Goal: Transaction & Acquisition: Purchase product/service

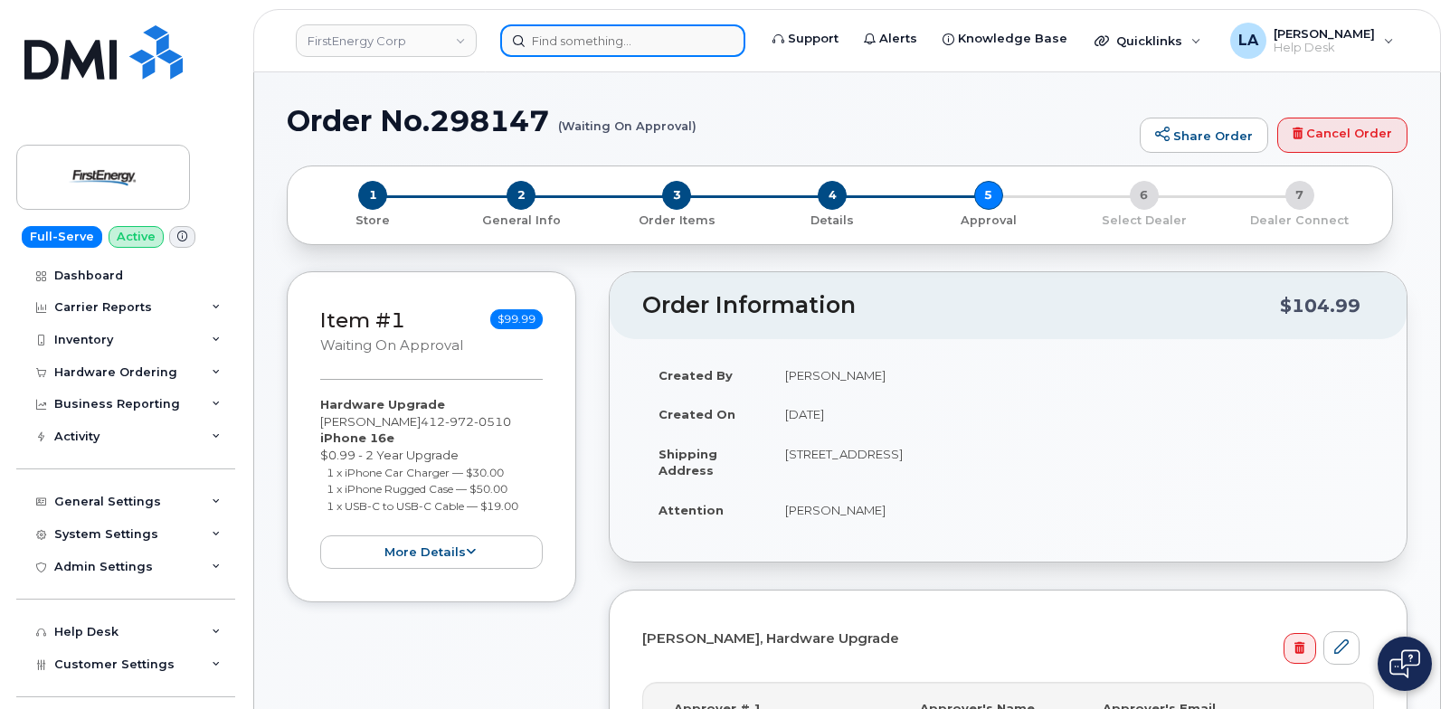
click at [640, 24] on input at bounding box center [622, 40] width 245 height 33
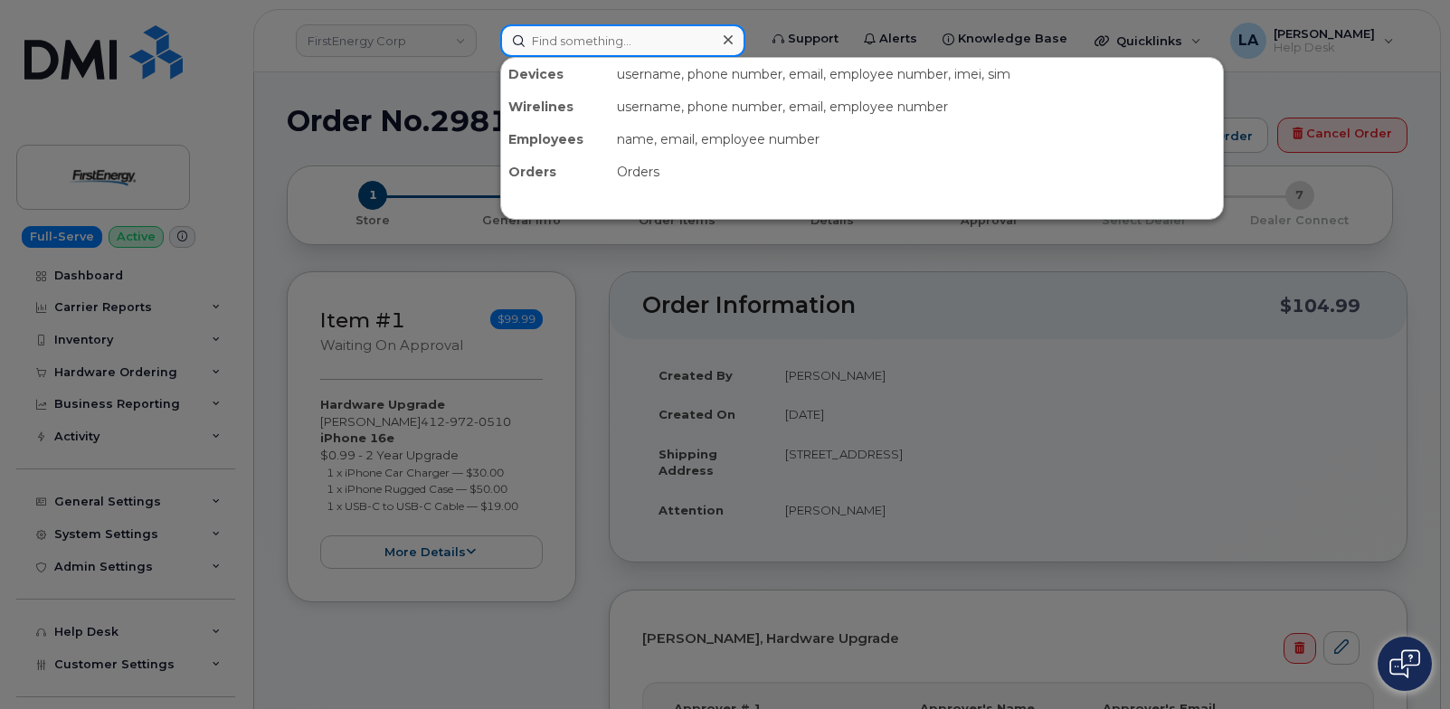
paste input "330-603-2524"
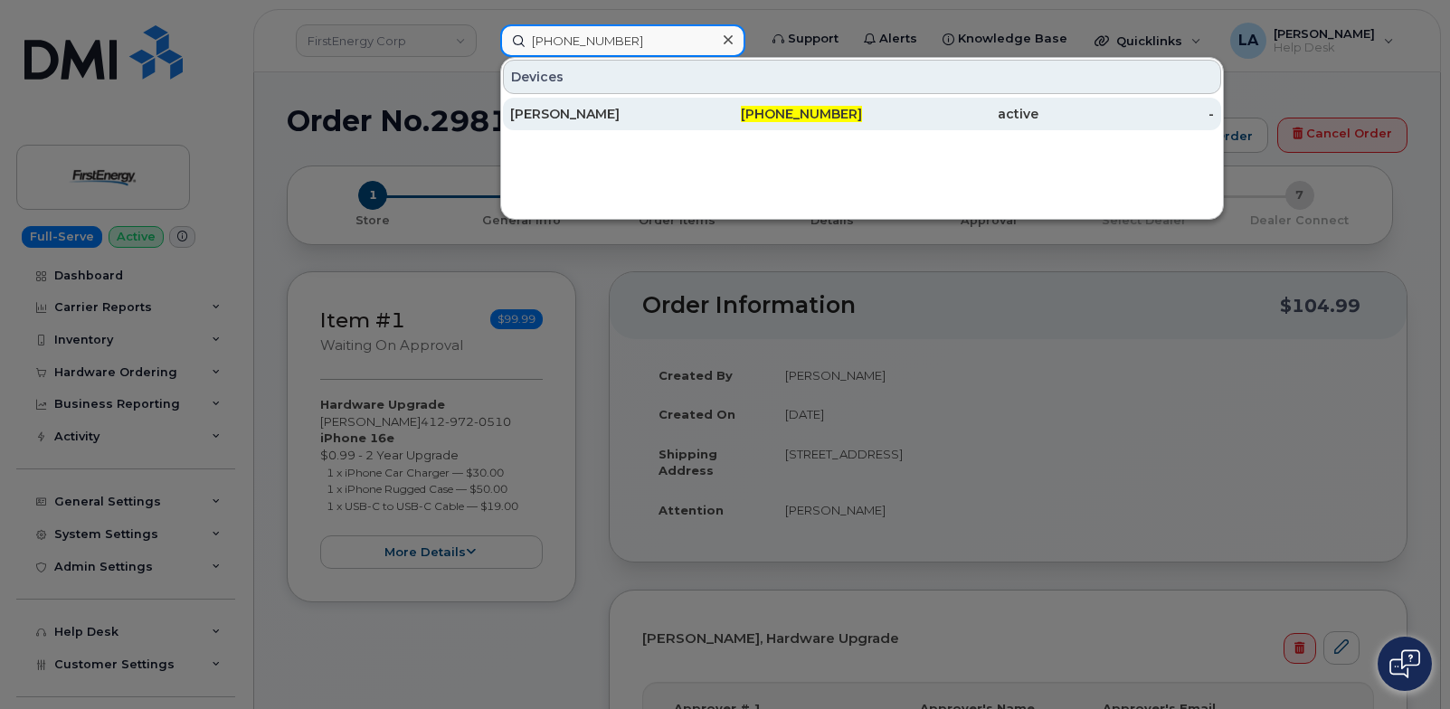
type input "330-603-2524"
click at [592, 106] on div "[PERSON_NAME]" at bounding box center [598, 114] width 176 height 18
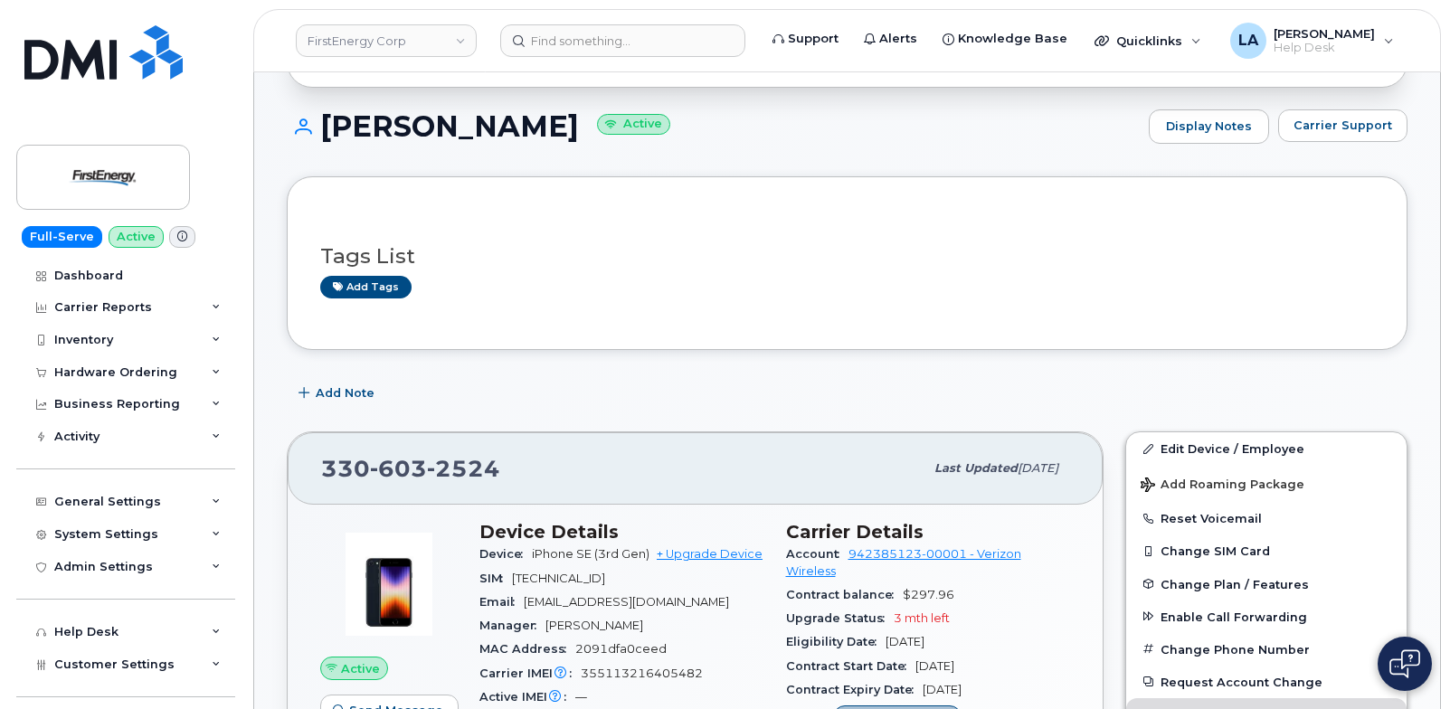
scroll to position [345, 0]
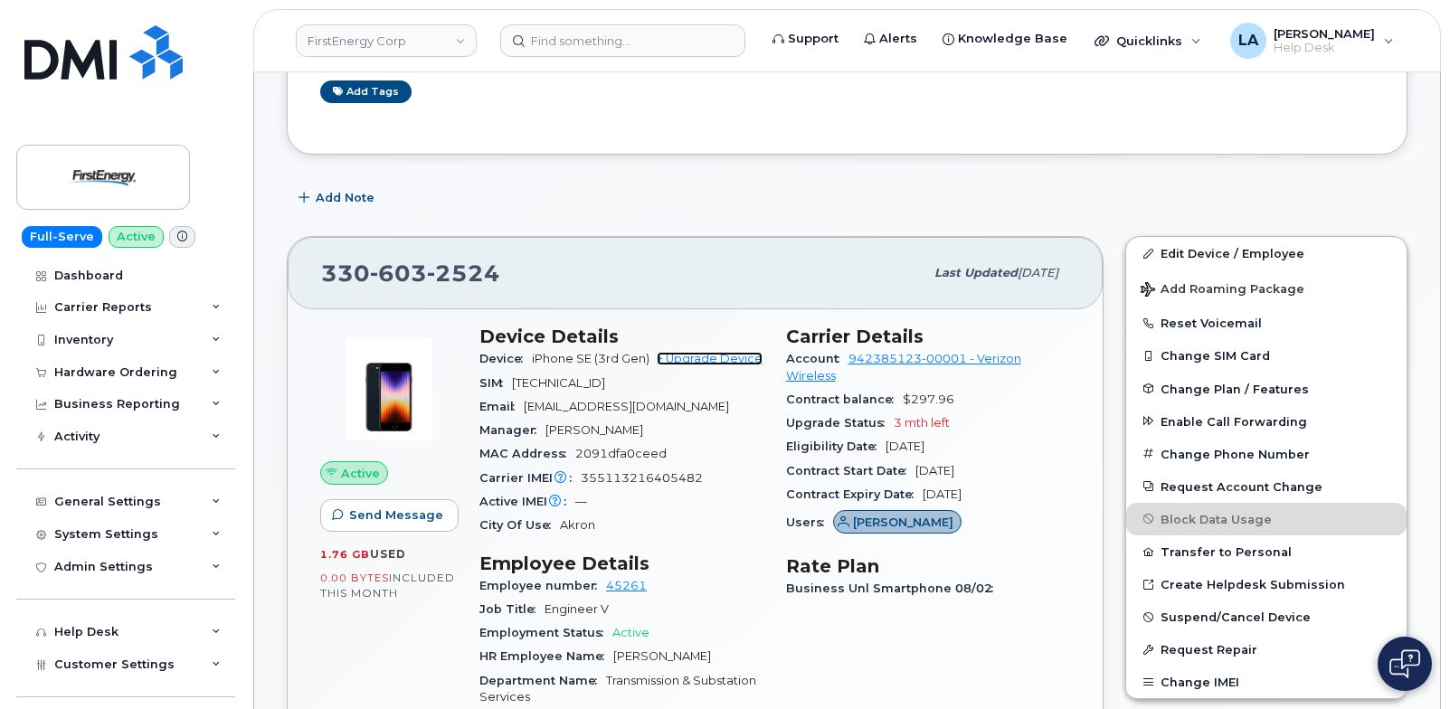
click at [687, 355] on link "+ Upgrade Device" at bounding box center [710, 359] width 106 height 14
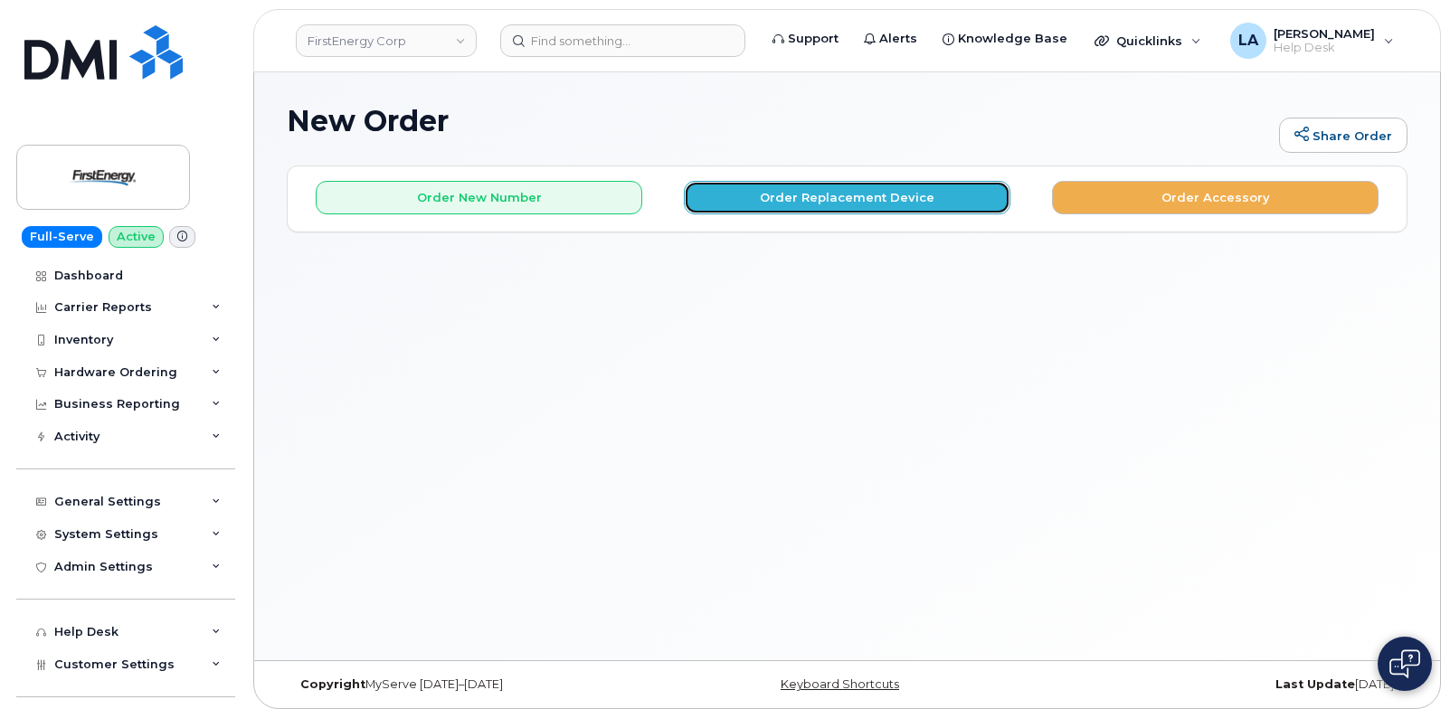
click at [773, 184] on button "Order Replacement Device" at bounding box center [847, 197] width 326 height 33
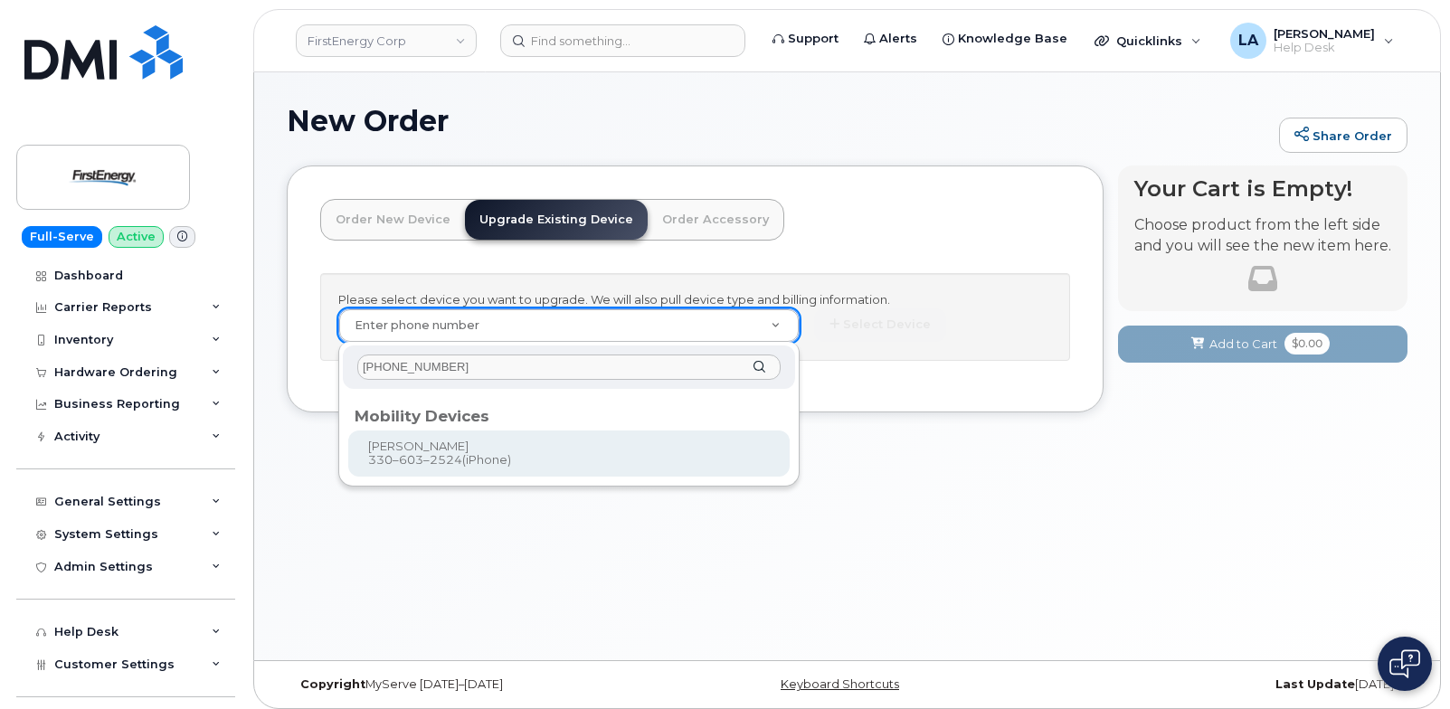
type input "330-603-2524"
type input "829335"
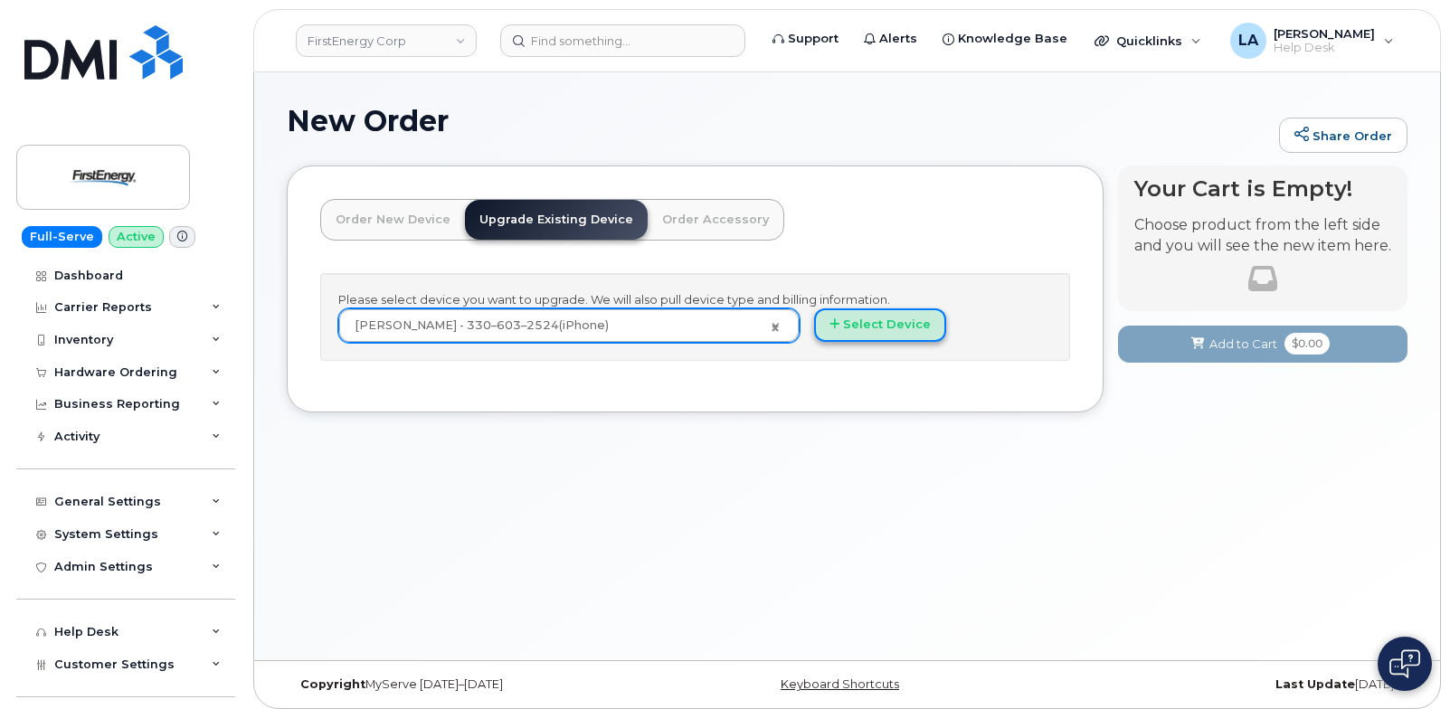
click at [892, 315] on button "Select Device" at bounding box center [880, 324] width 132 height 33
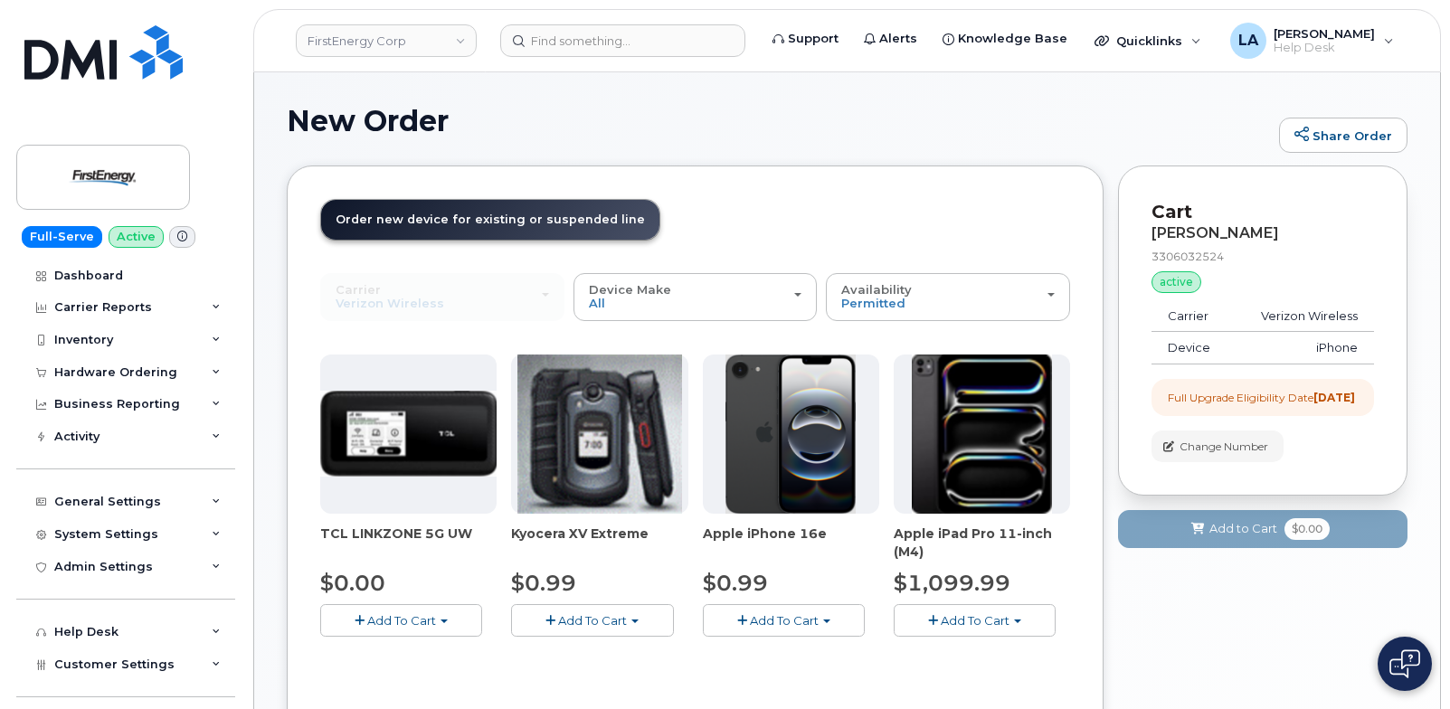
click at [804, 613] on span "Add To Cart" at bounding box center [784, 620] width 69 height 14
click at [751, 653] on link "$0.99 - 2 Year Upgrade" at bounding box center [794, 654] width 175 height 23
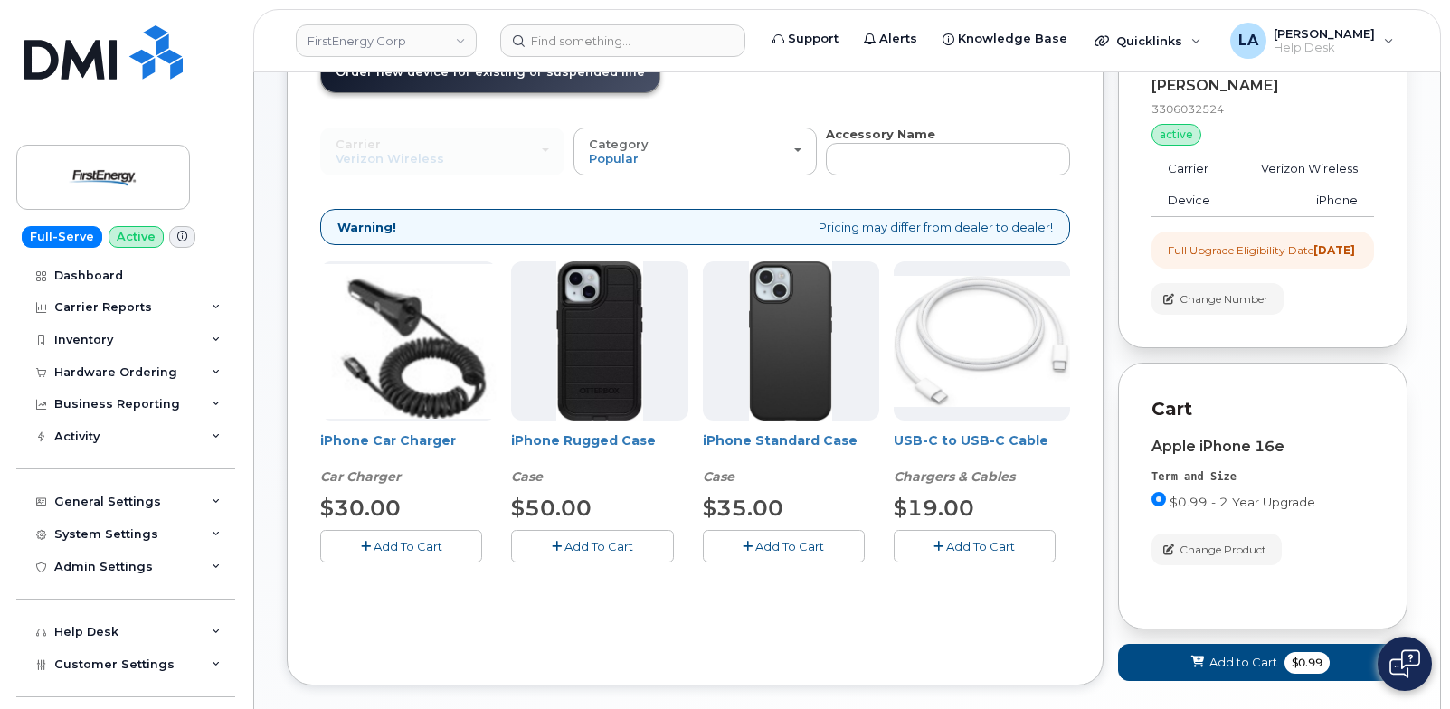
scroll to position [90, 0]
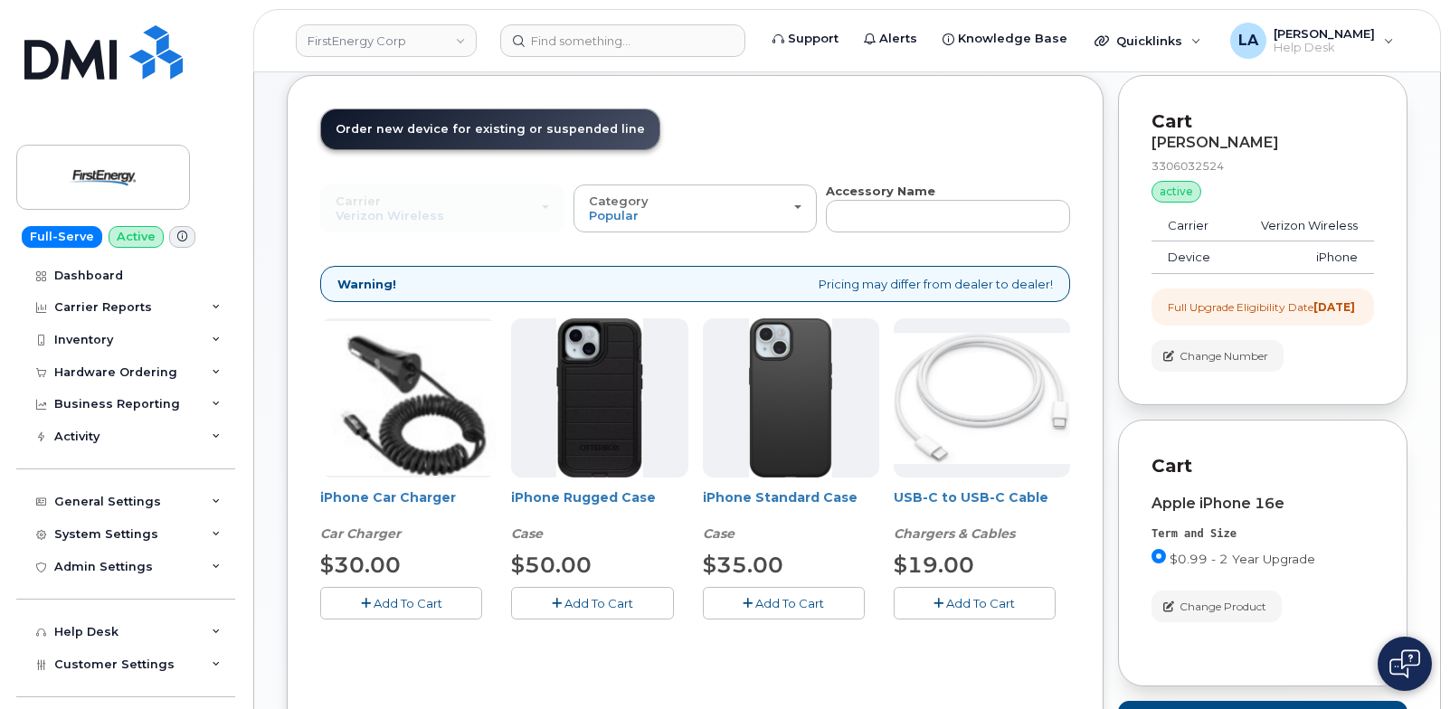
click at [964, 600] on span "Add To Cart" at bounding box center [980, 603] width 69 height 14
click at [368, 598] on icon "button" at bounding box center [366, 604] width 10 height 12
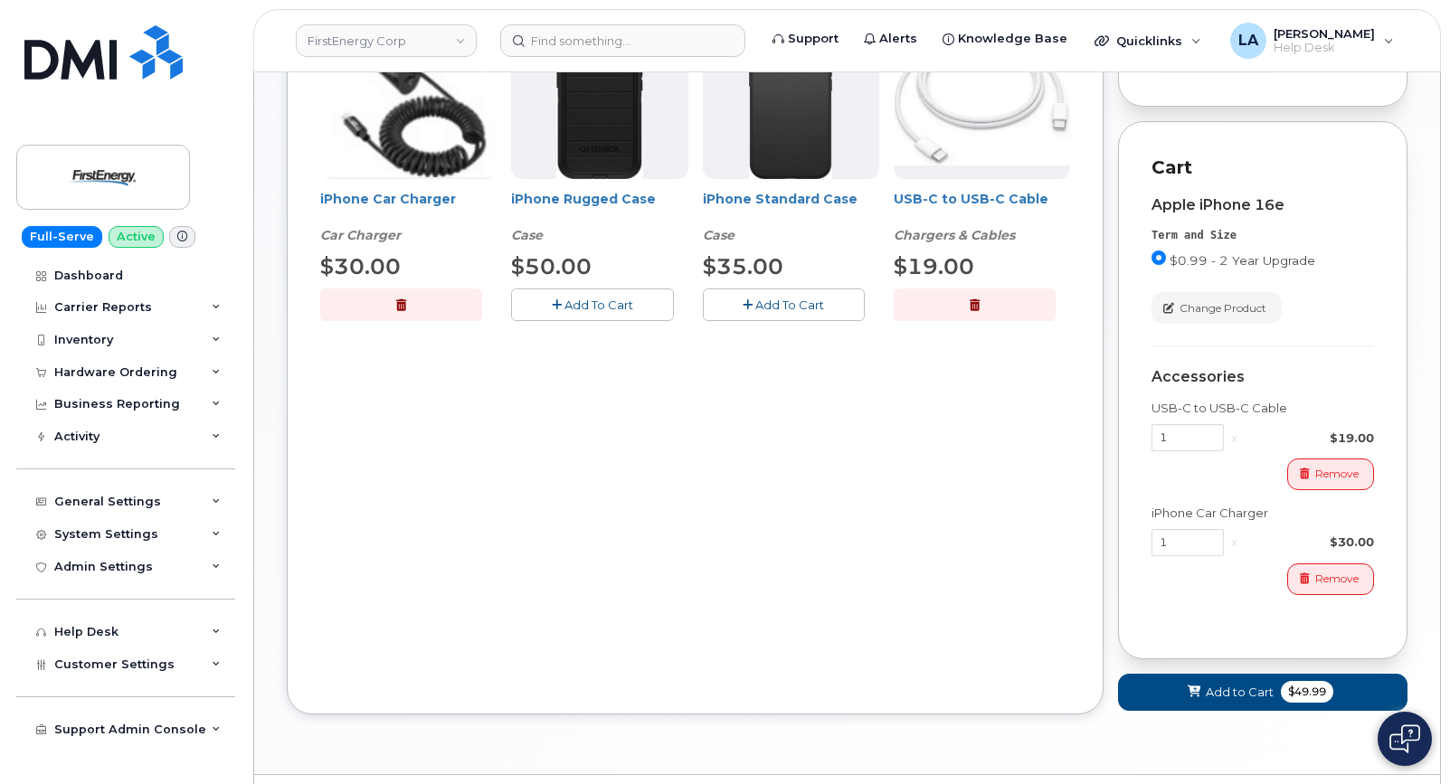
scroll to position [361, 0]
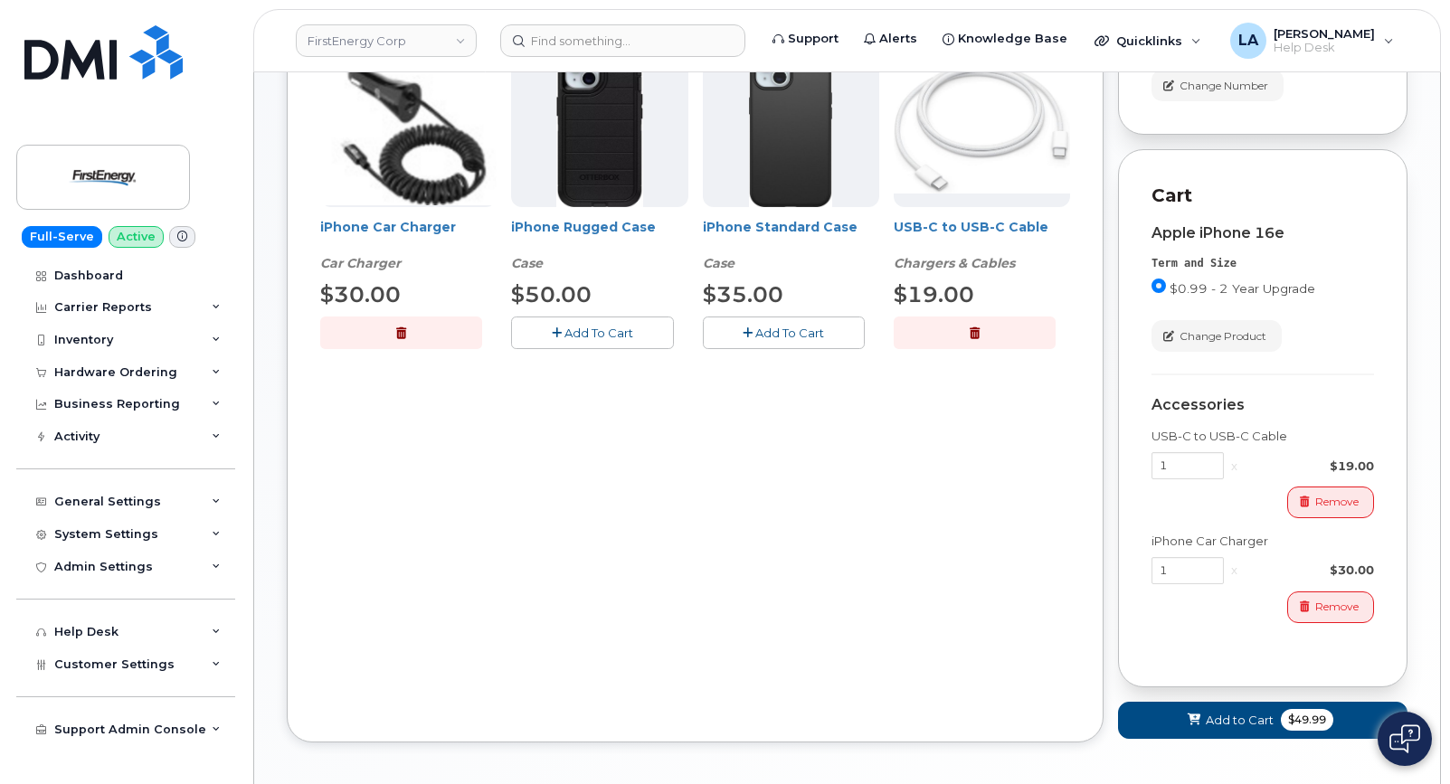
click at [597, 334] on span "Add To Cart" at bounding box center [598, 333] width 69 height 14
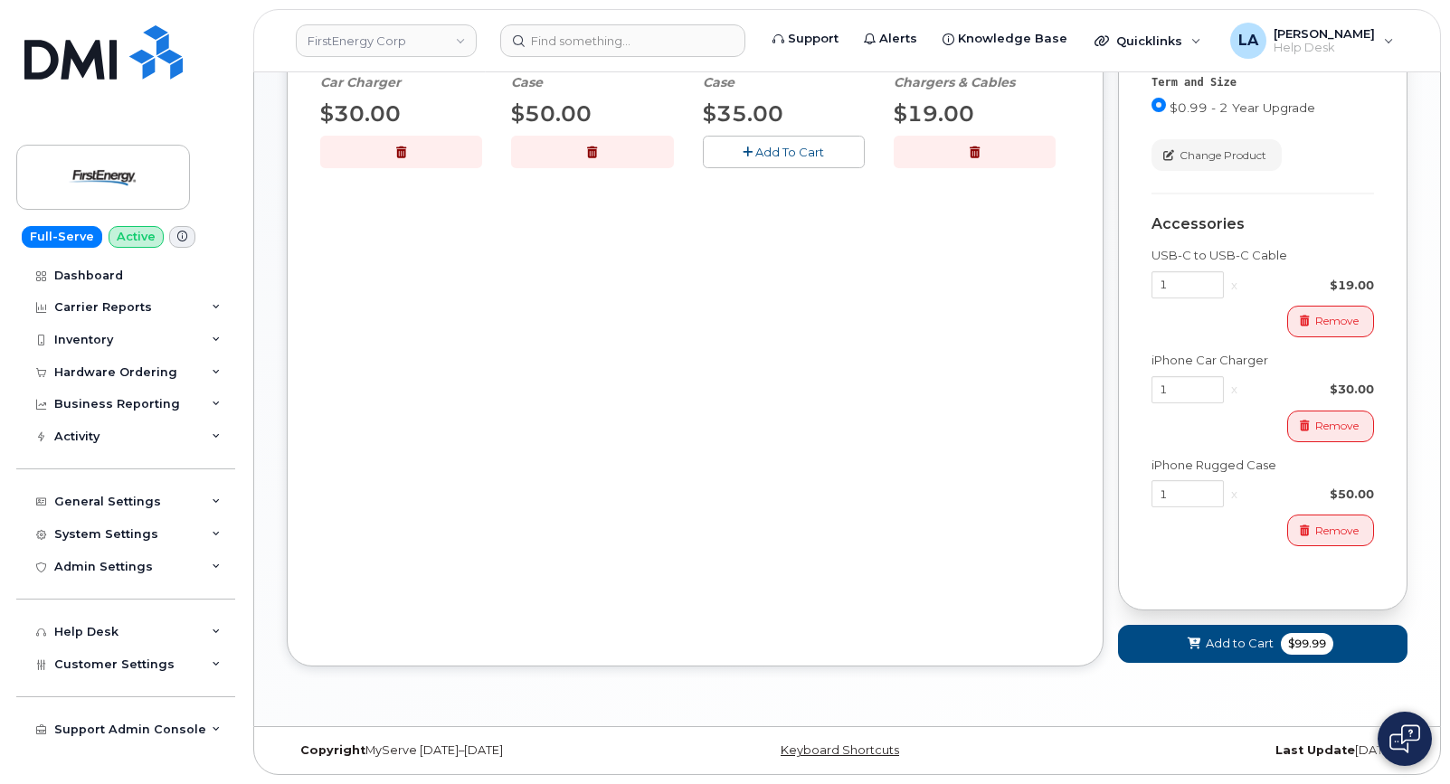
scroll to position [557, 0]
click at [1151, 640] on button "Add to Cart $99.99" at bounding box center [1262, 643] width 289 height 37
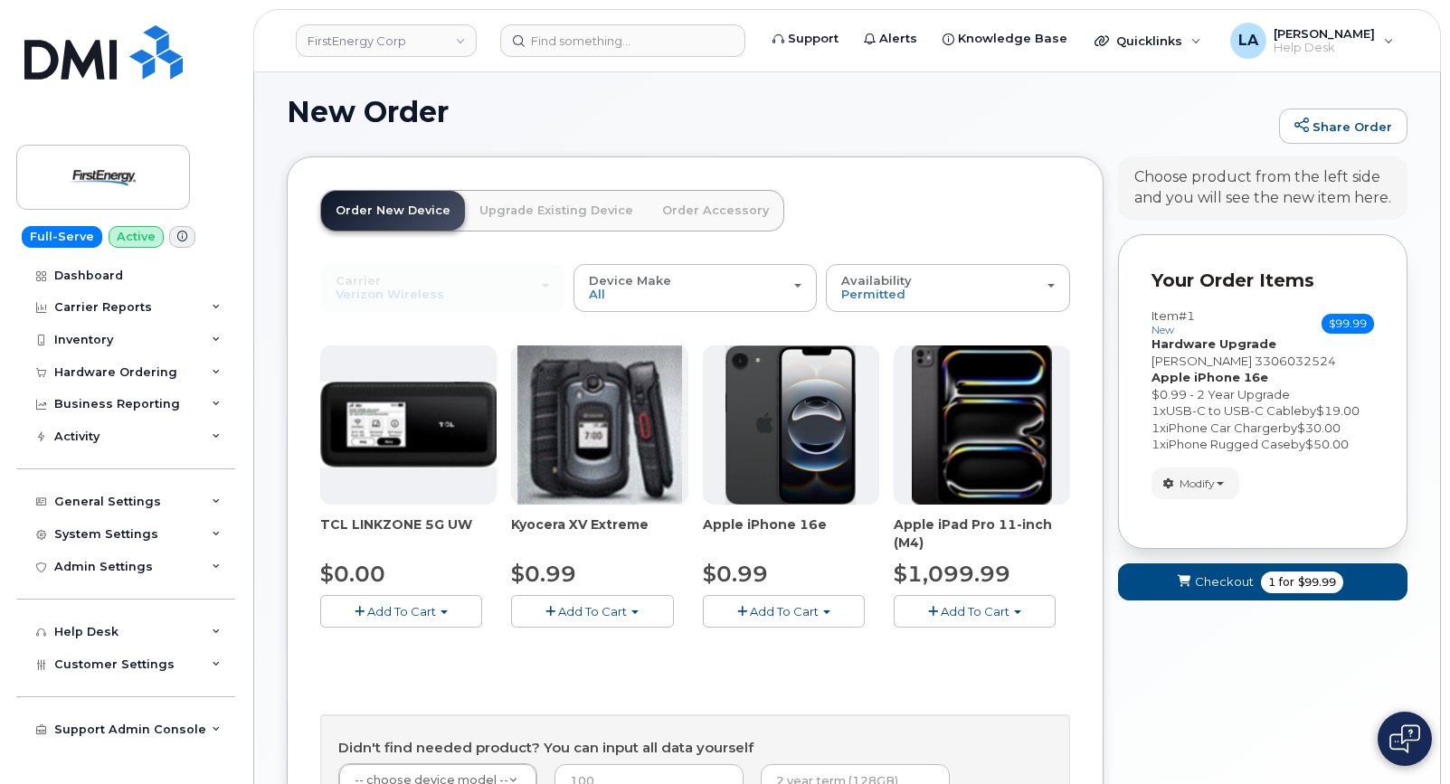
scroll to position [267, 0]
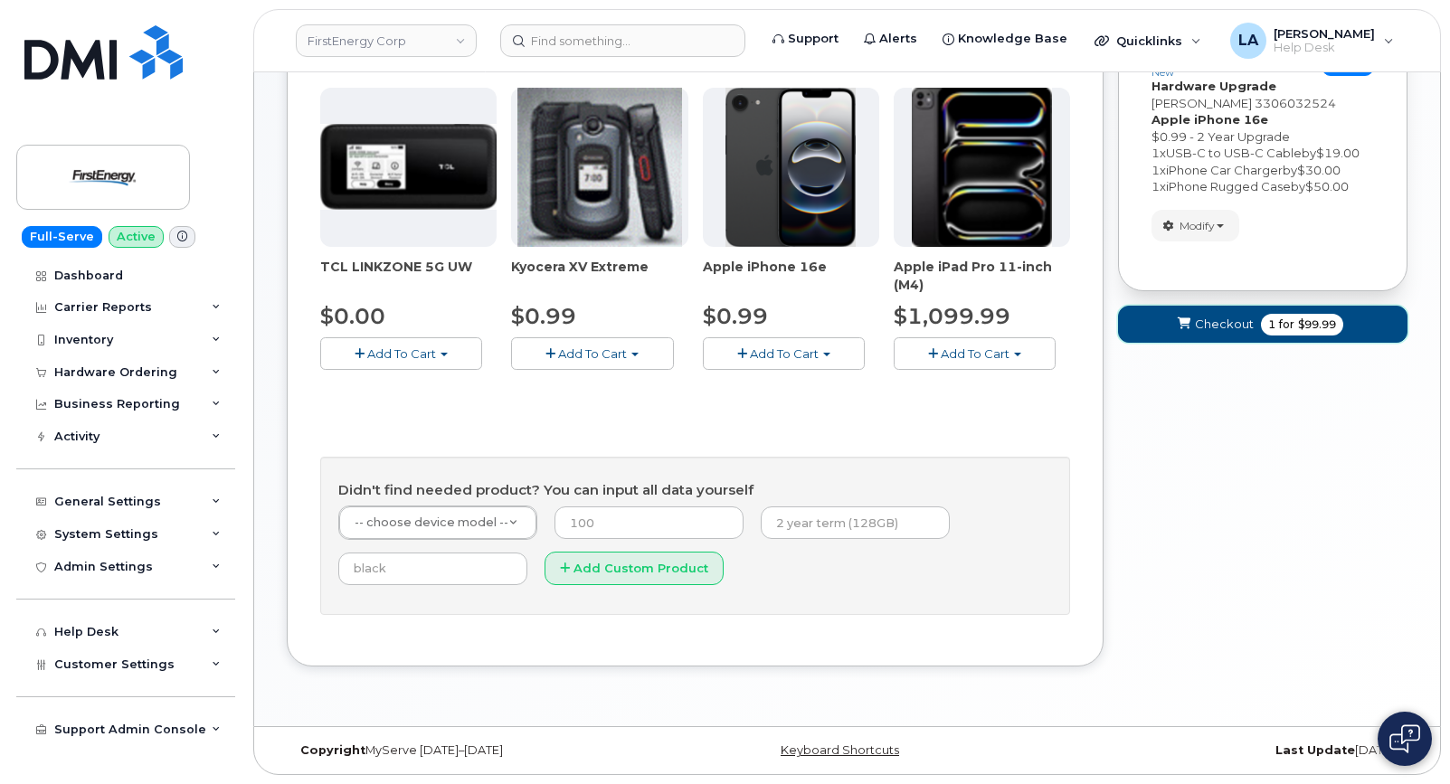
click at [1183, 337] on button "Checkout 1 for $99.99" at bounding box center [1262, 324] width 289 height 37
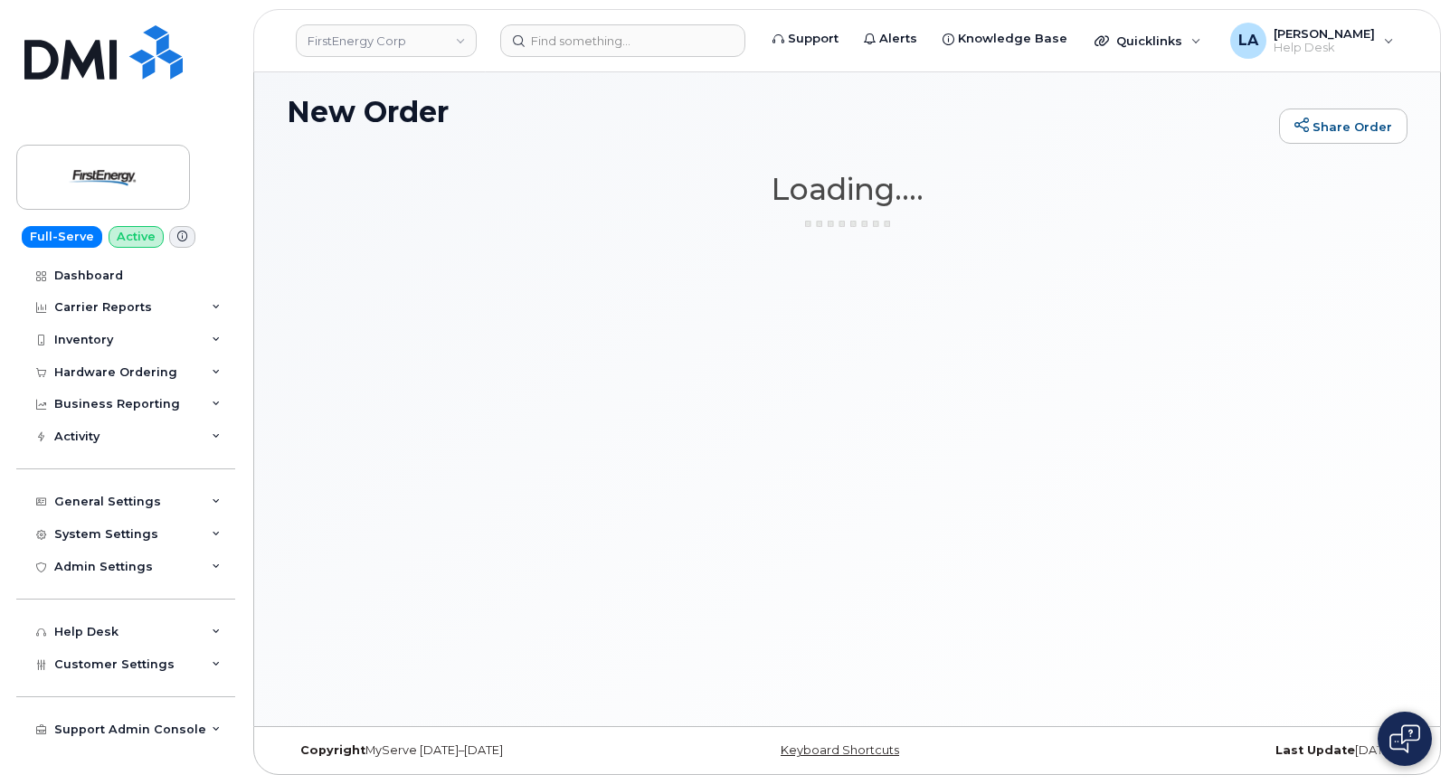
scroll to position [9, 0]
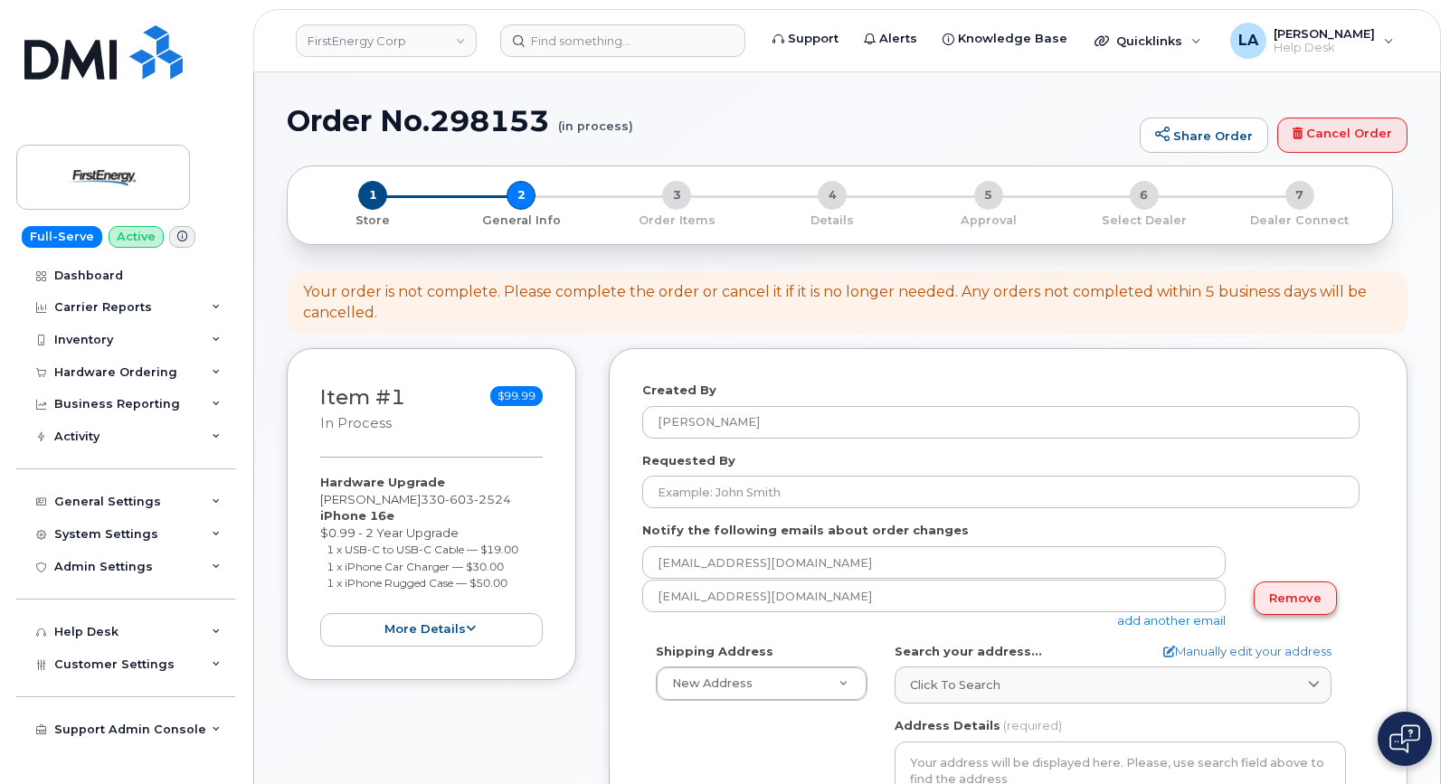
click at [1293, 600] on link "Remove" at bounding box center [1294, 597] width 83 height 33
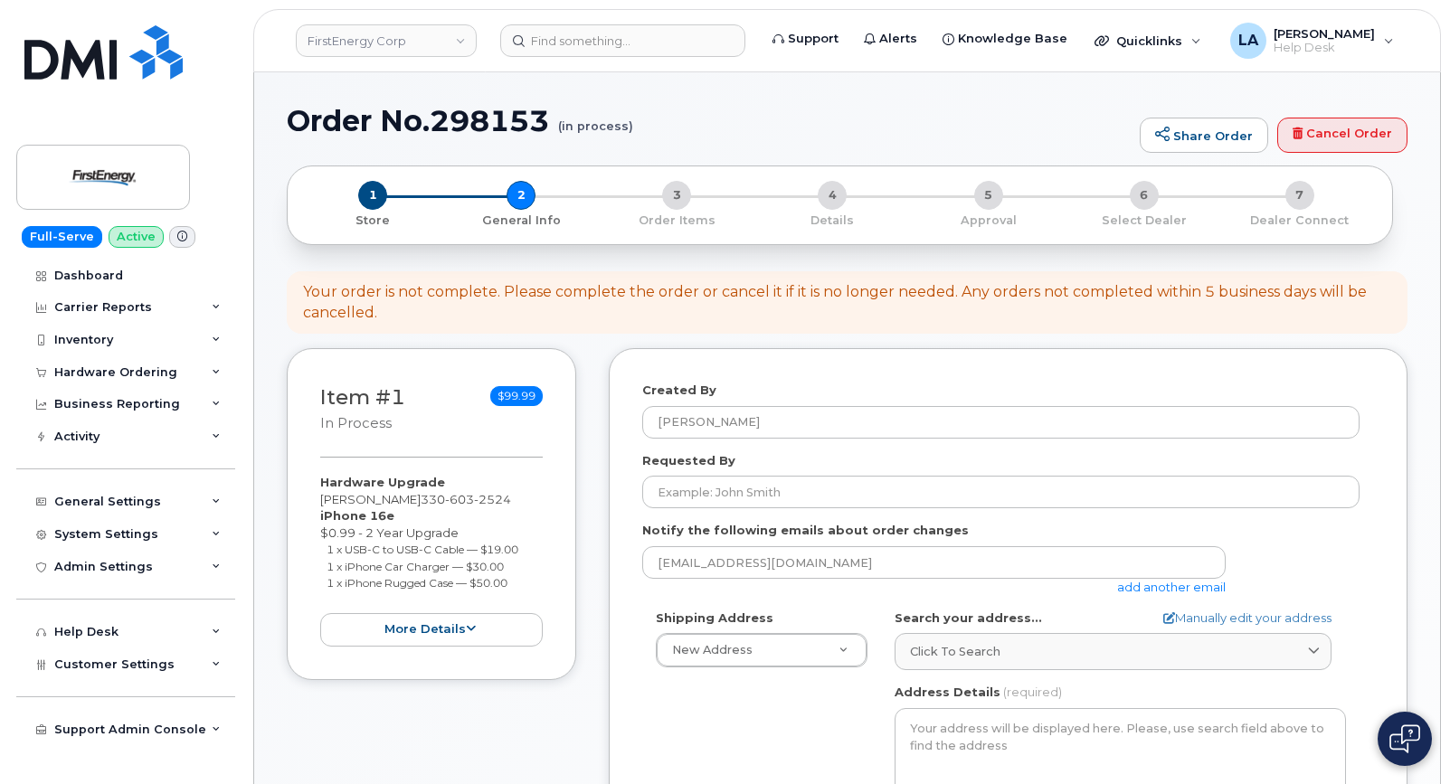
drag, startPoint x: 452, startPoint y: 502, endPoint x: 311, endPoint y: 502, distance: 141.1
click at [311, 502] on div "Item #1 in process $99.99 Hardware Upgrade [PERSON_NAME] [PHONE_NUMBER] iPhone …" at bounding box center [431, 513] width 289 height 331
copy div "[PERSON_NAME]"
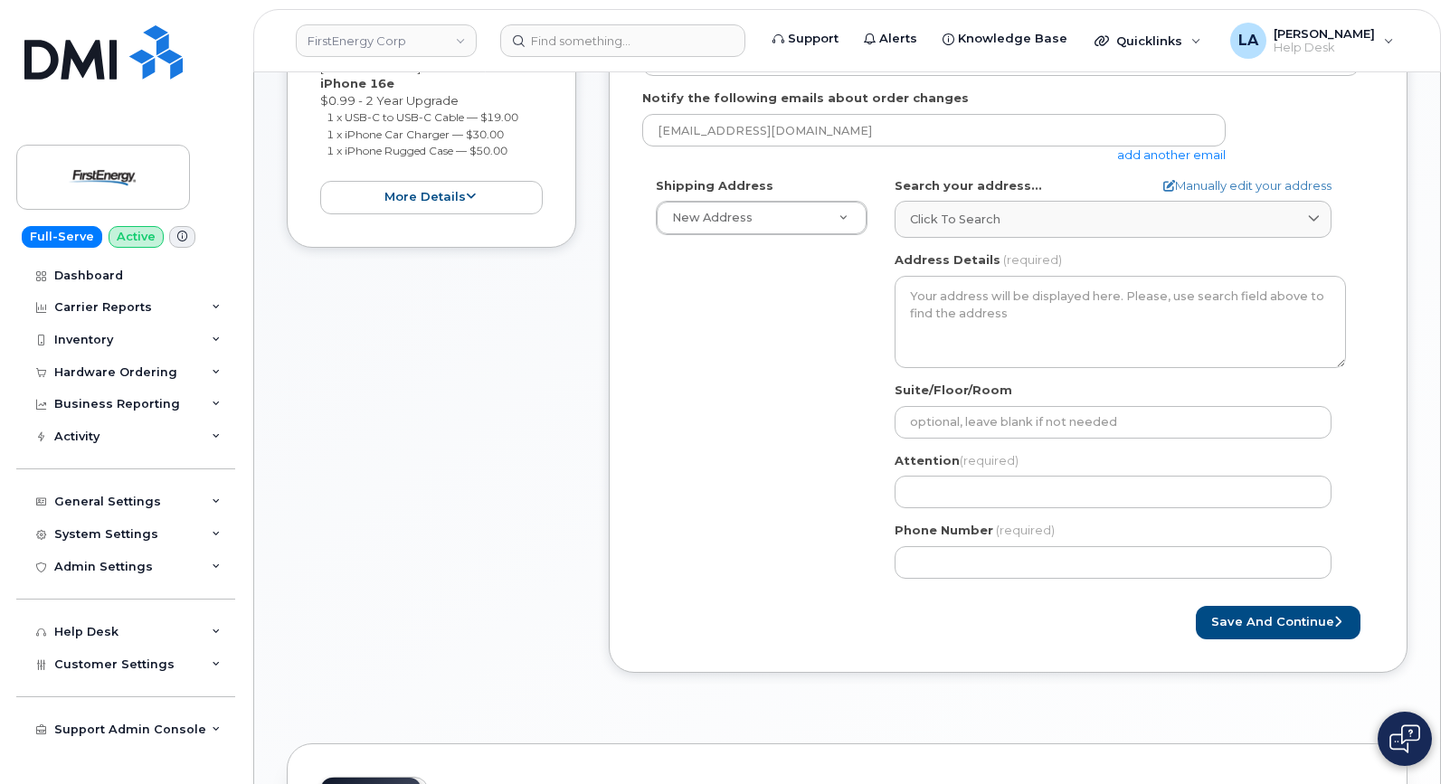
scroll to position [444, 0]
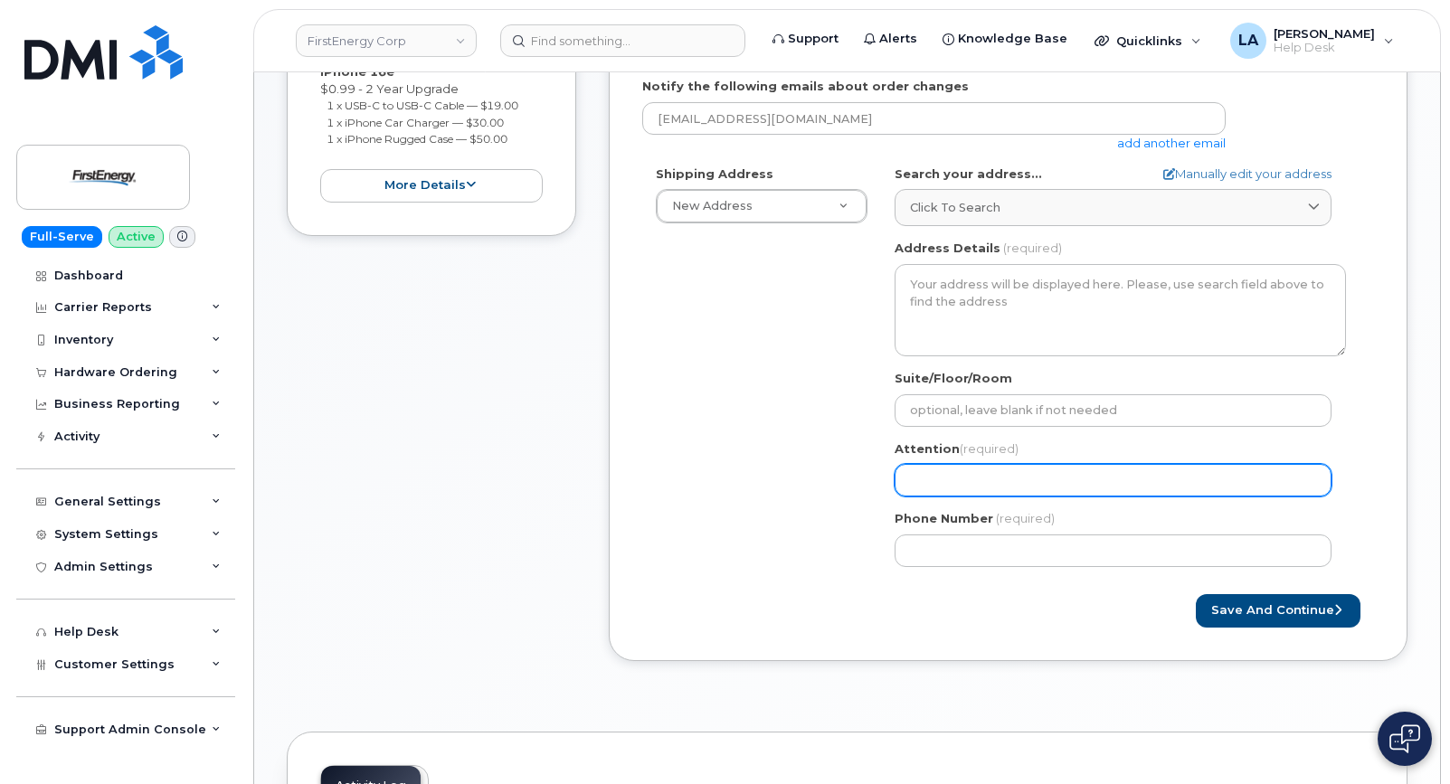
click at [952, 494] on input "Attention (required)" at bounding box center [1112, 480] width 437 height 33
paste input "[PERSON_NAME]"
select select
type input "[PERSON_NAME]"
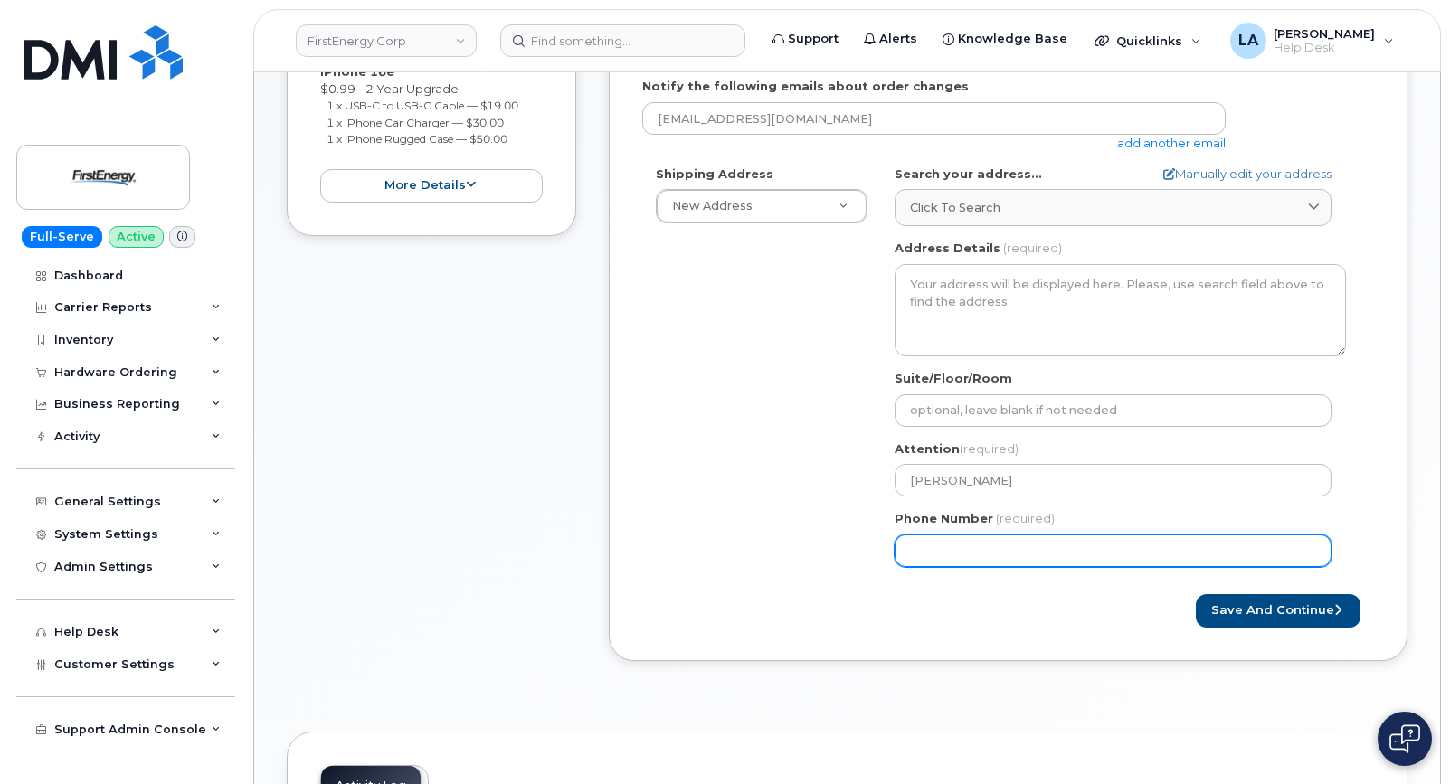
click at [941, 561] on input "Phone Number" at bounding box center [1112, 550] width 437 height 33
paste input "3306032524"
select select
type input "3306032524"
click at [785, 470] on div "Shipping Address New Address New Address 3601 Ridge Rd 543 Lake Rd 14 N Shue St…" at bounding box center [1000, 372] width 717 height 415
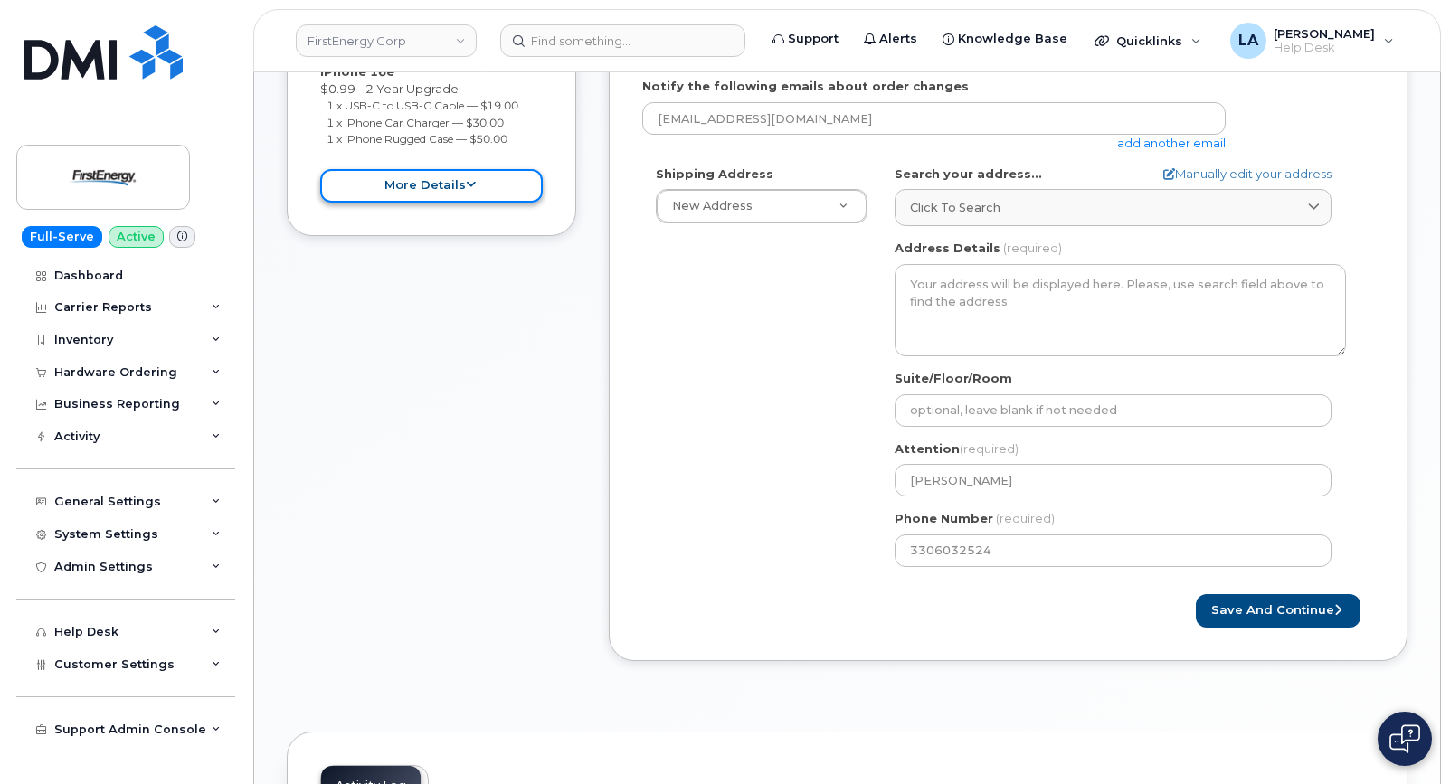
click at [466, 191] on icon at bounding box center [471, 185] width 10 height 12
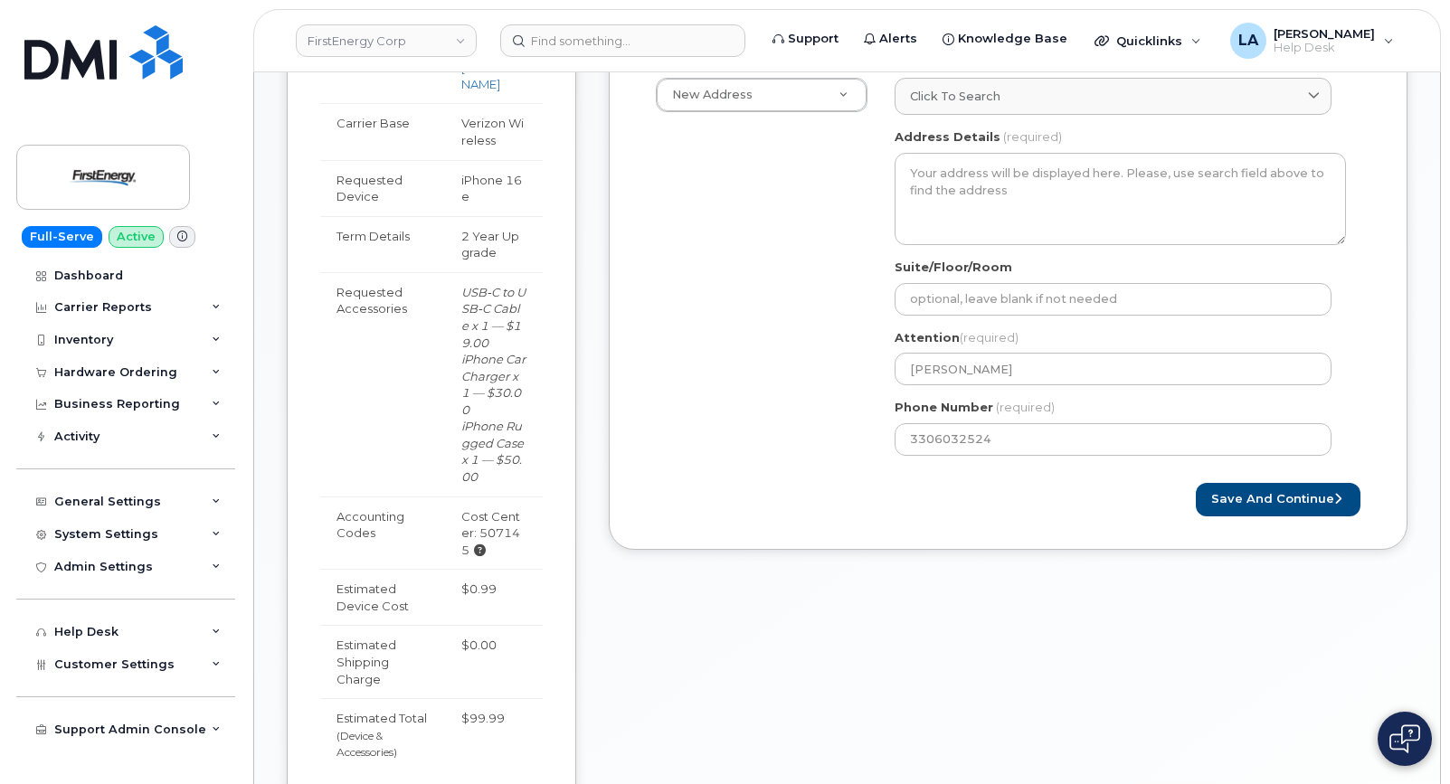
scroll to position [564, 0]
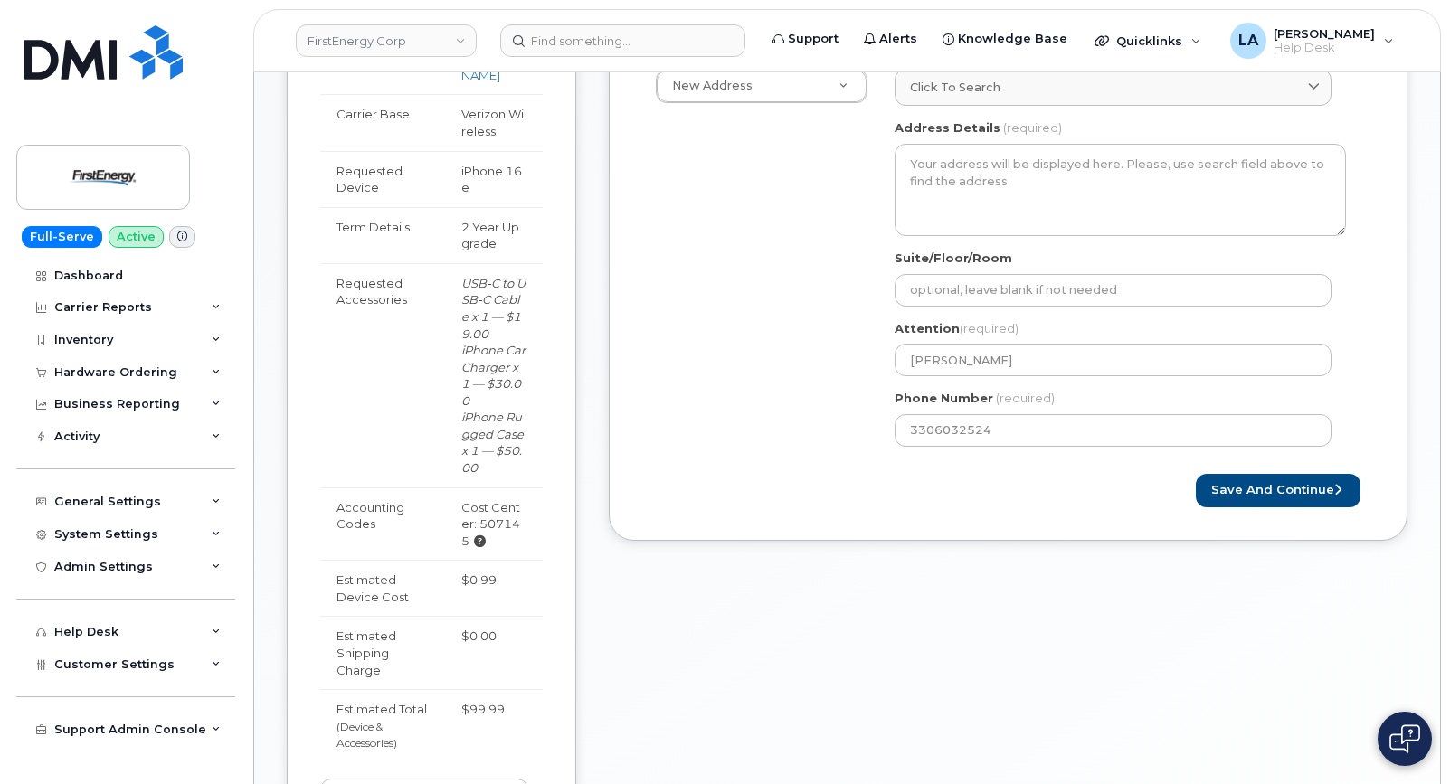
click at [1446, 285] on body "FirstEnergy Corp Support Alerts Knowledge Base Quicklinks Suspend / Cancel Devi…" at bounding box center [725, 408] width 1450 height 1945
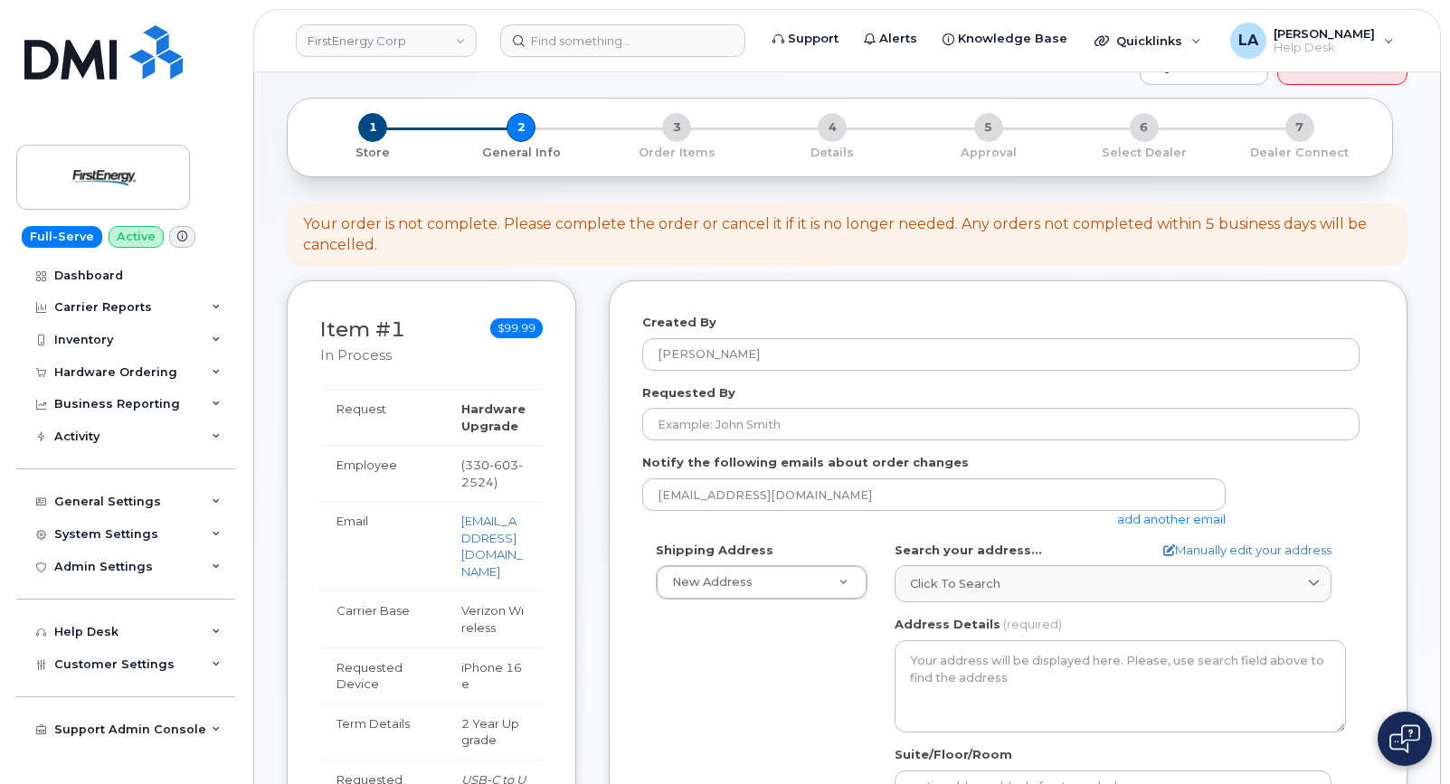
scroll to position [0, 0]
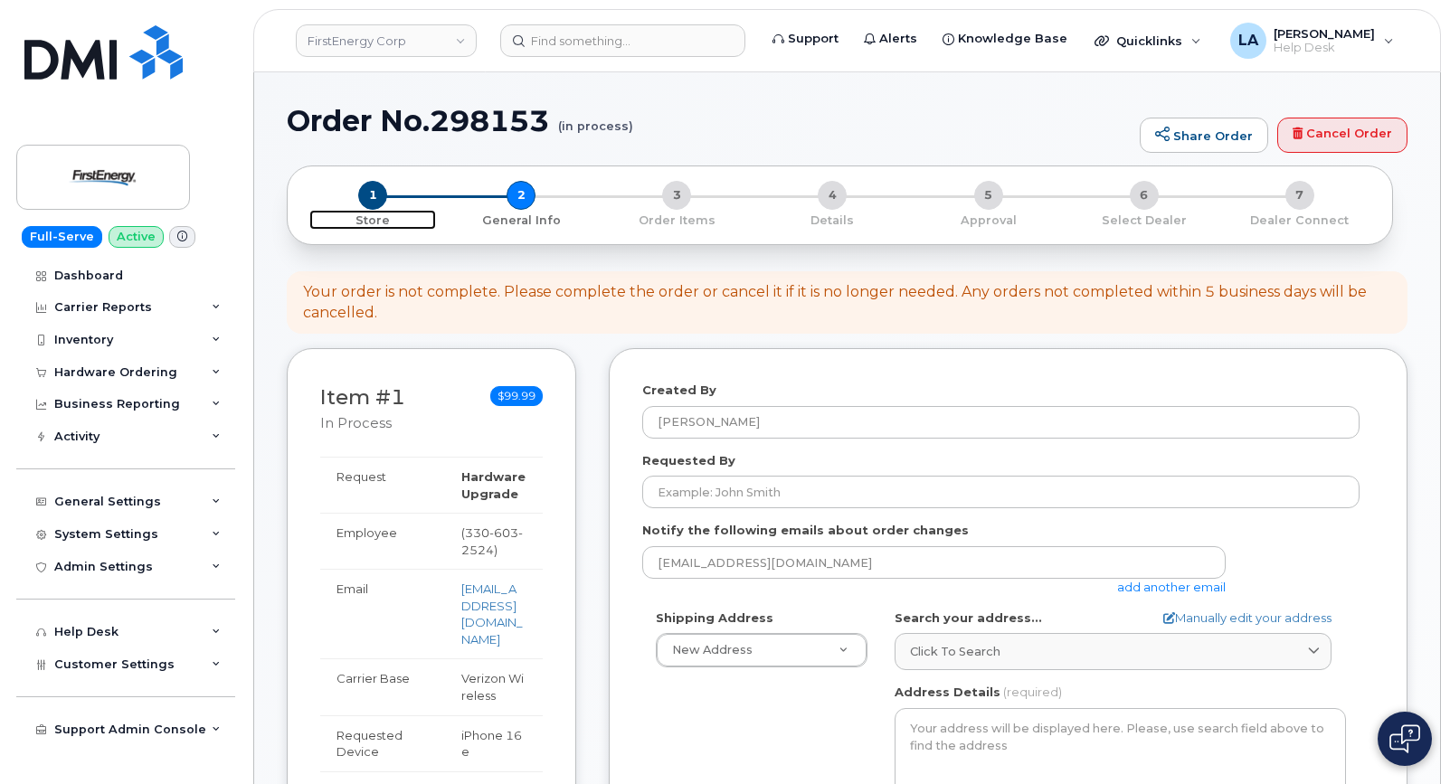
click at [374, 199] on span "1" at bounding box center [372, 195] width 29 height 29
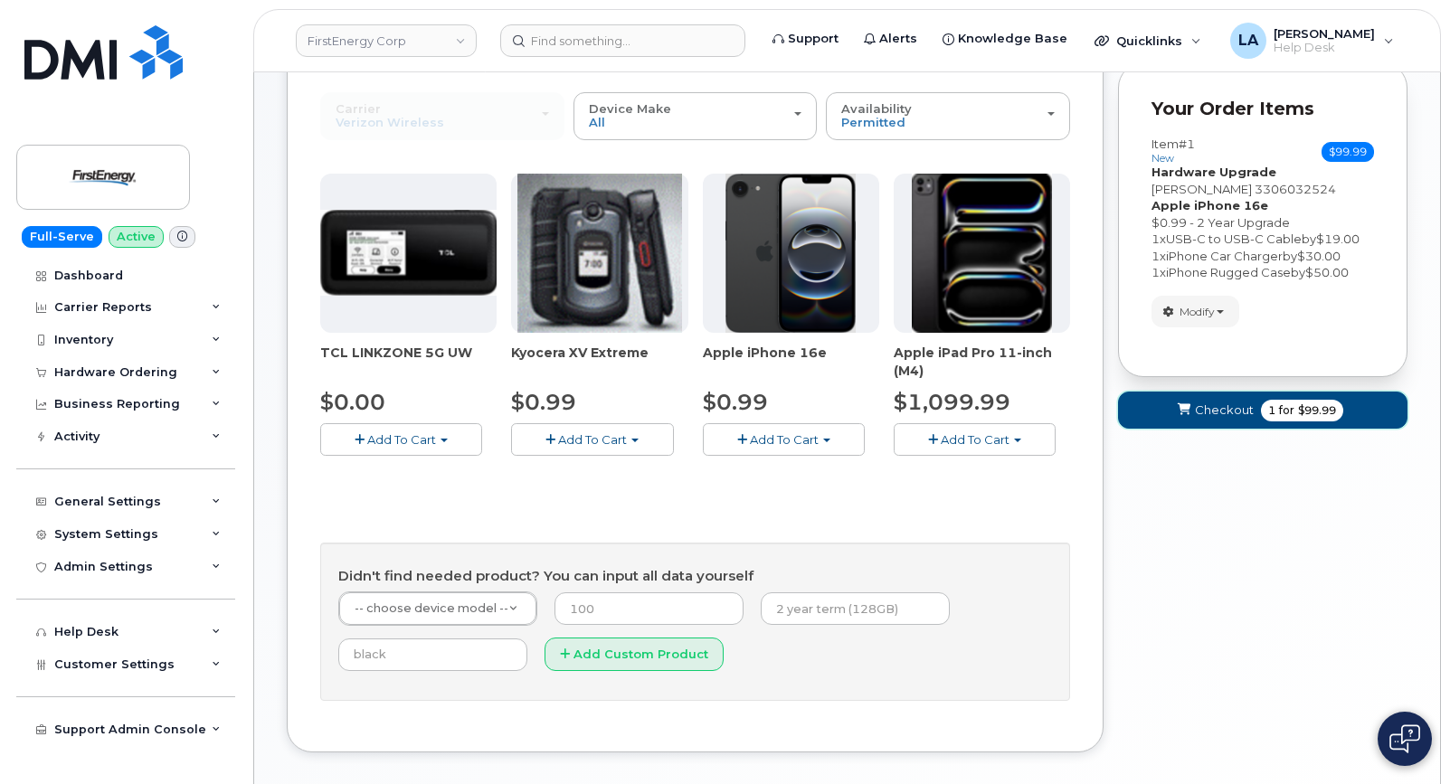
click at [1244, 409] on span "Checkout" at bounding box center [1224, 410] width 59 height 17
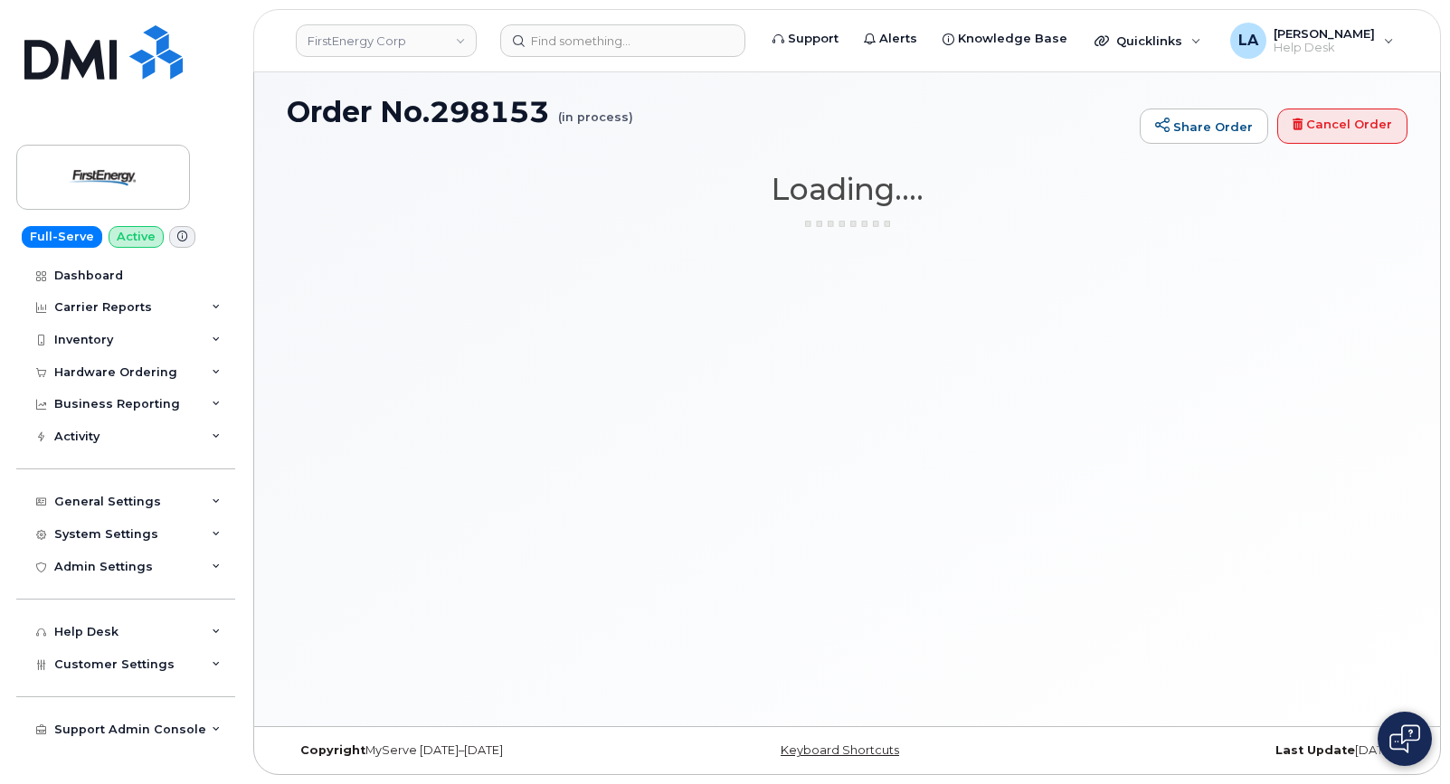
scroll to position [9, 0]
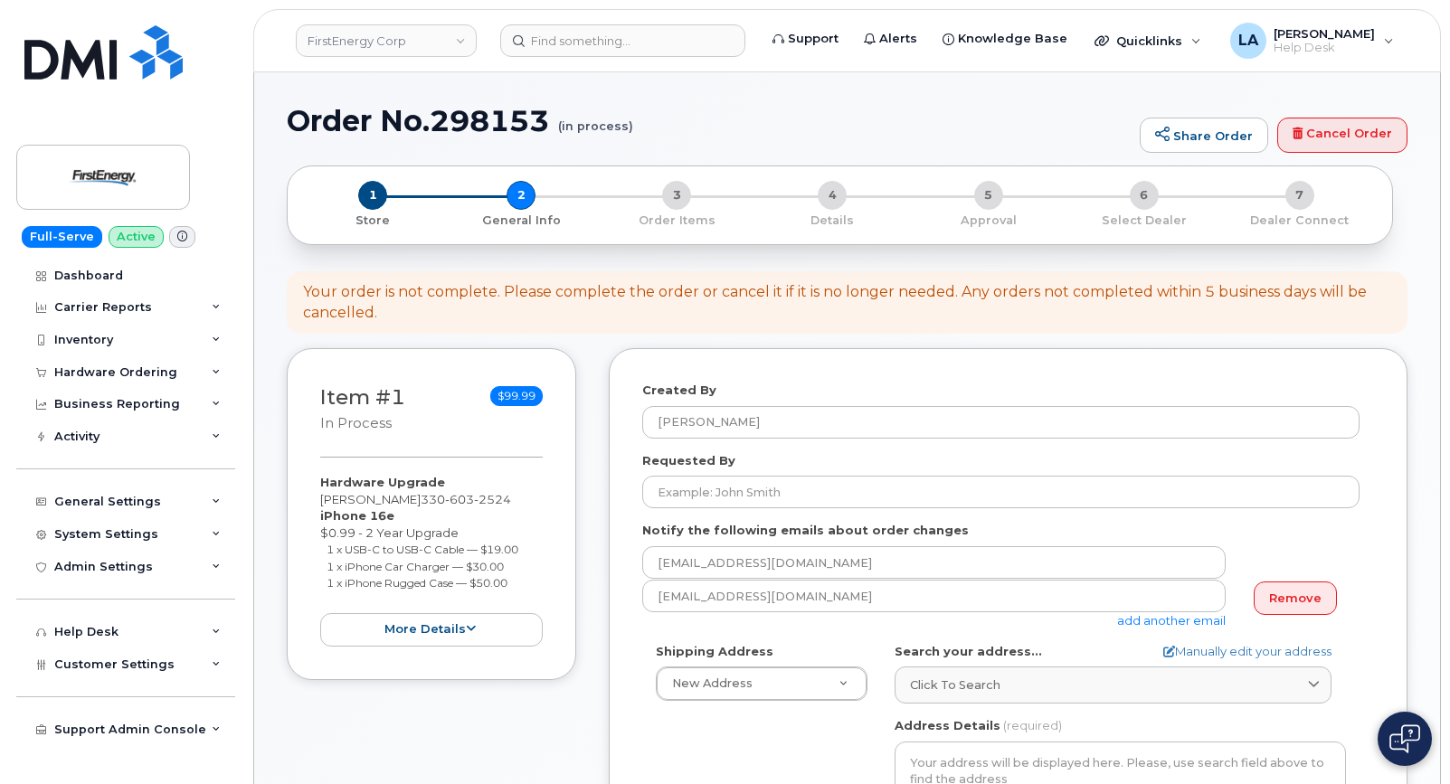
select select
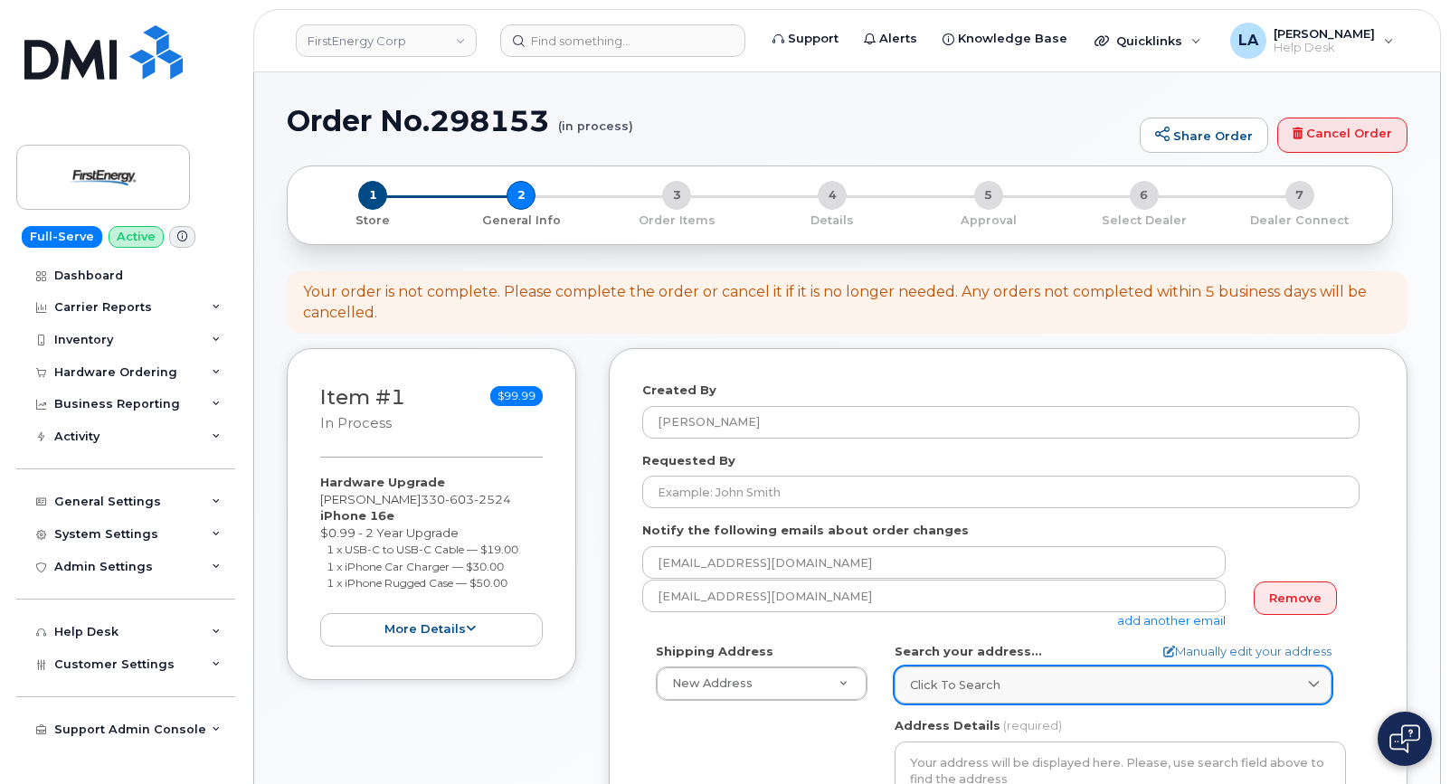
click at [996, 675] on link "Click to search" at bounding box center [1112, 684] width 437 height 37
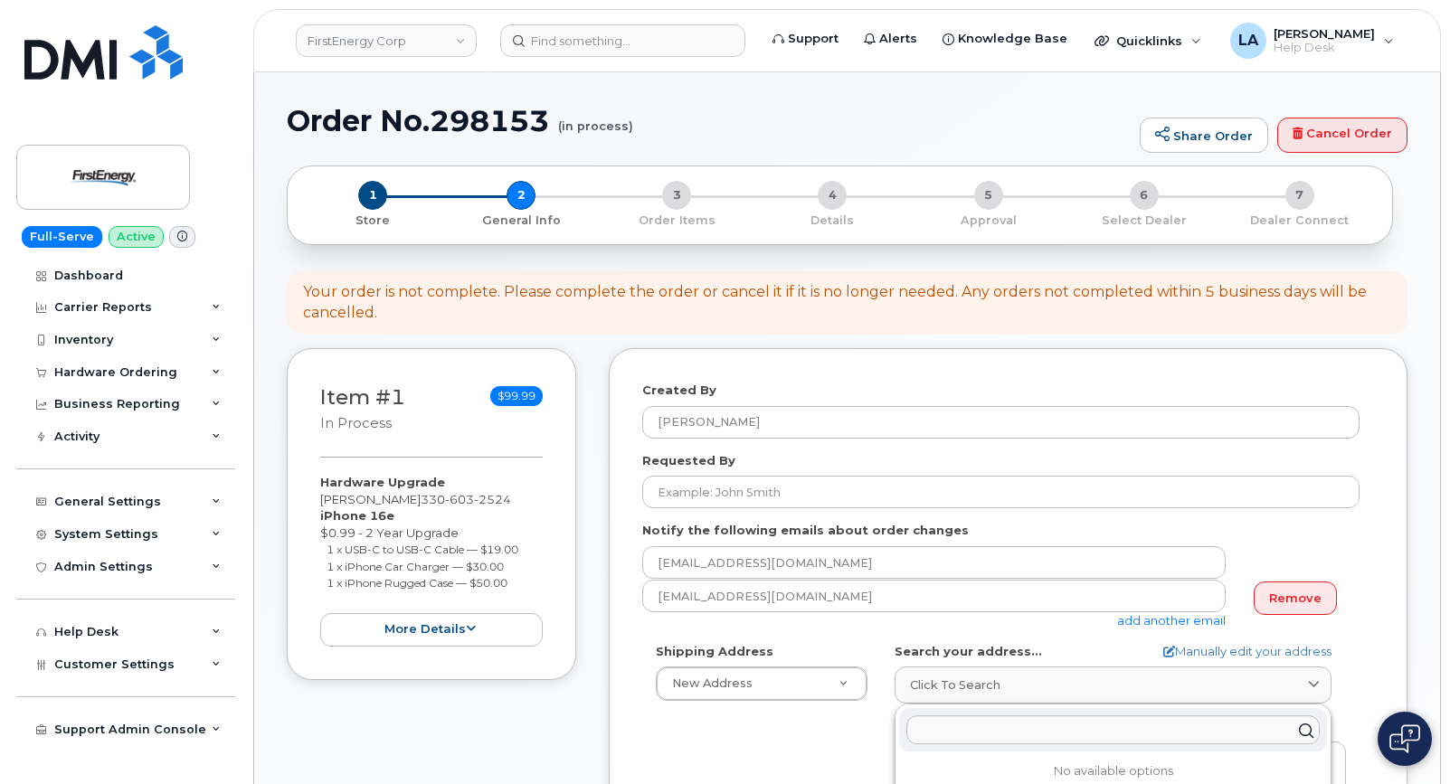
drag, startPoint x: 996, startPoint y: 675, endPoint x: 973, endPoint y: 727, distance: 57.1
click at [973, 727] on input "text" at bounding box center [1112, 729] width 413 height 29
paste input "[STREET_ADDRESS]"
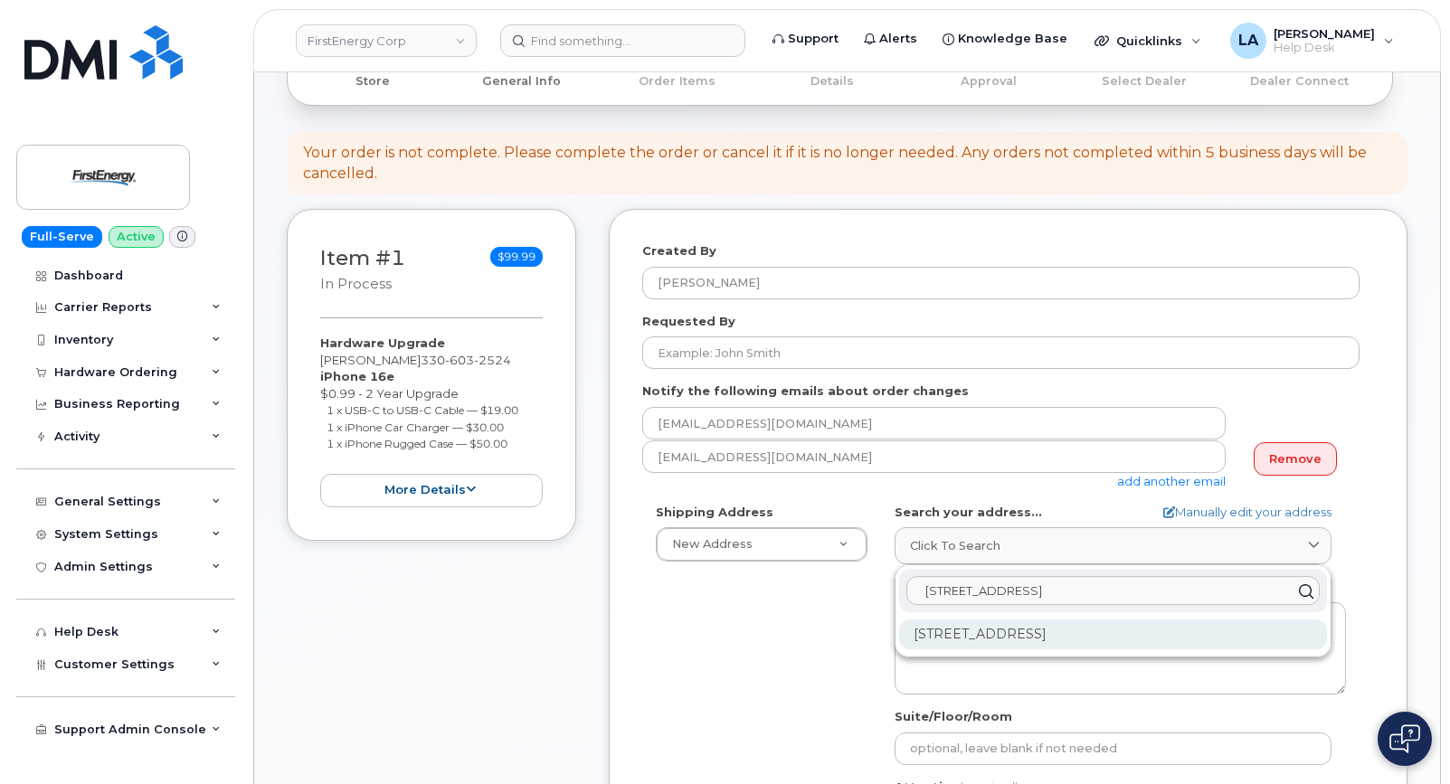
type input "326 Highland Ave Wad"
click at [1159, 626] on div "326 Highland Ave Wadsworth OH 44281-2157" at bounding box center [1113, 634] width 428 height 30
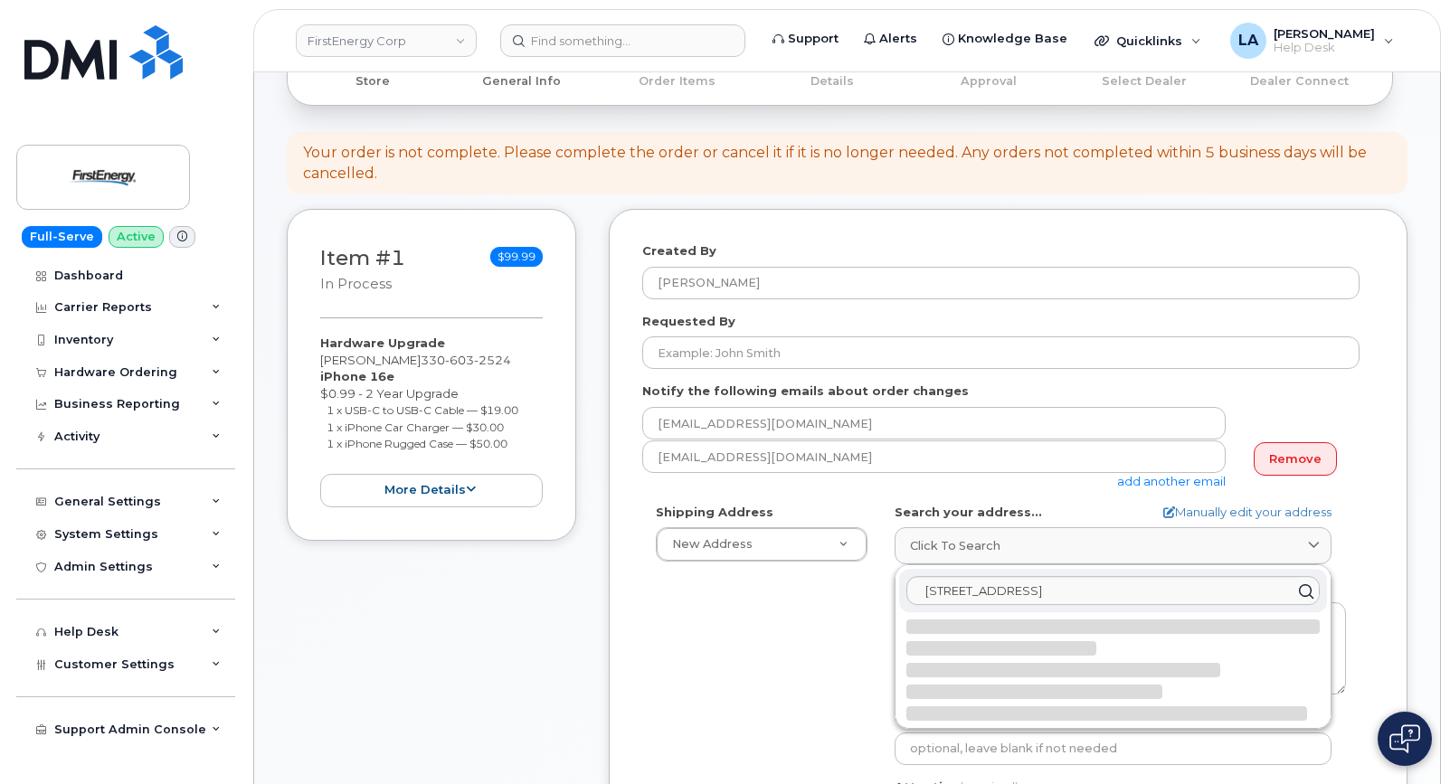
select select
type textarea "326 Highland Ave WADSWORTH OH 44281-2157 UNITED STATES"
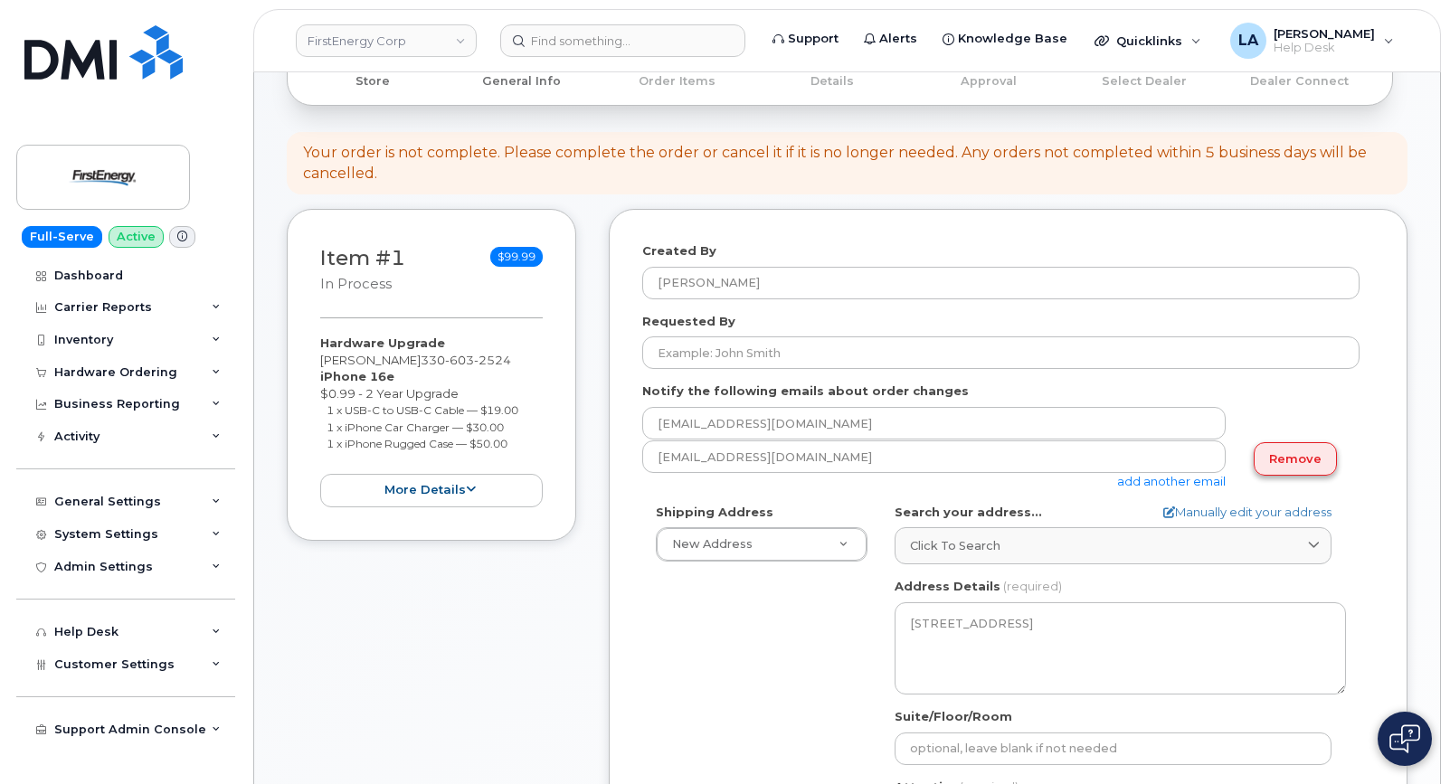
click at [1282, 468] on link "Remove" at bounding box center [1294, 458] width 83 height 33
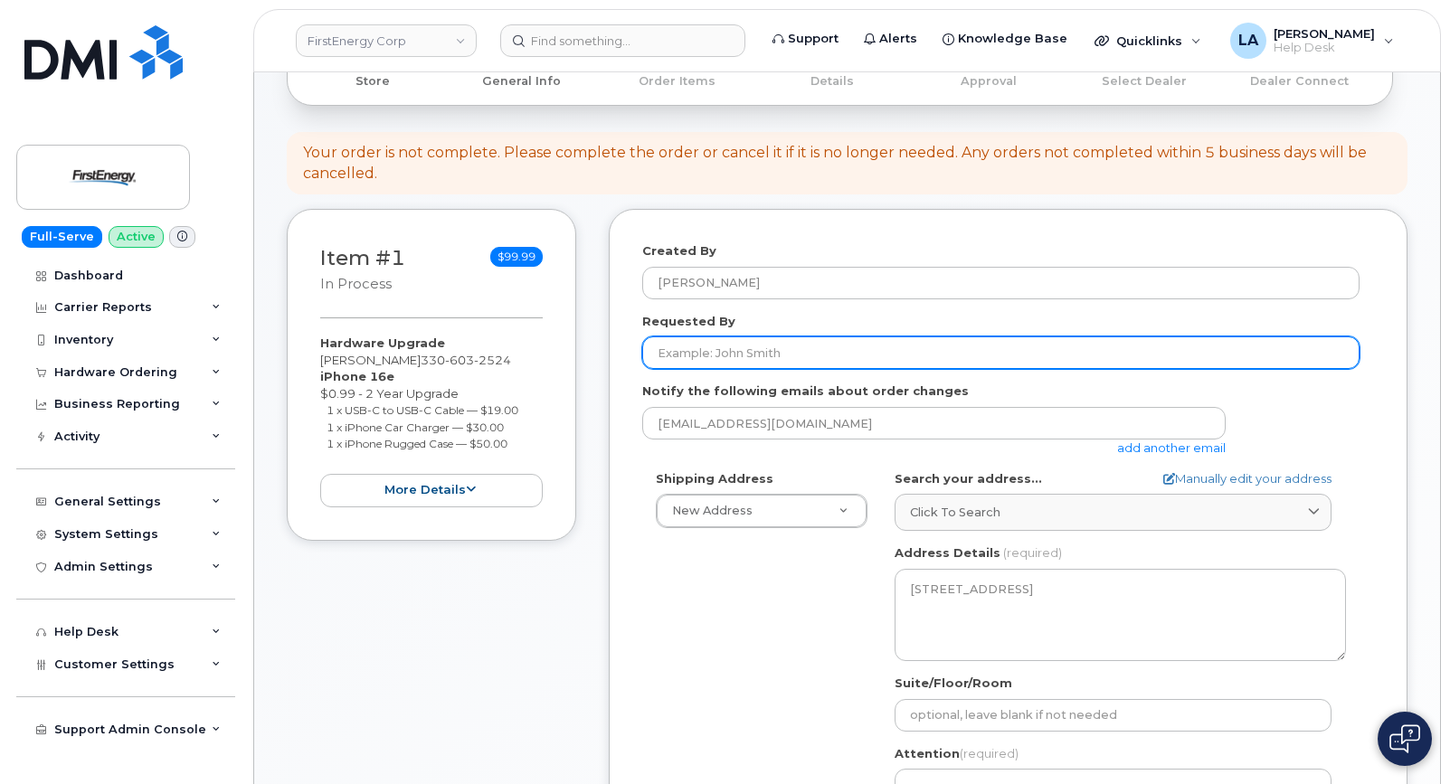
click at [883, 353] on input "Requested By" at bounding box center [1000, 352] width 717 height 33
paste input "[PERSON_NAME]"
type input "[PERSON_NAME]"
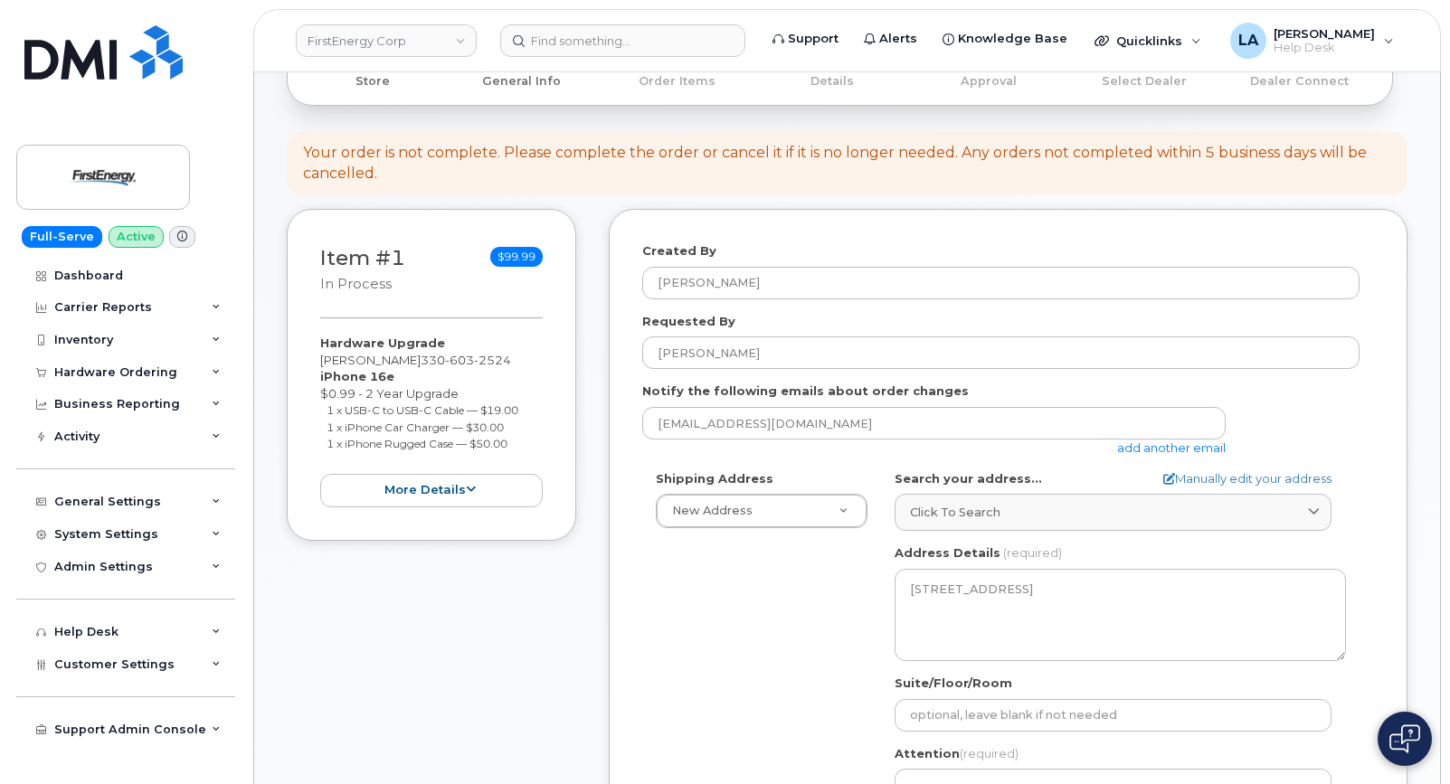
click at [752, 610] on div "Shipping Address New Address New Address 3601 Ridge Rd 543 Lake Rd 14 N Shue St…" at bounding box center [1000, 677] width 717 height 415
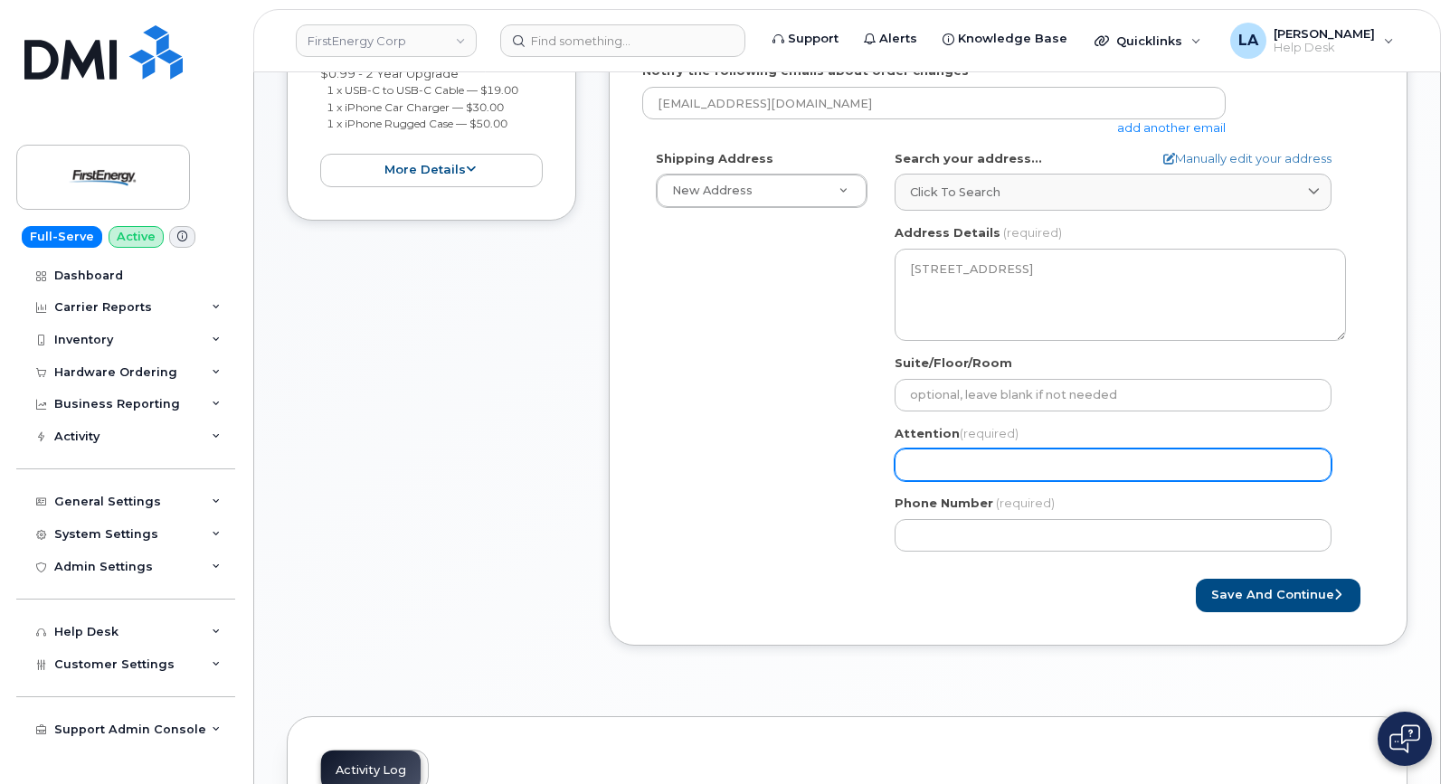
scroll to position [461, 0]
click at [1016, 472] on input "Attention (required)" at bounding box center [1112, 463] width 437 height 33
paste input "[PERSON_NAME]"
type input "[PERSON_NAME]"
select select
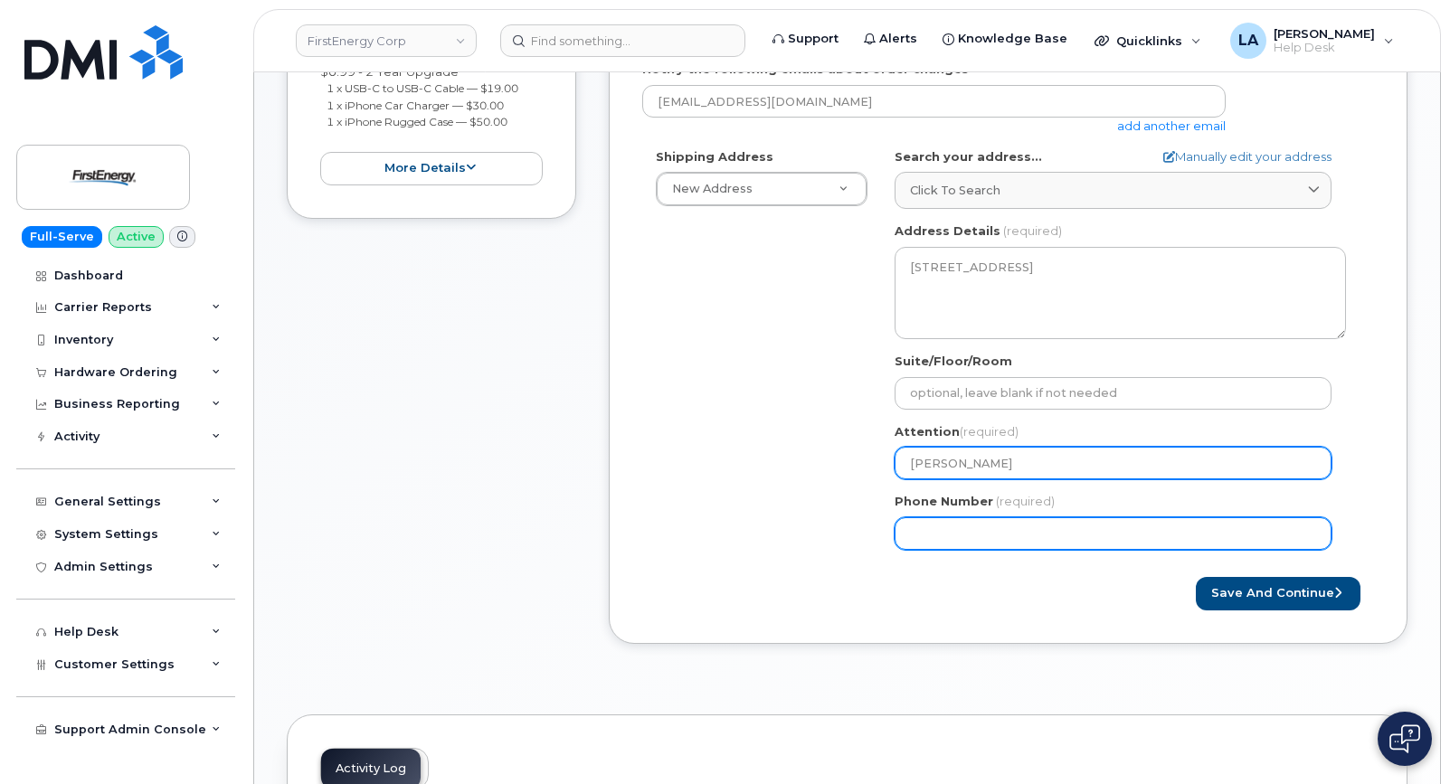
type input "[PERSON_NAME]"
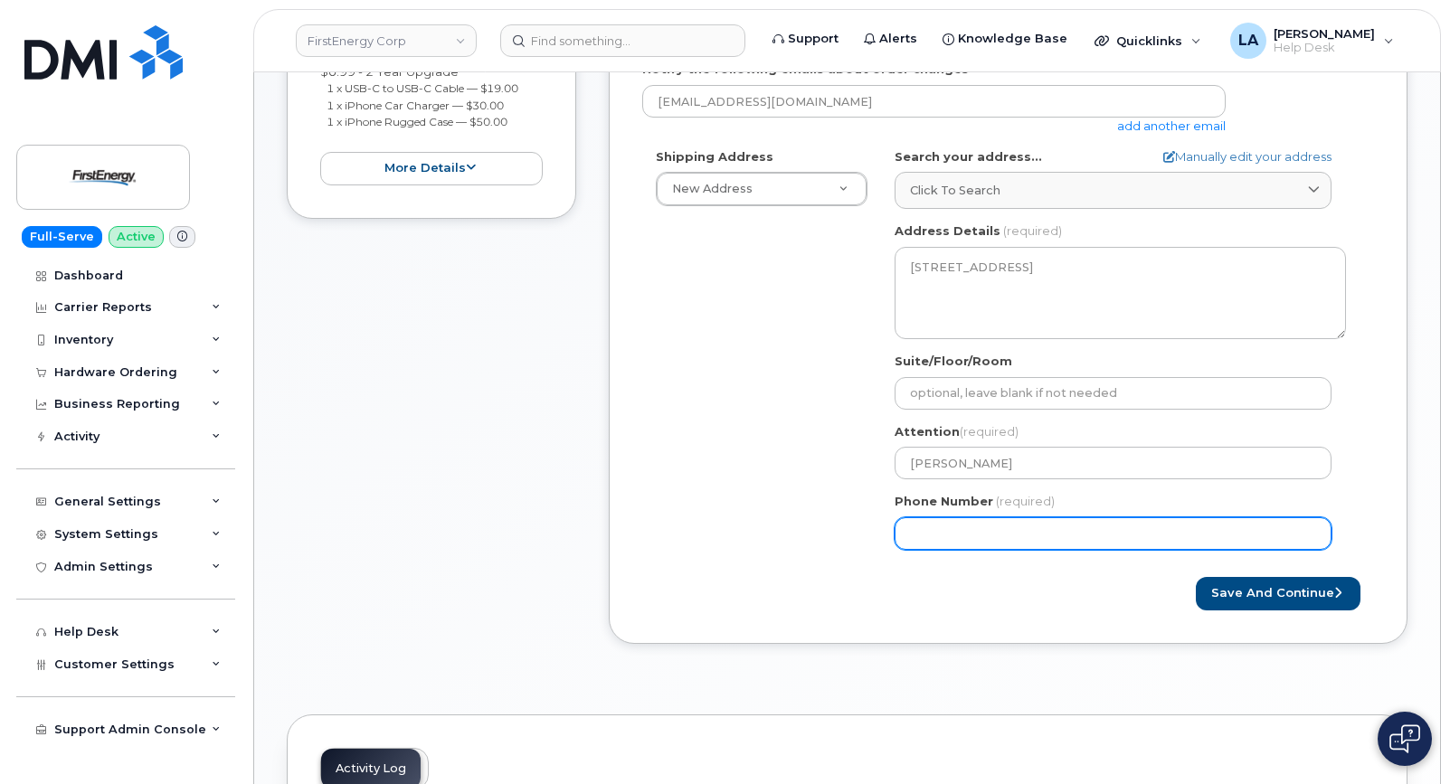
click at [945, 541] on input "Phone Number" at bounding box center [1112, 533] width 437 height 33
paste input "3306032524"
type input "3306032524"
select select
type input "3306032524"
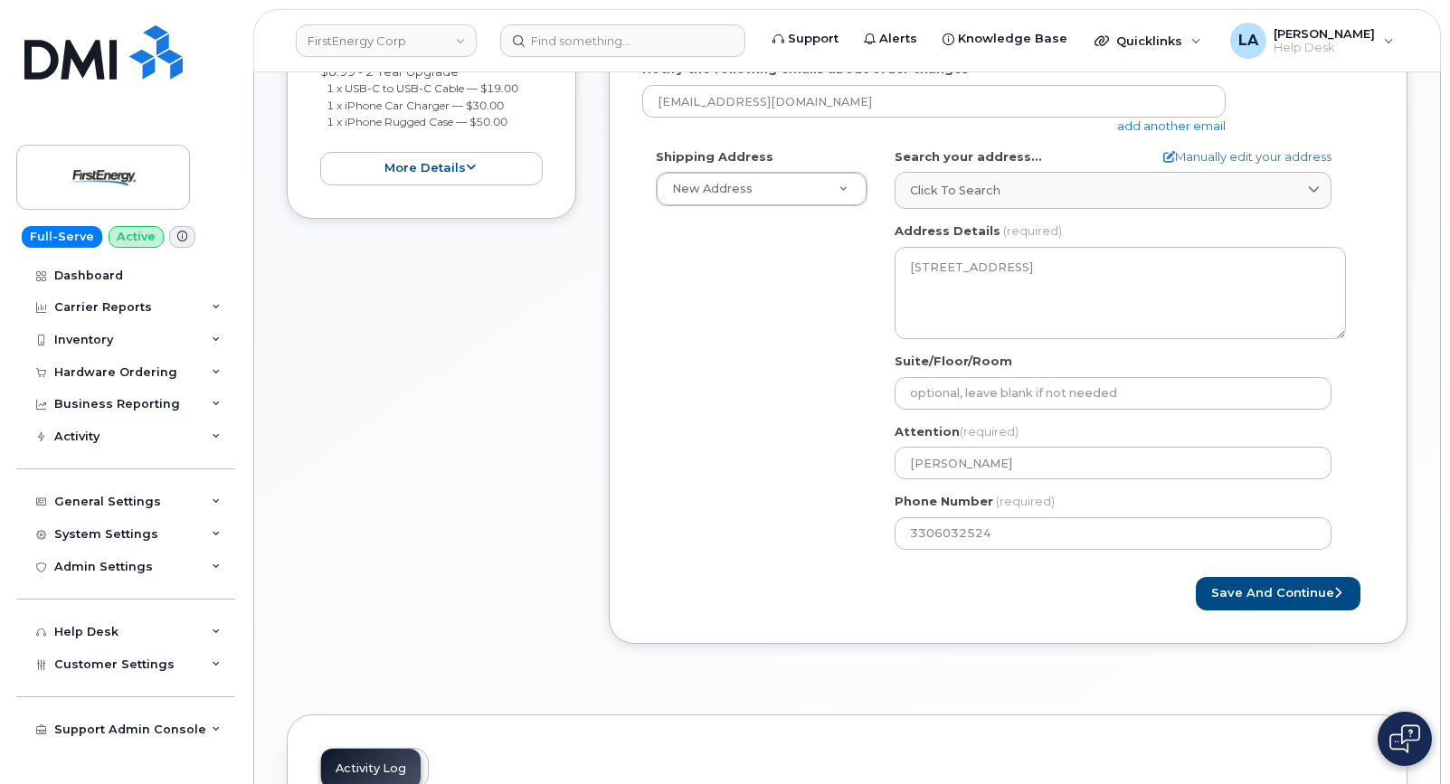
click at [653, 635] on div "Created By Lanette Aparicio Requested By DAVID M MCCARTNEY Notify the following…" at bounding box center [1008, 265] width 799 height 756
click at [1286, 587] on button "Save and Continue" at bounding box center [1278, 593] width 165 height 33
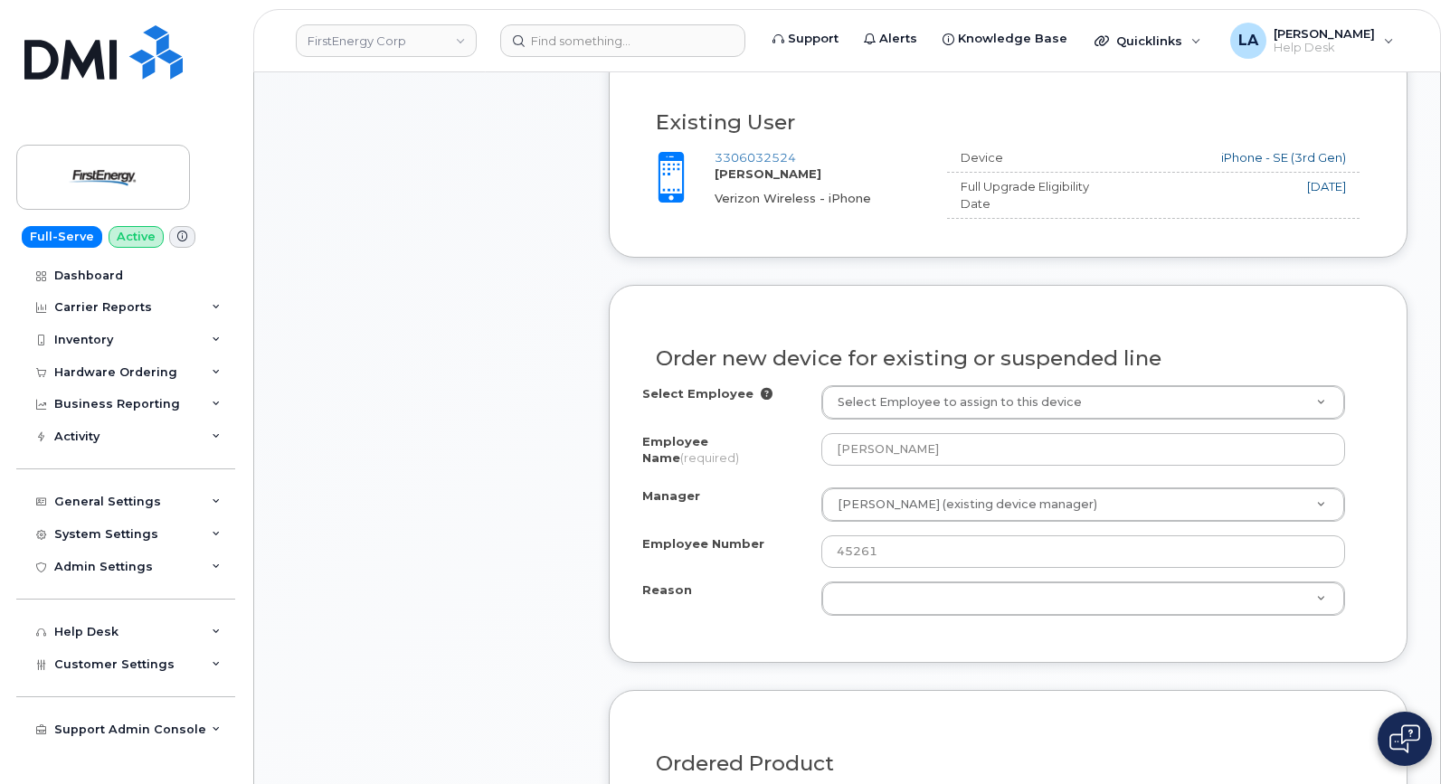
scroll to position [783, 0]
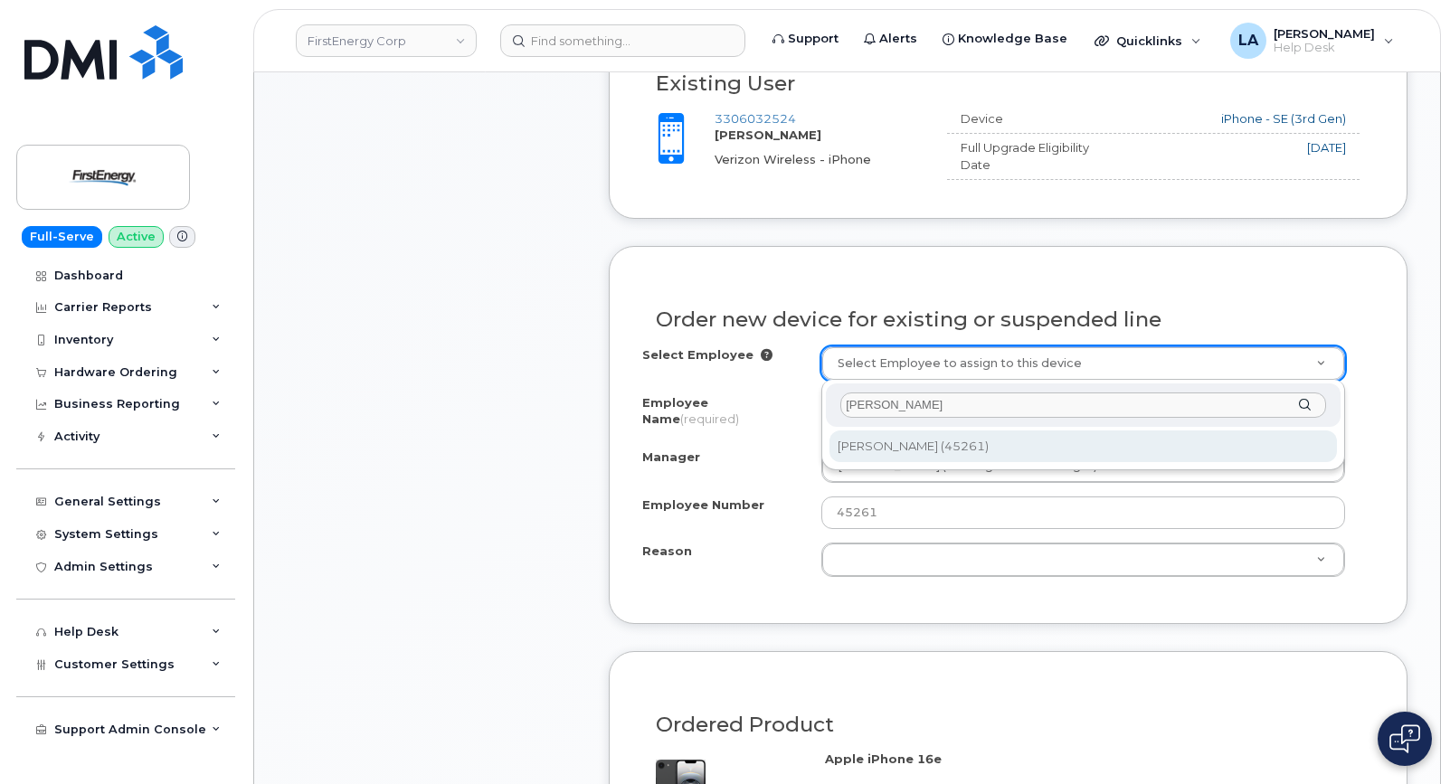
type input "[PERSON_NAME]"
type input "2066764"
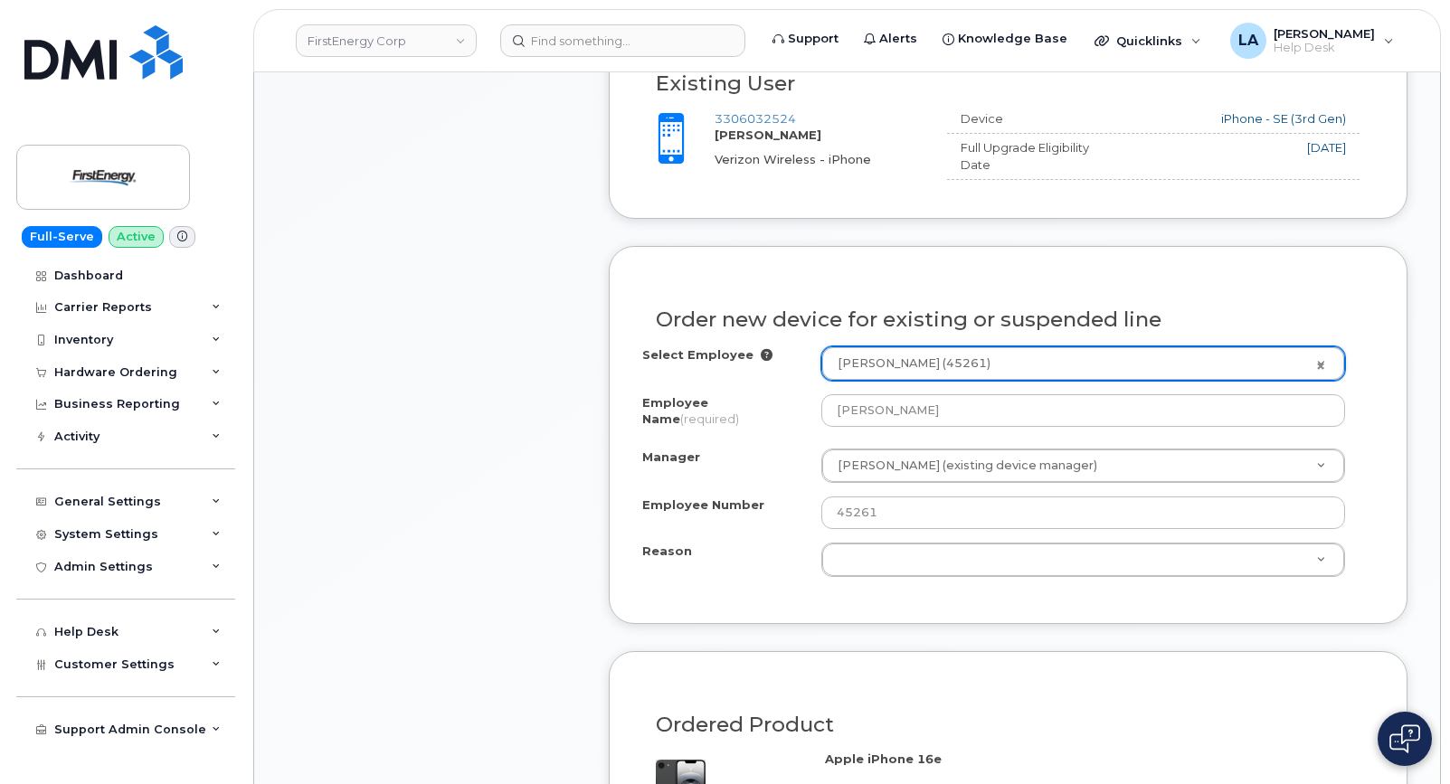
type input "[PERSON_NAME]"
select select "2075350"
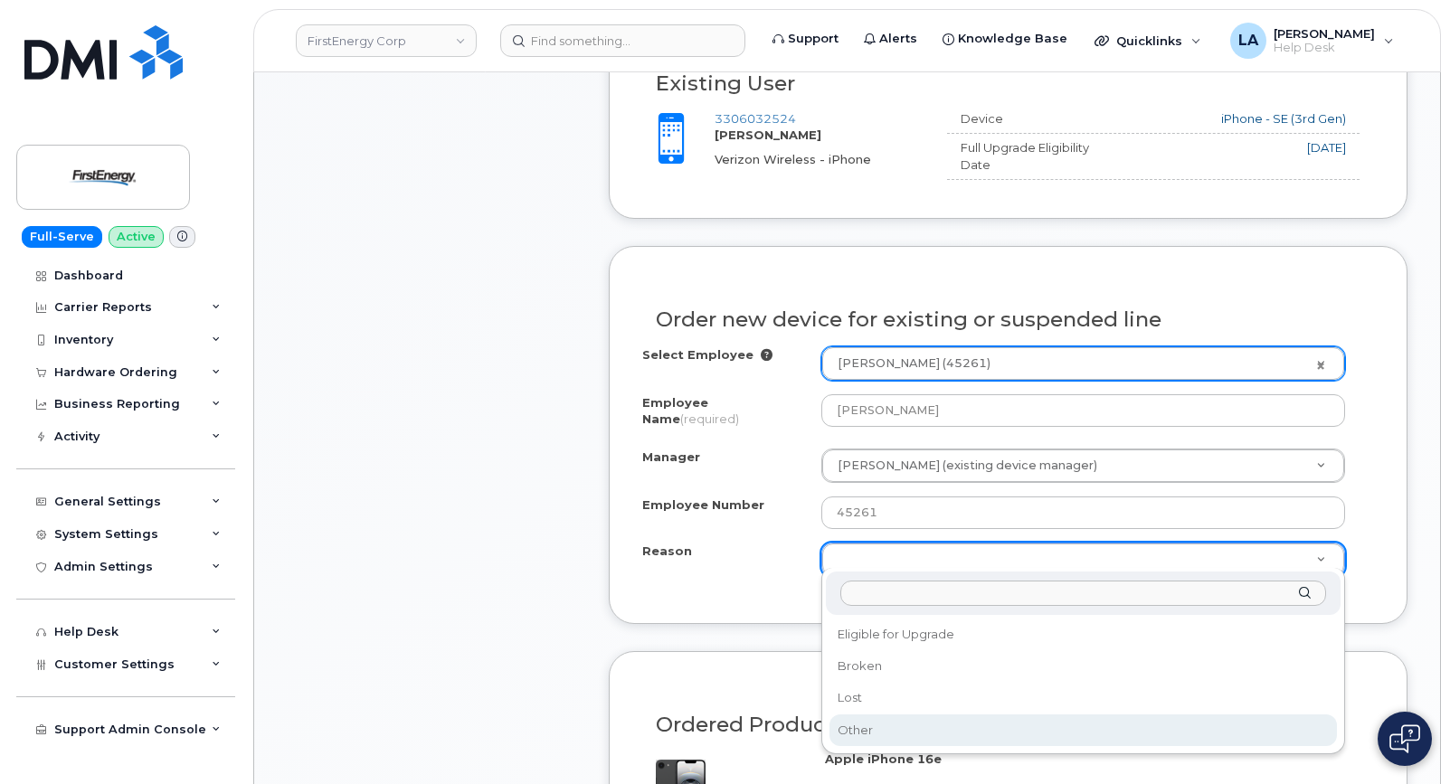
select select "other"
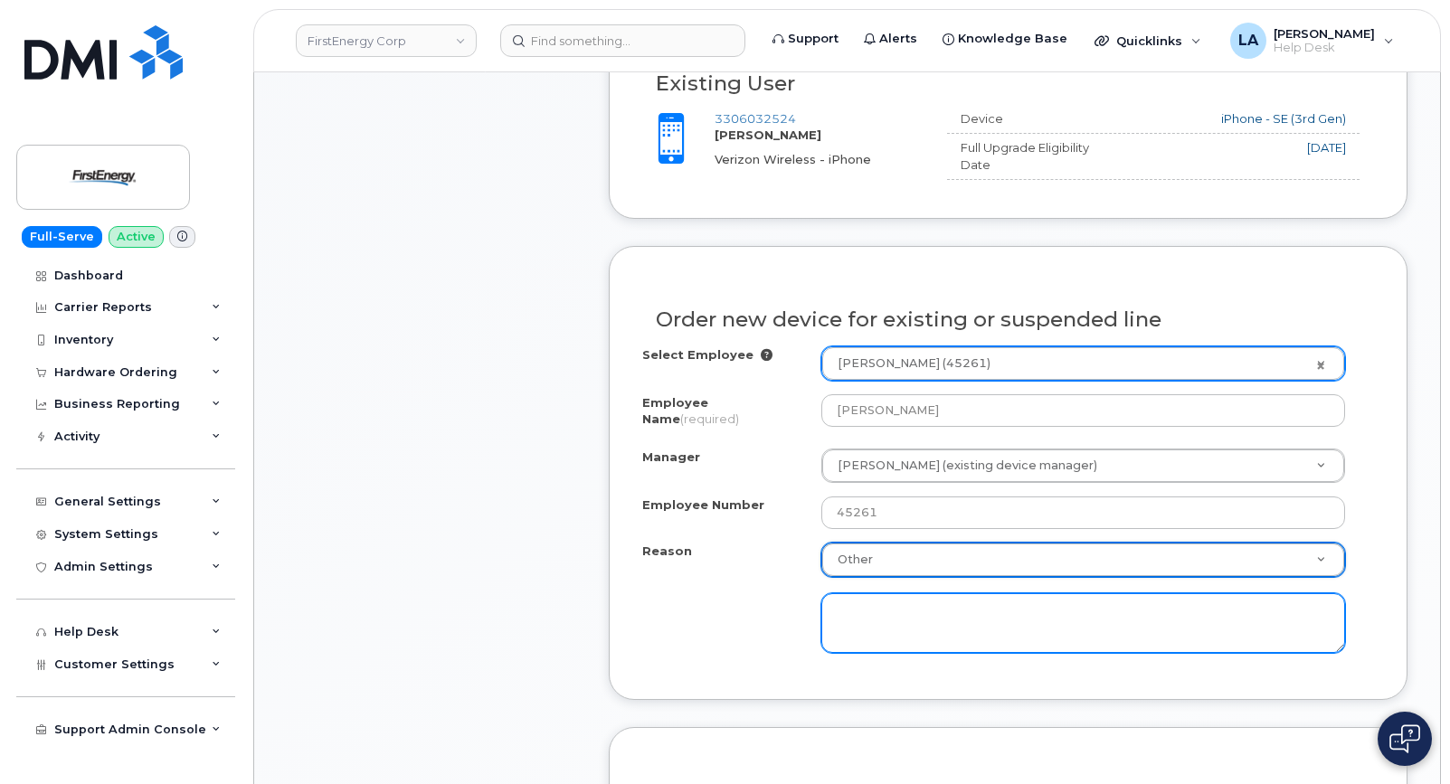
drag, startPoint x: 928, startPoint y: 626, endPoint x: 946, endPoint y: 610, distance: 24.3
click at [931, 621] on textarea at bounding box center [1083, 623] width 524 height 60
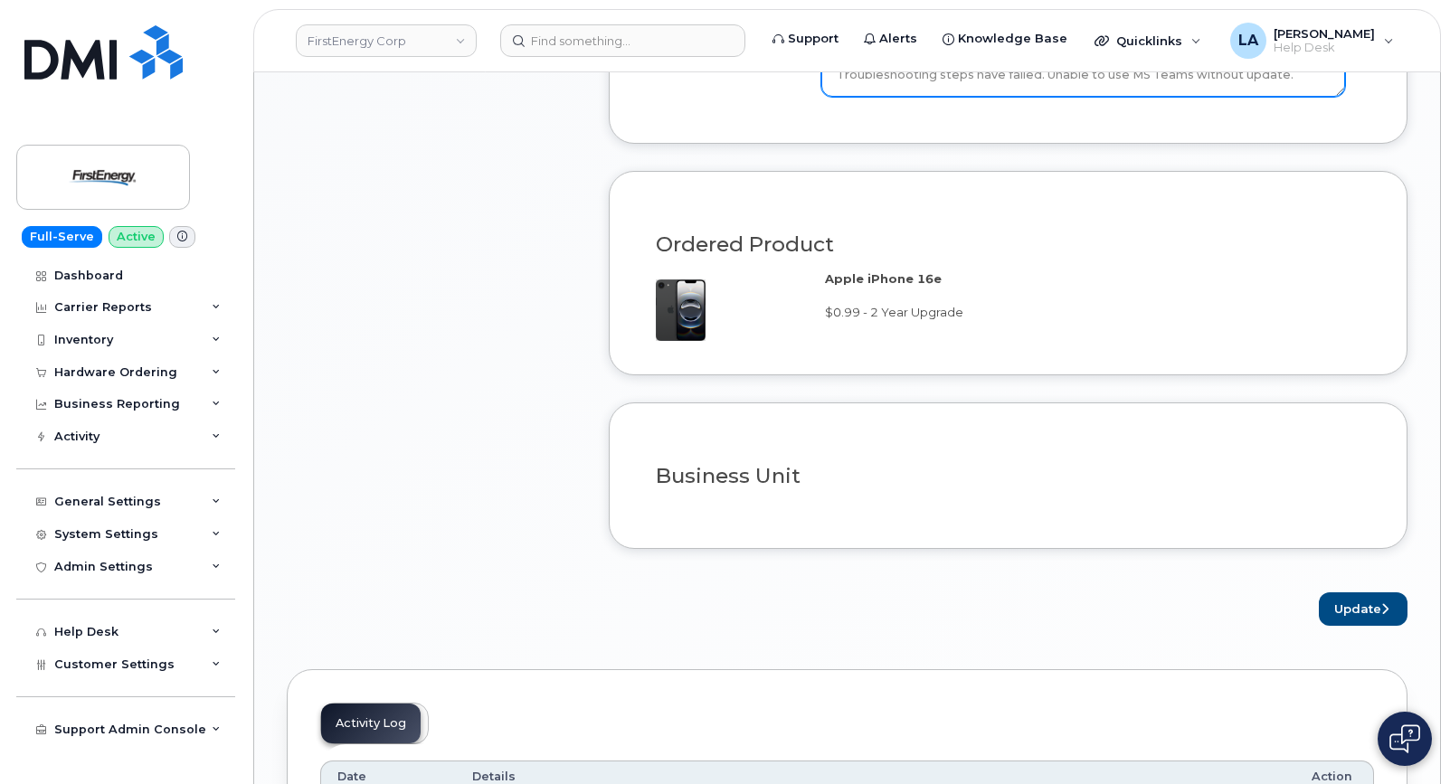
scroll to position [1360, 0]
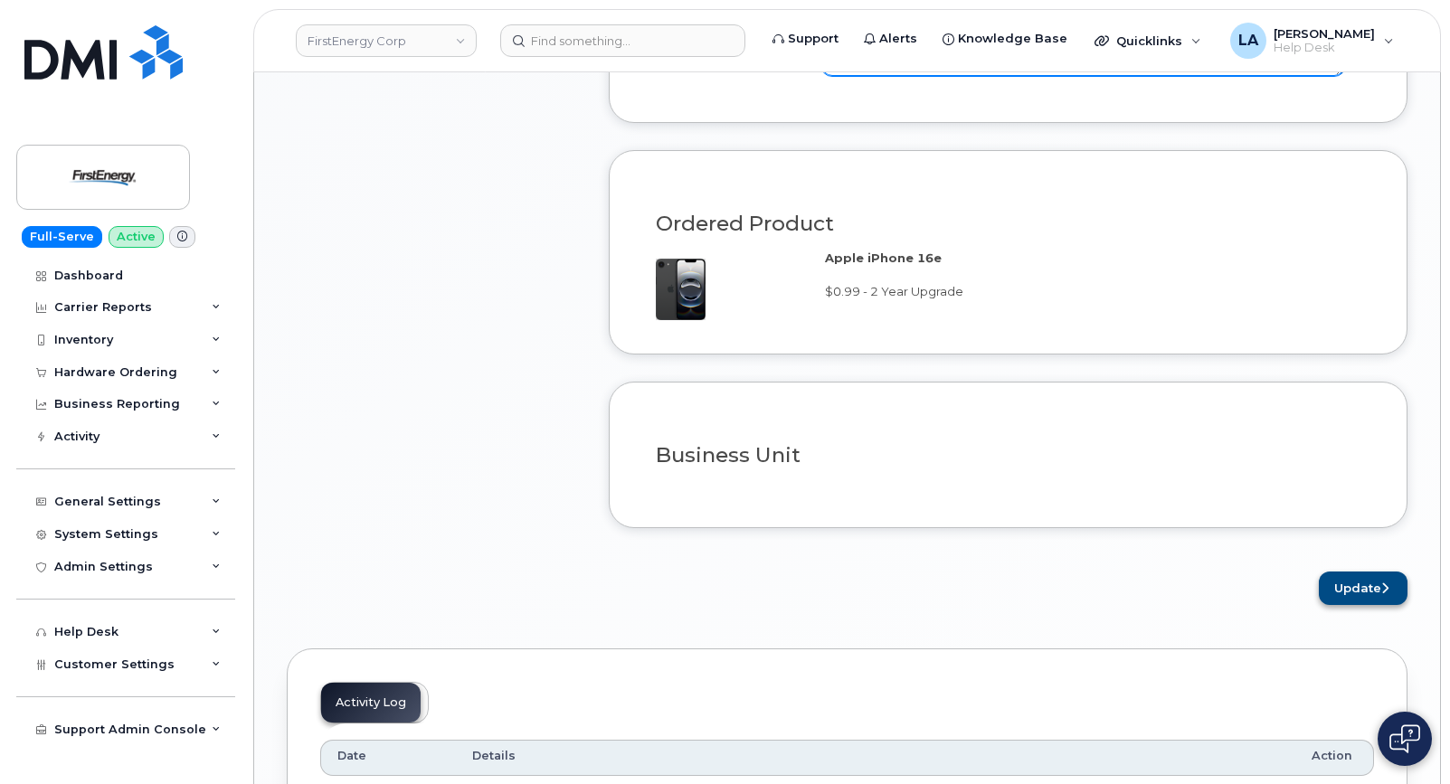
type textarea "Phone will not update to 18.6 IOS. Troubleshooting steps have failed. Unable to…"
click at [1365, 574] on button "Update" at bounding box center [1363, 588] width 89 height 33
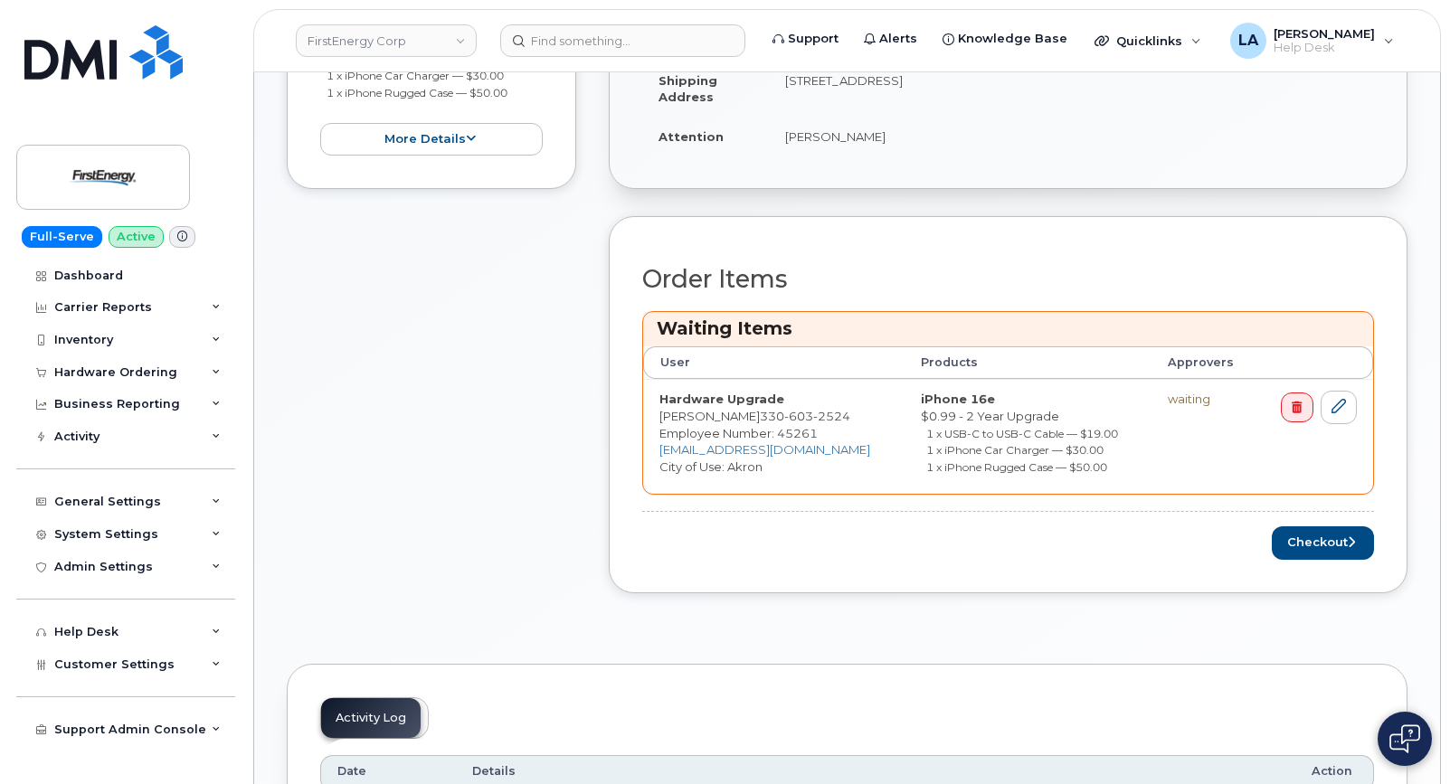
scroll to position [583, 0]
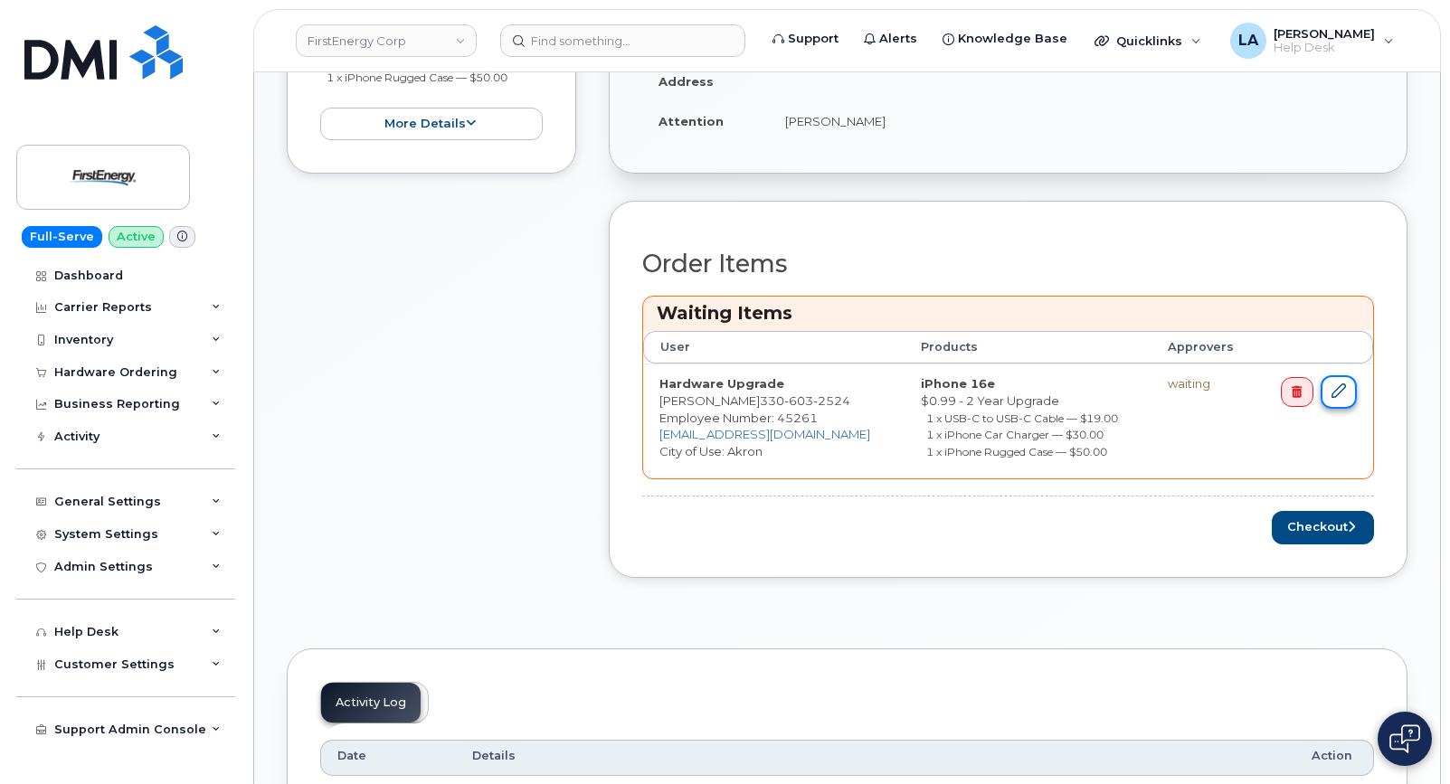
click at [1339, 385] on icon at bounding box center [1338, 390] width 14 height 14
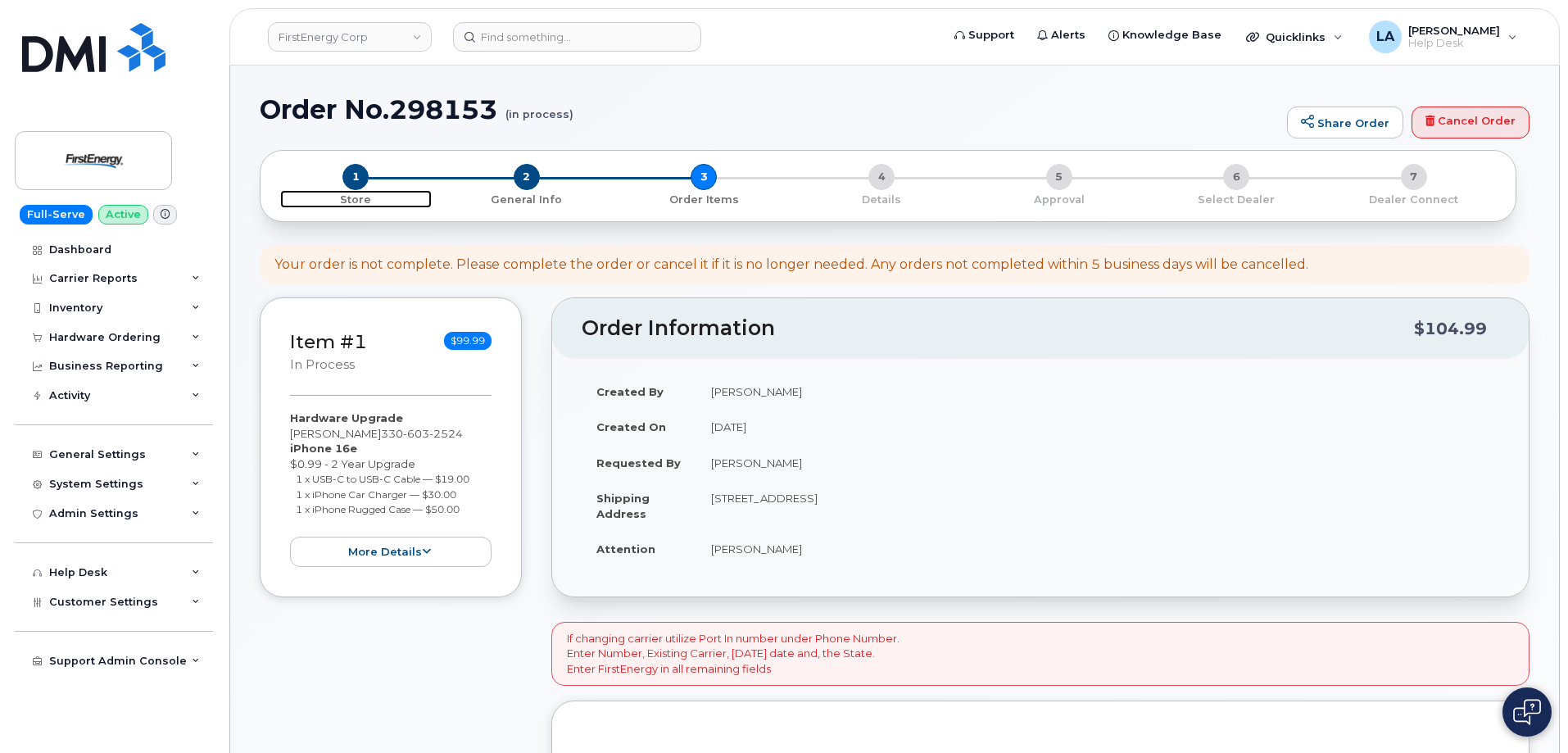
click at [362, 177] on span "1" at bounding box center [355, 177] width 26 height 26
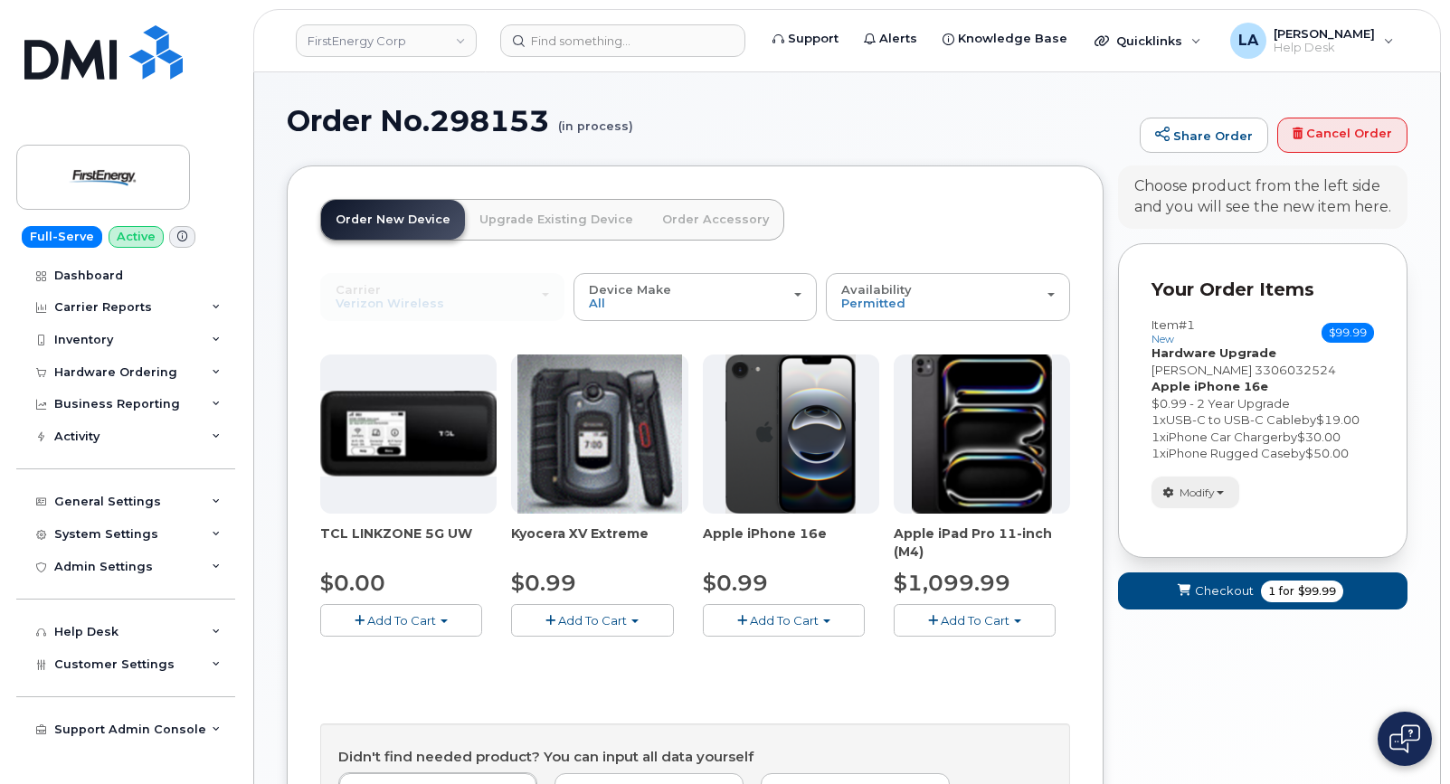
click at [1232, 485] on button "Modify" at bounding box center [1195, 493] width 88 height 32
click at [1188, 520] on link "change" at bounding box center [1238, 520] width 172 height 22
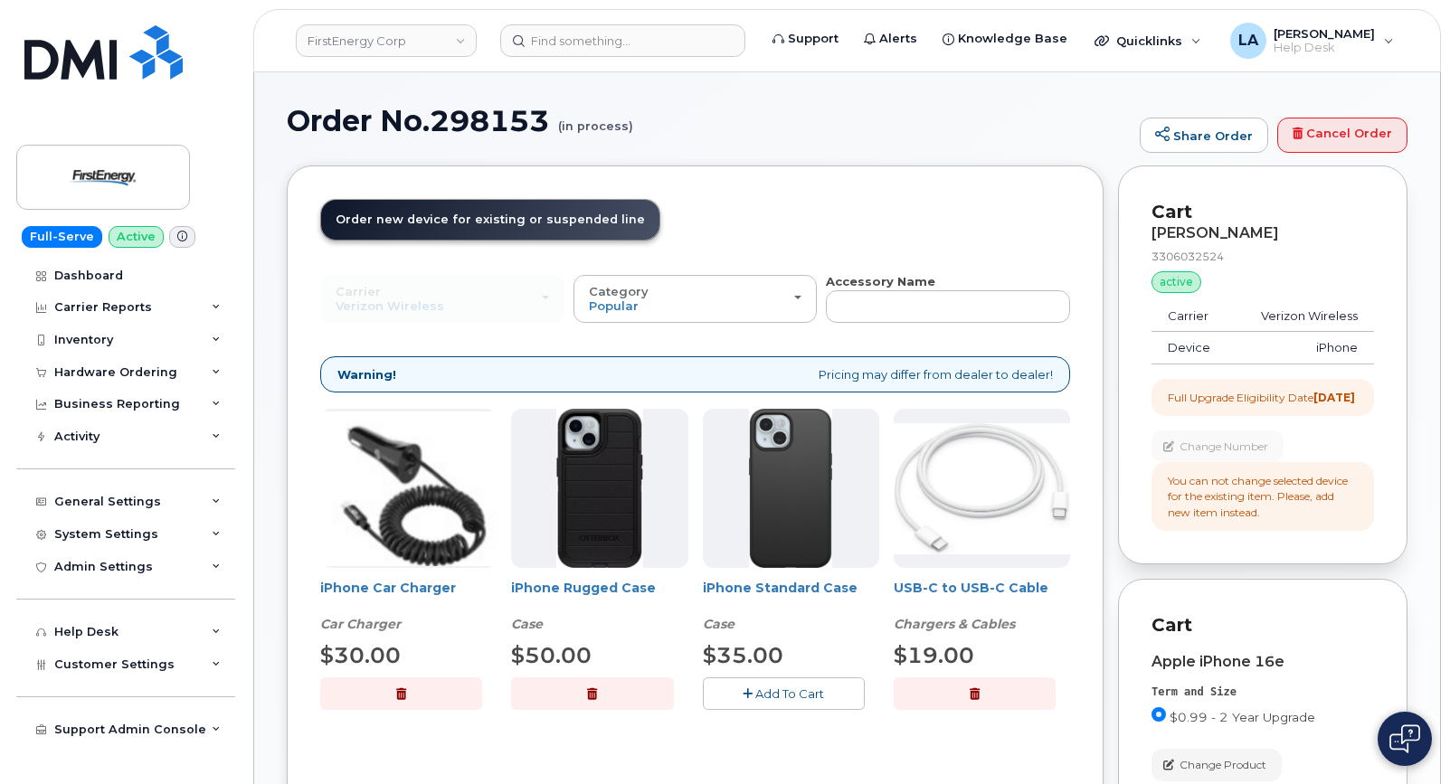
click at [600, 693] on button "button" at bounding box center [592, 693] width 162 height 32
click at [763, 693] on span "Add To Cart" at bounding box center [789, 693] width 69 height 14
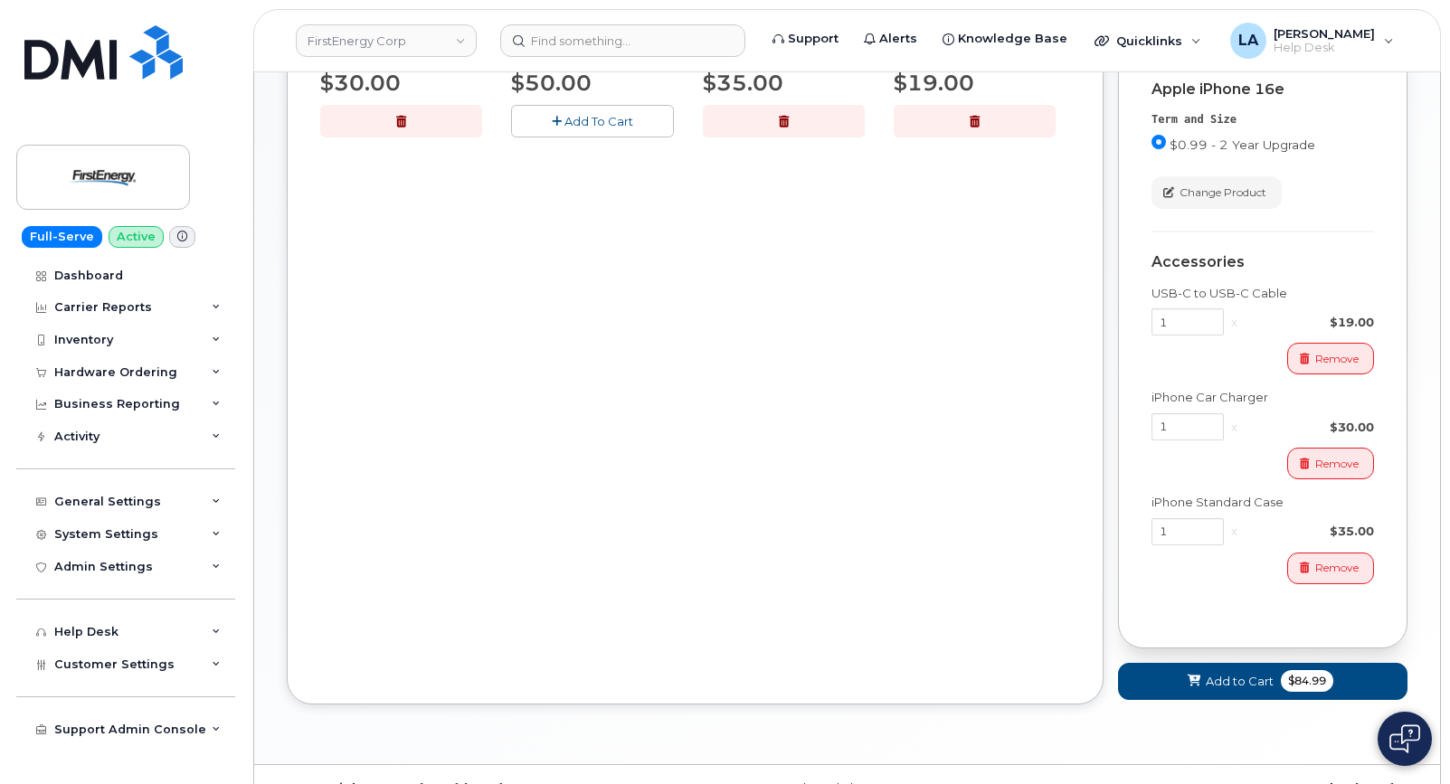
scroll to position [626, 0]
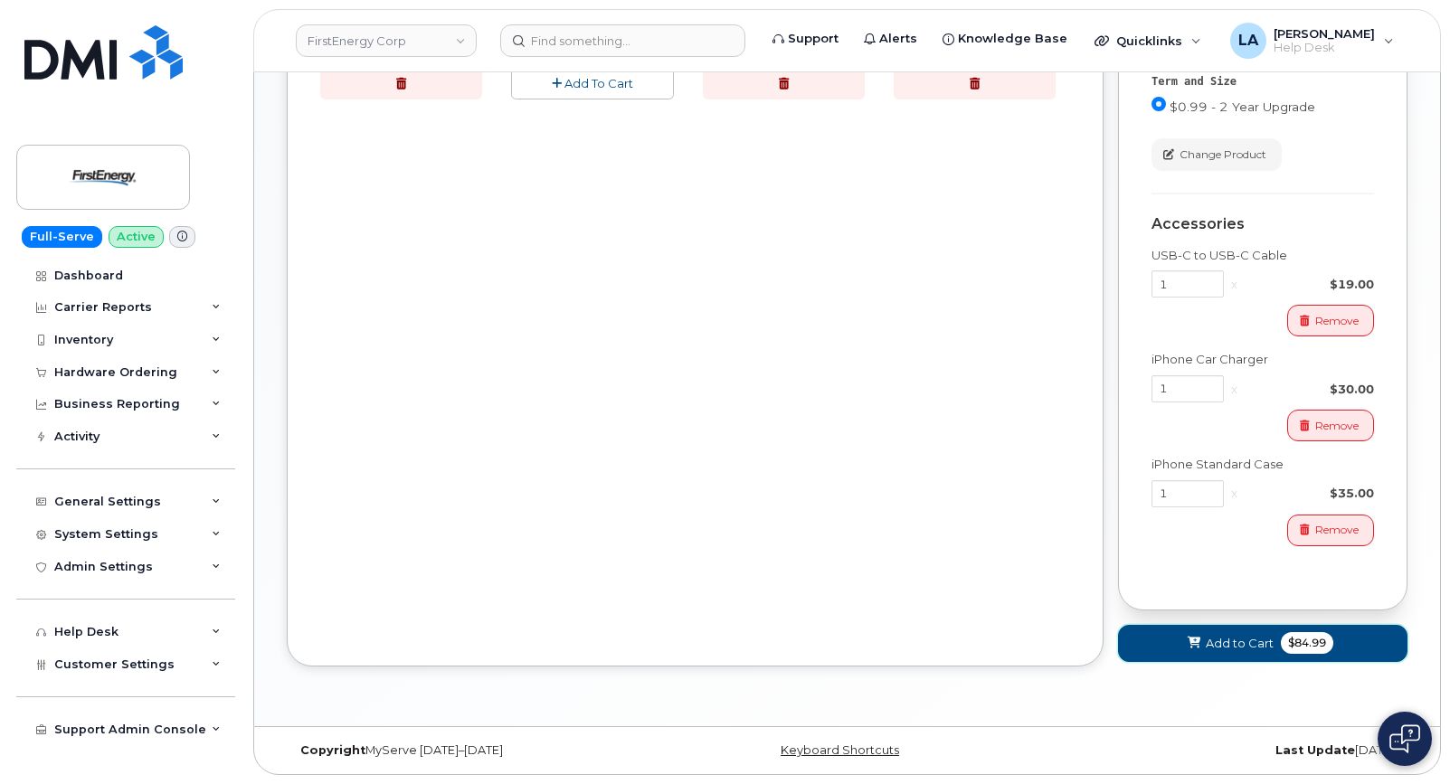
click at [1188, 656] on button "Add to Cart $84.99" at bounding box center [1262, 643] width 289 height 37
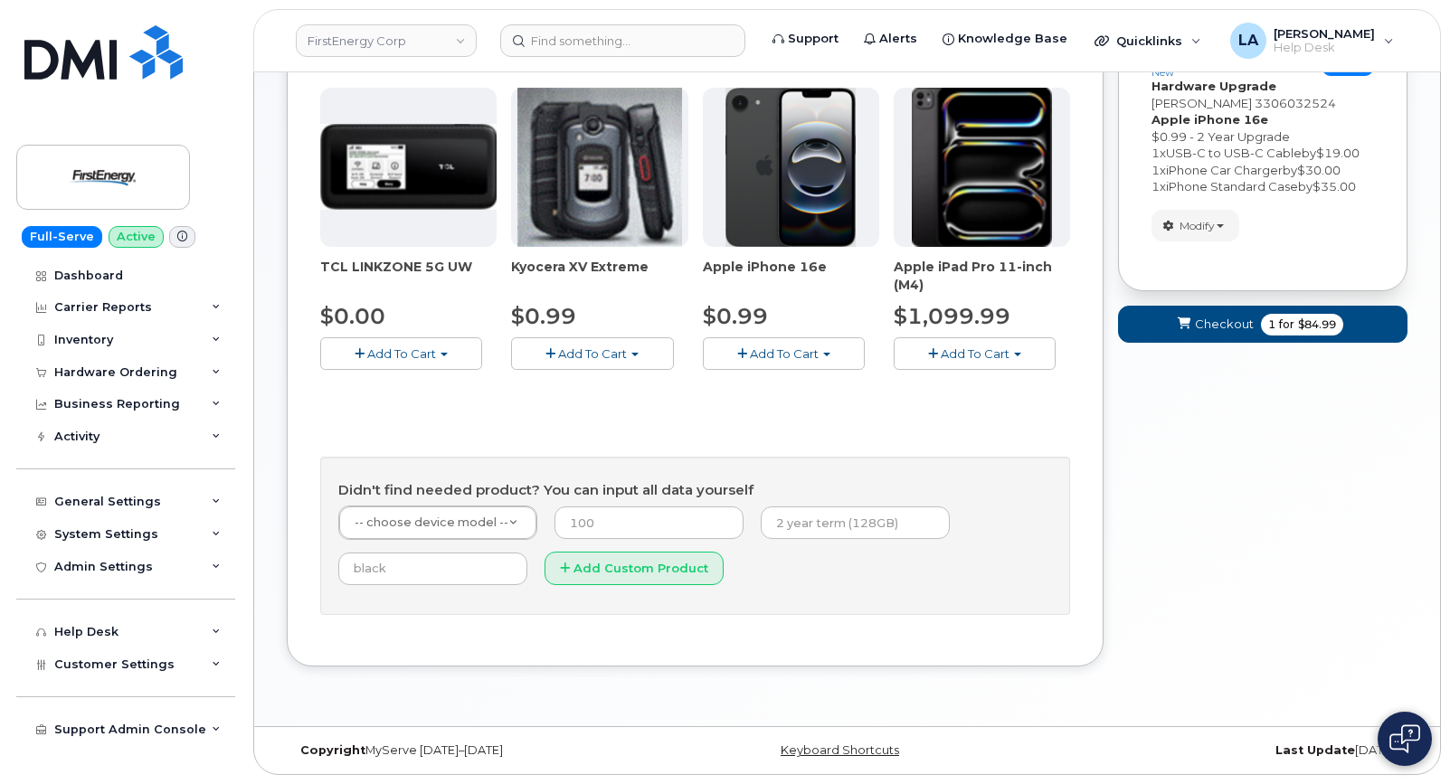
scroll to position [267, 0]
click at [1186, 335] on button "Checkout 1 for $84.99" at bounding box center [1262, 324] width 289 height 37
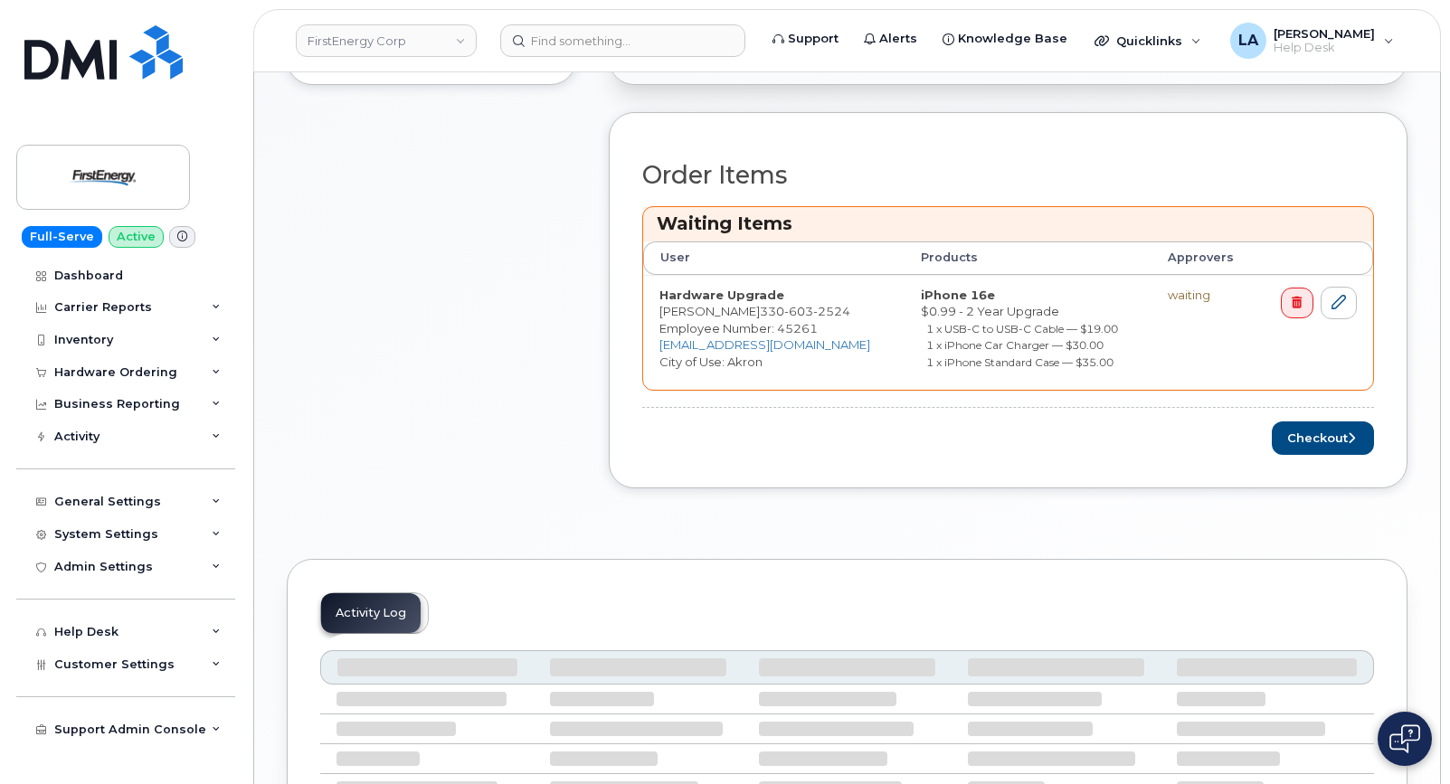
scroll to position [640, 0]
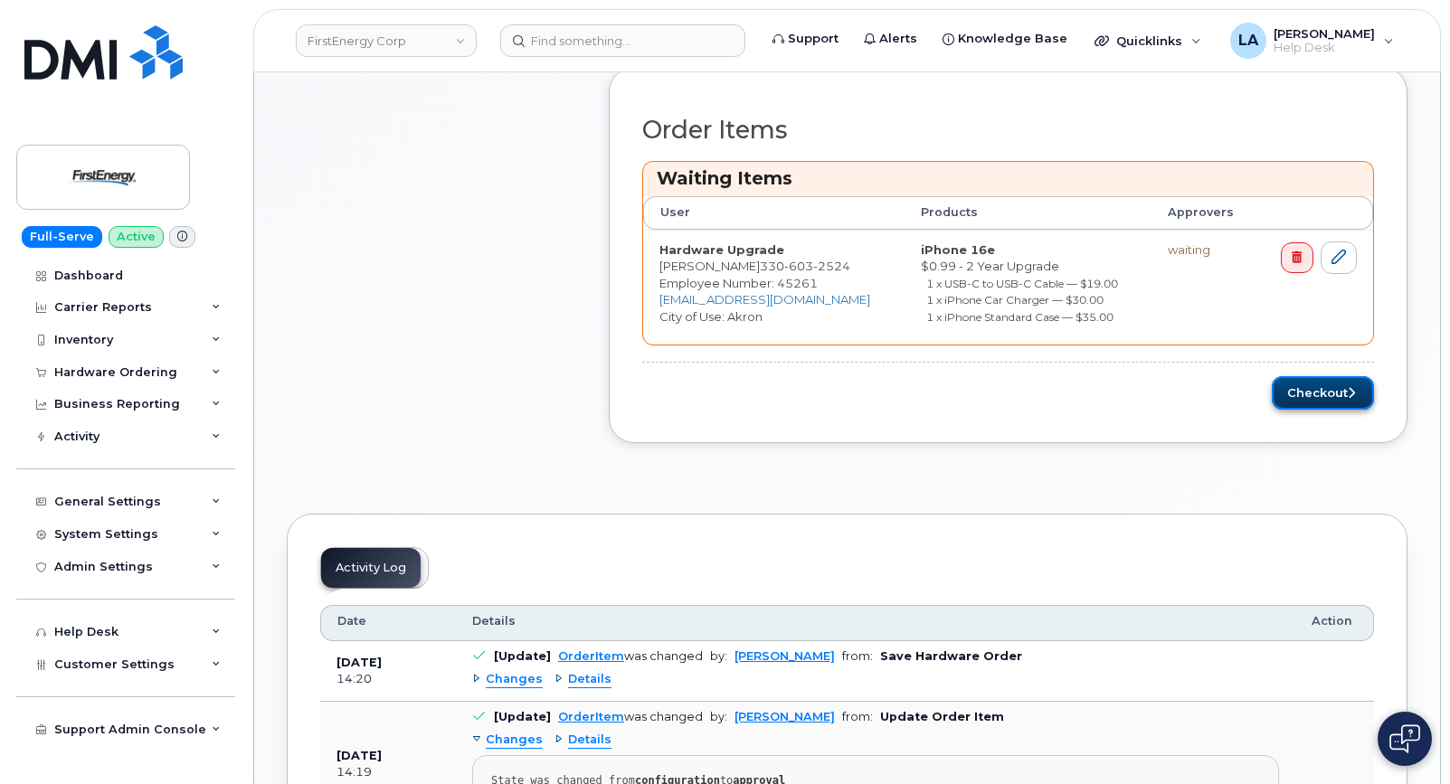
click at [1307, 387] on button "Checkout" at bounding box center [1323, 392] width 102 height 33
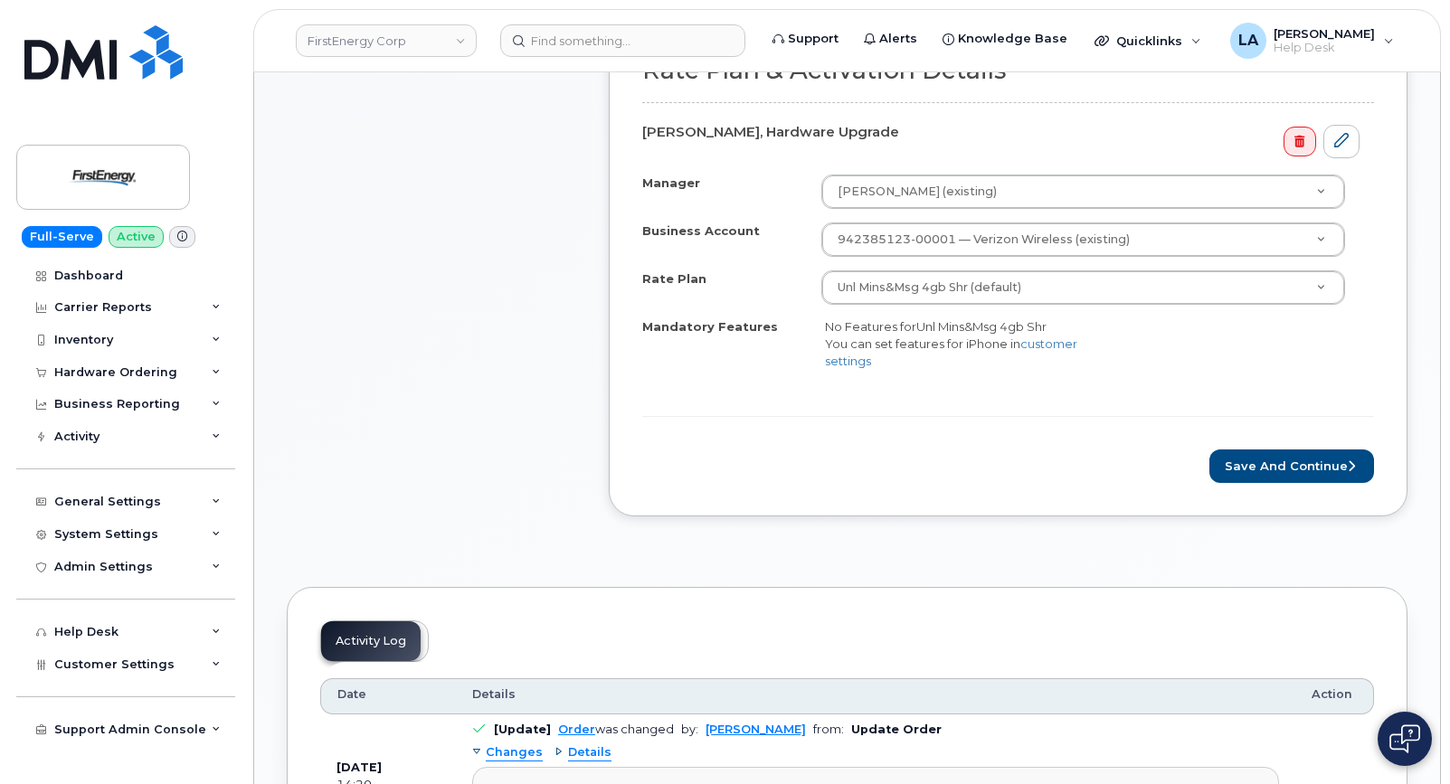
scroll to position [631, 0]
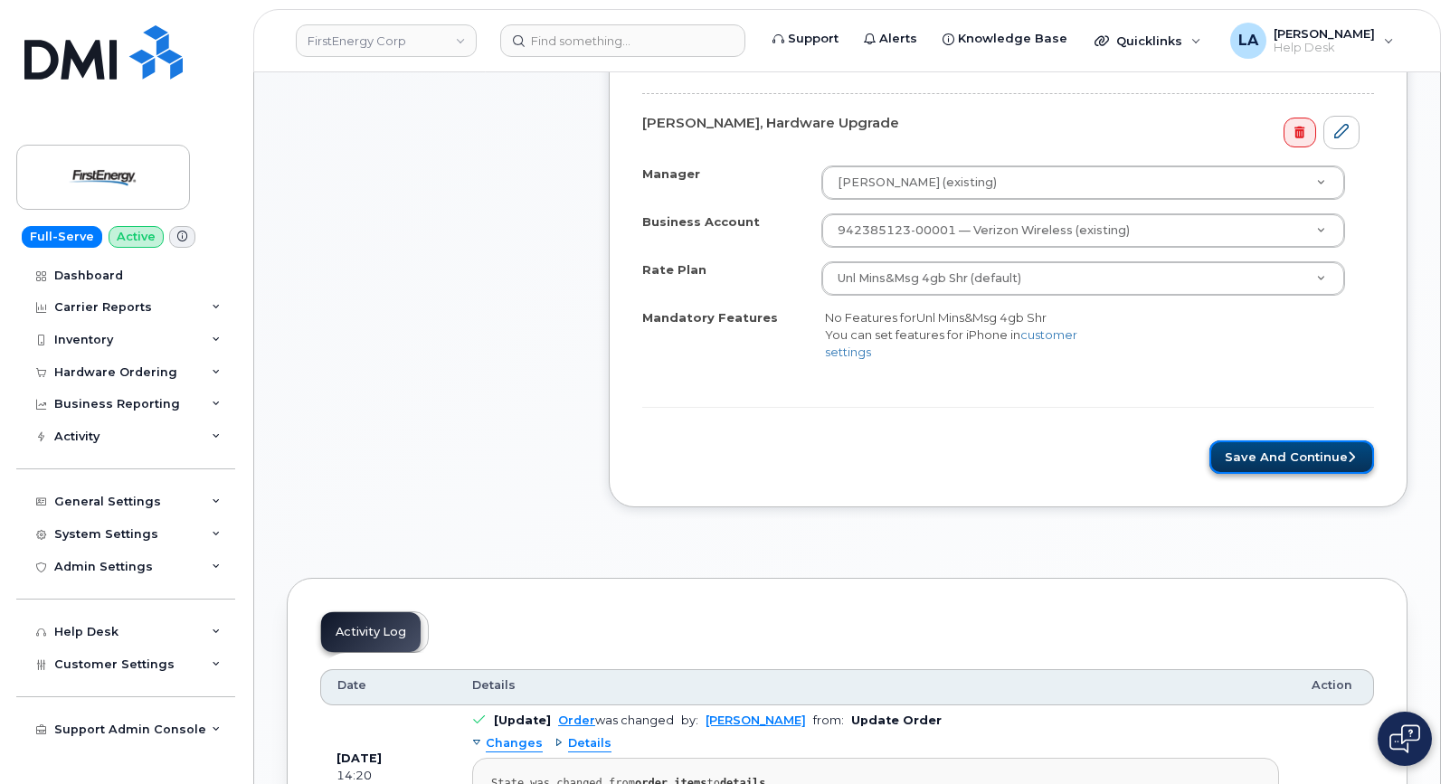
click at [1312, 459] on button "Save and Continue" at bounding box center [1291, 456] width 165 height 33
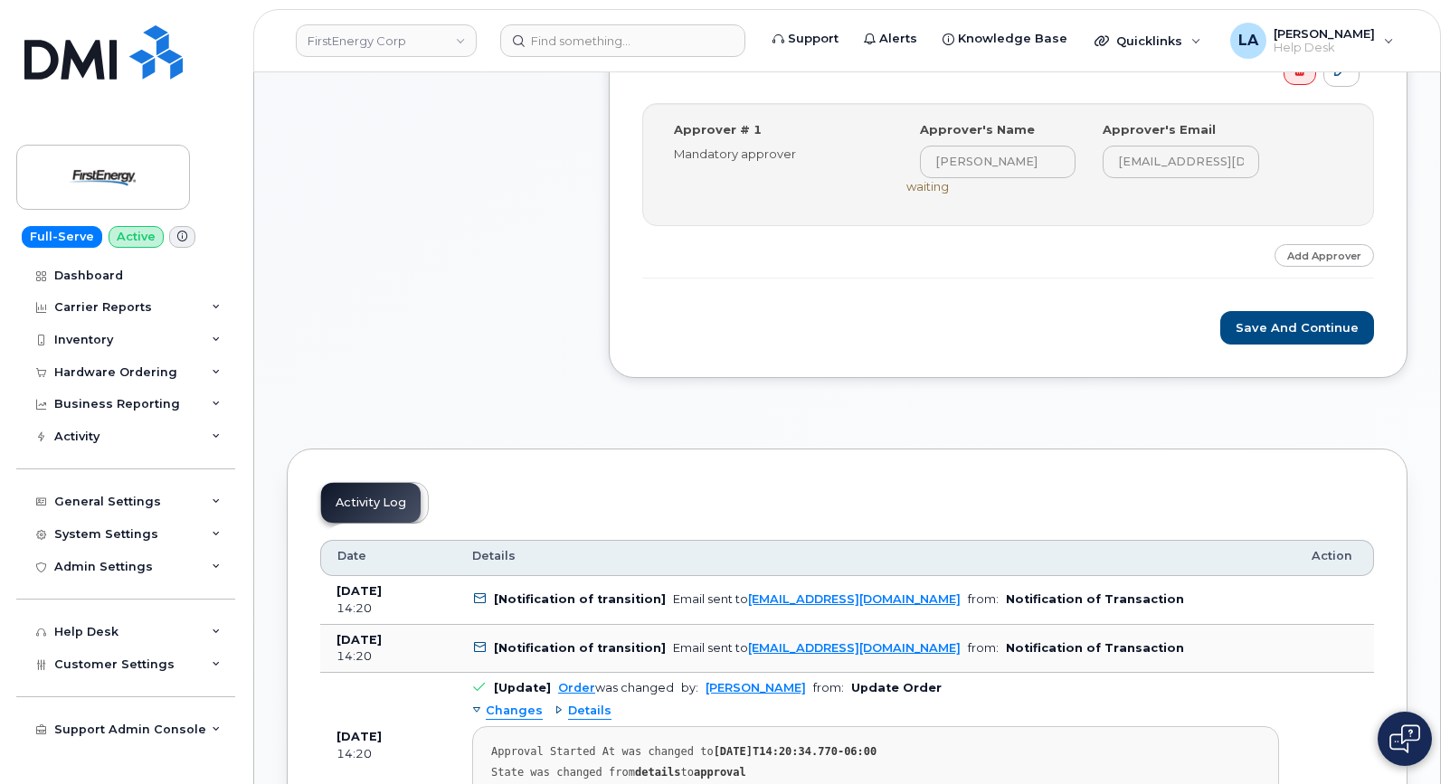
scroll to position [535, 0]
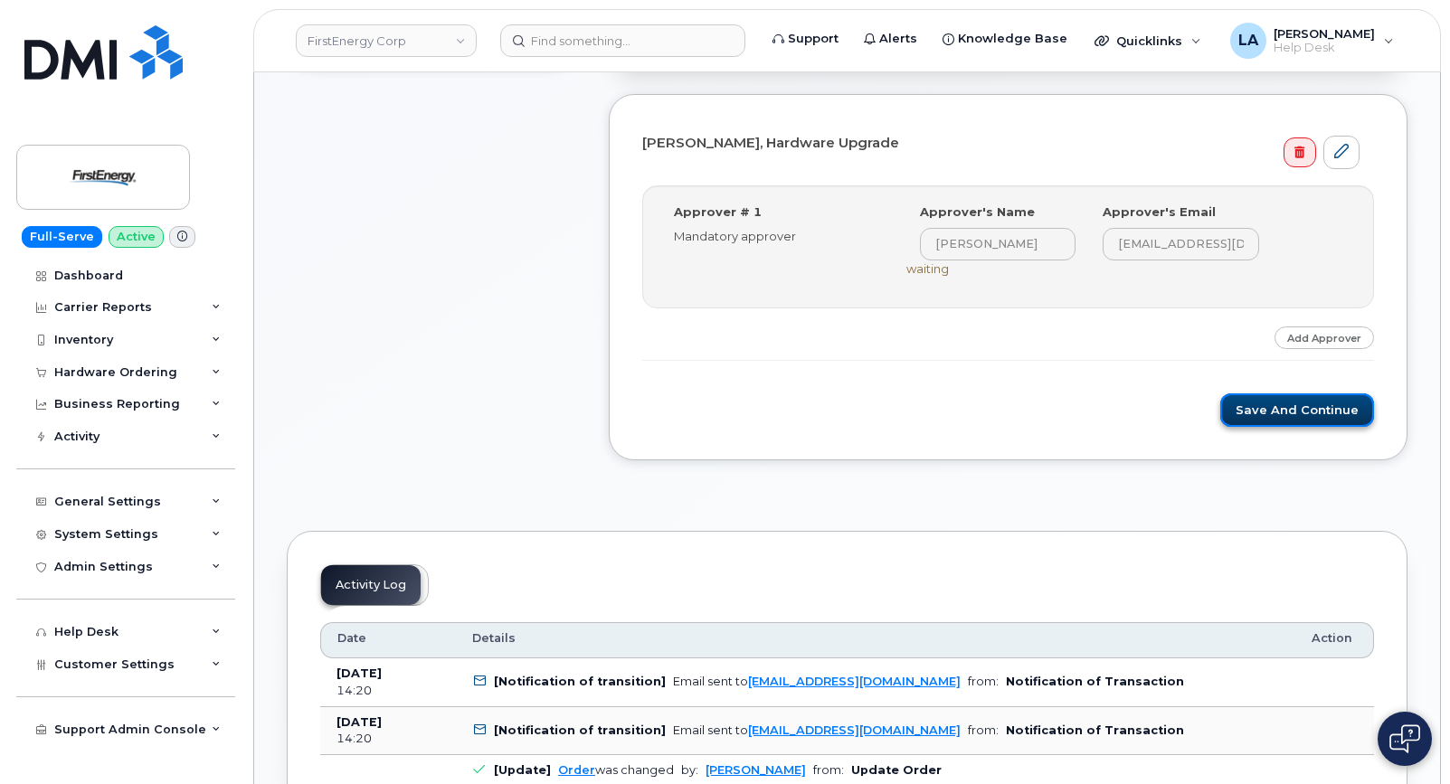
click at [1285, 410] on button "Save and Continue" at bounding box center [1297, 409] width 154 height 33
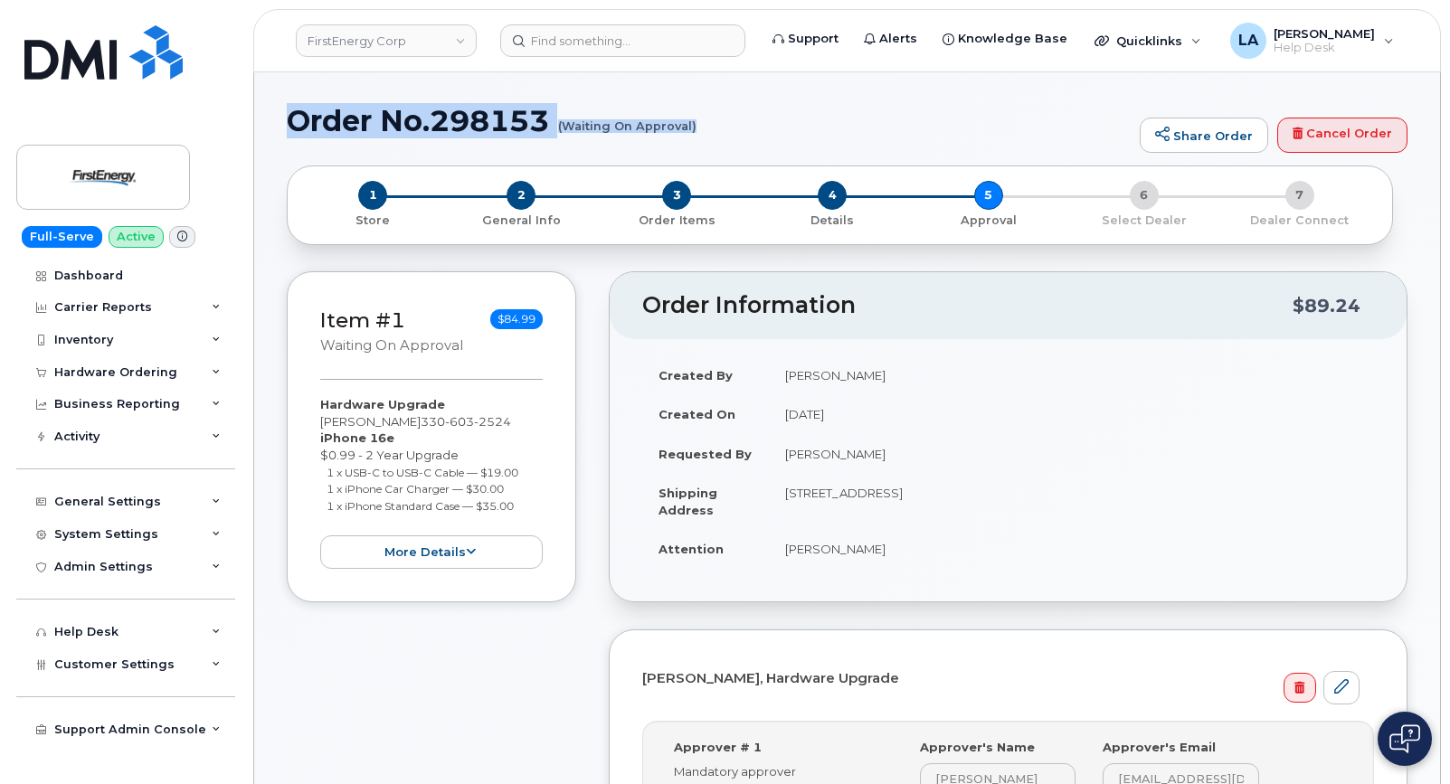
drag, startPoint x: 286, startPoint y: 114, endPoint x: 710, endPoint y: 142, distance: 425.1
copy h1 "Order No.298153 (Waiting On Approval)"
